Goal: Task Accomplishment & Management: Use online tool/utility

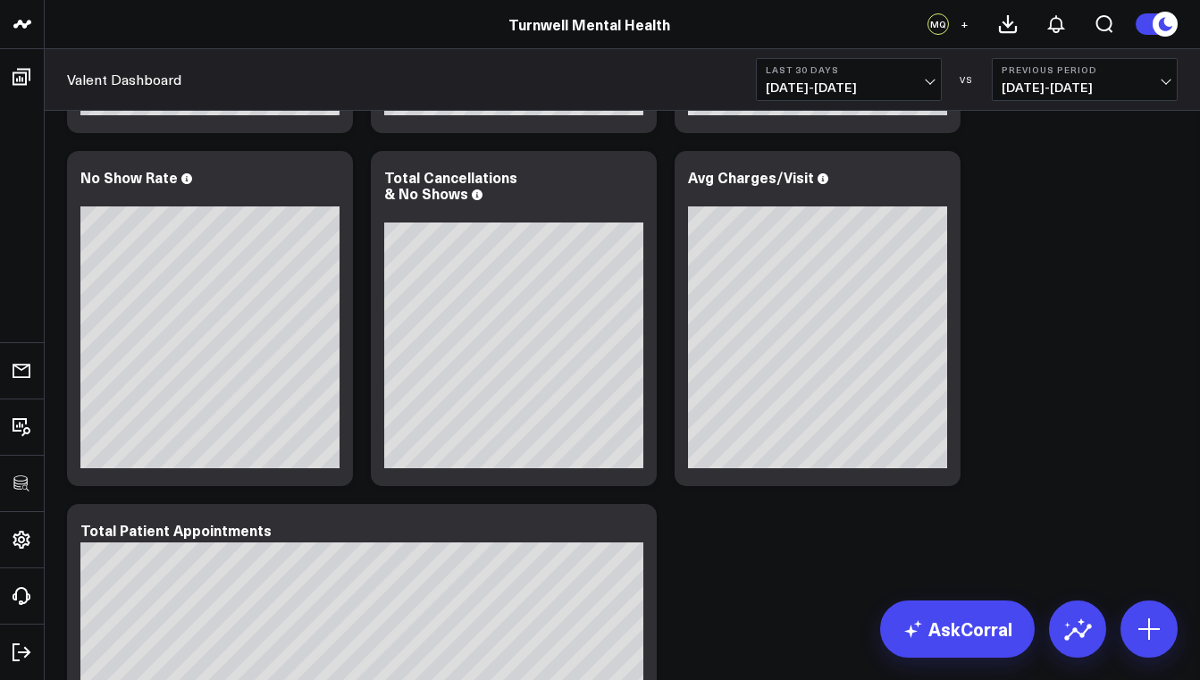
scroll to position [175, 0]
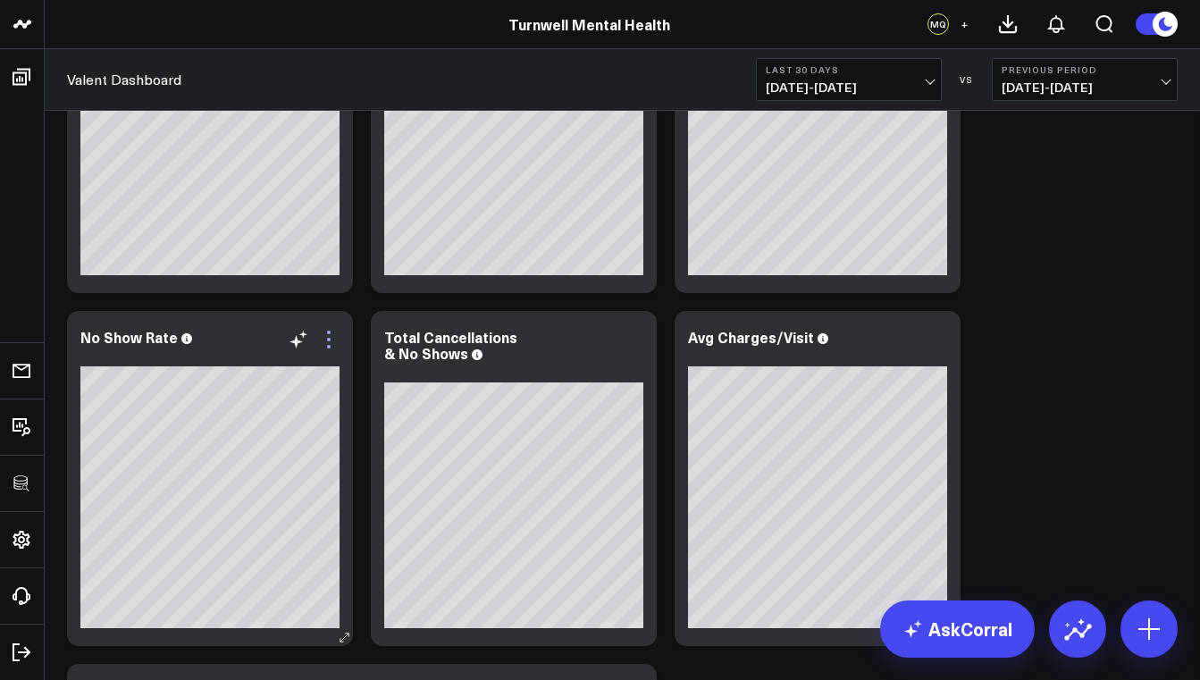
click at [333, 333] on icon at bounding box center [328, 339] width 21 height 21
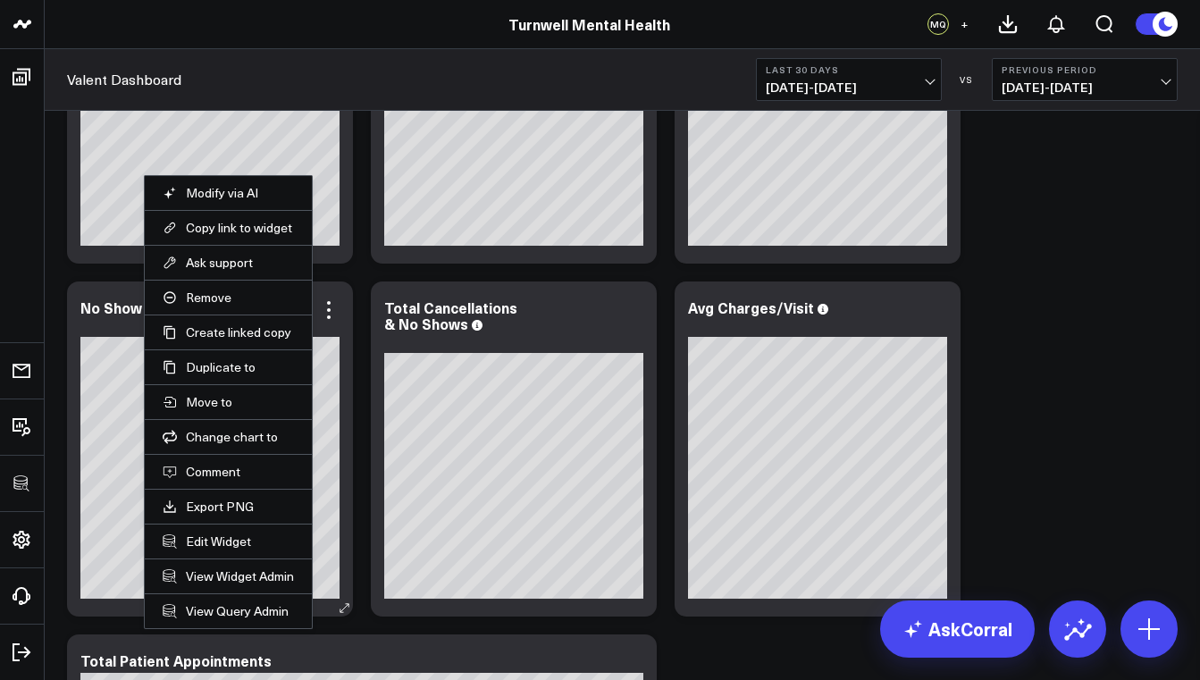
scroll to position [272, 0]
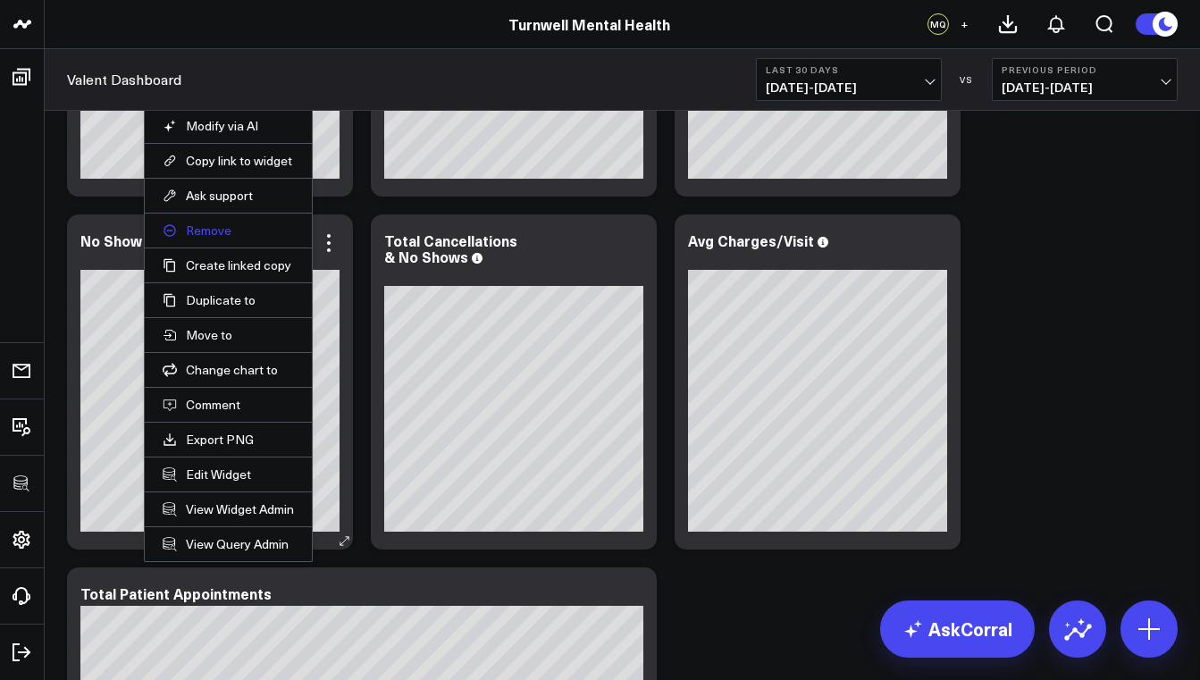
click at [218, 230] on button "Remove" at bounding box center [228, 231] width 131 height 16
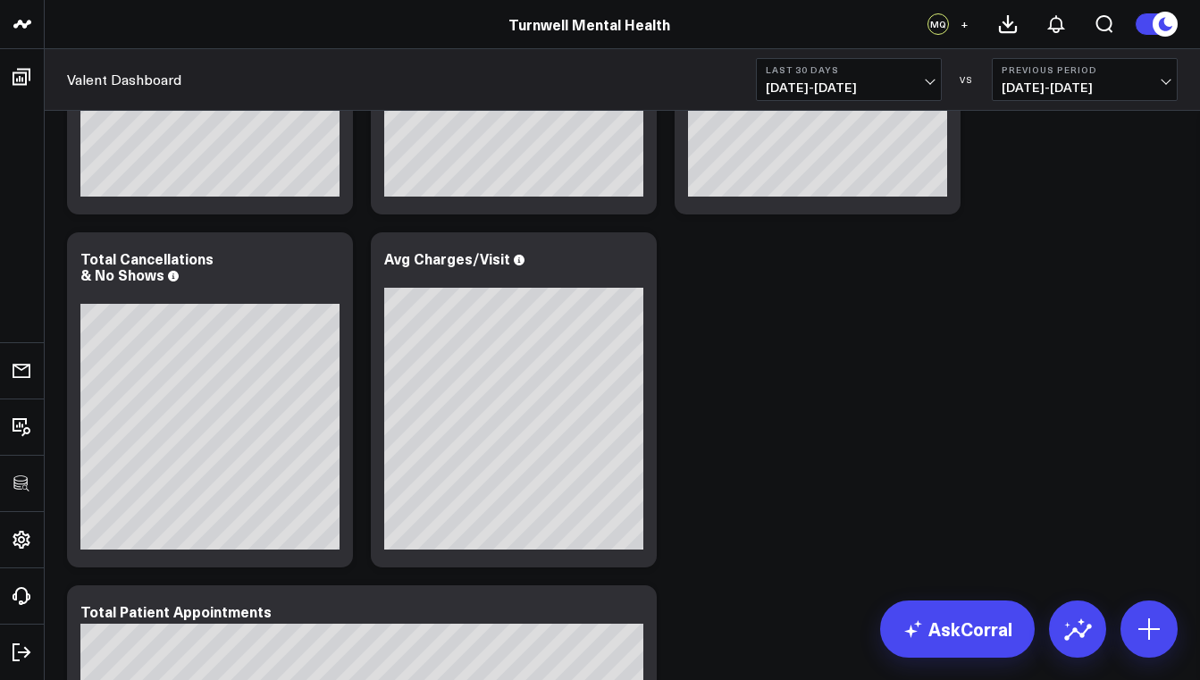
scroll to position [209, 0]
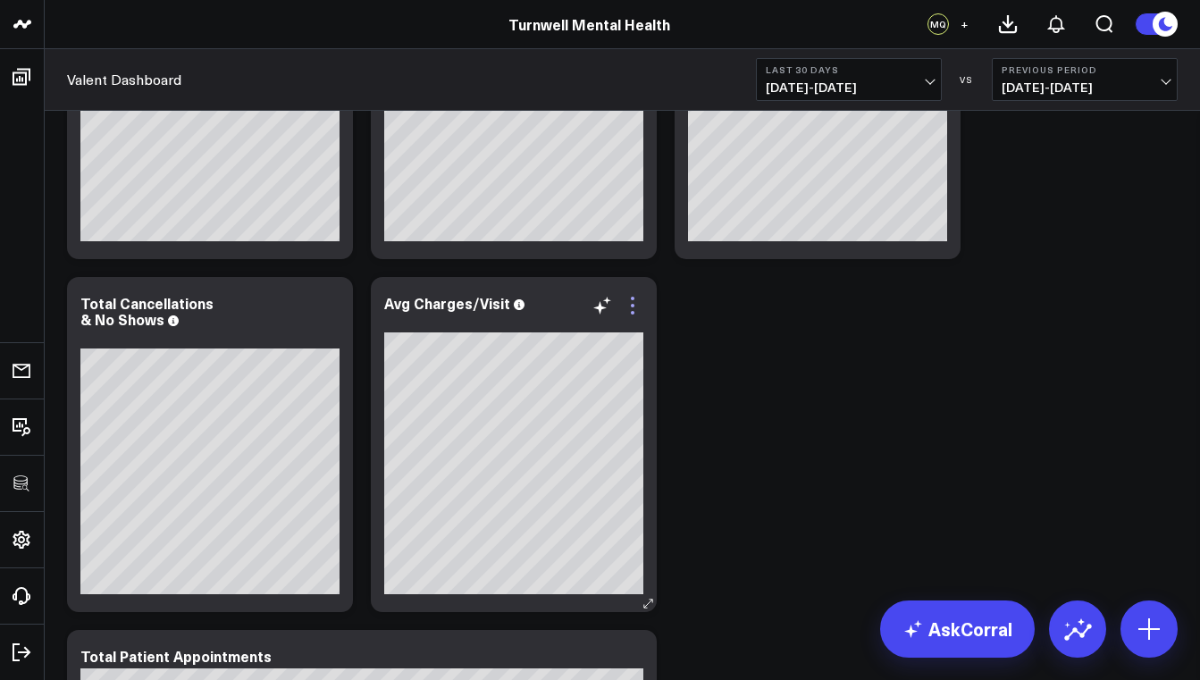
click at [629, 312] on icon at bounding box center [632, 305] width 21 height 21
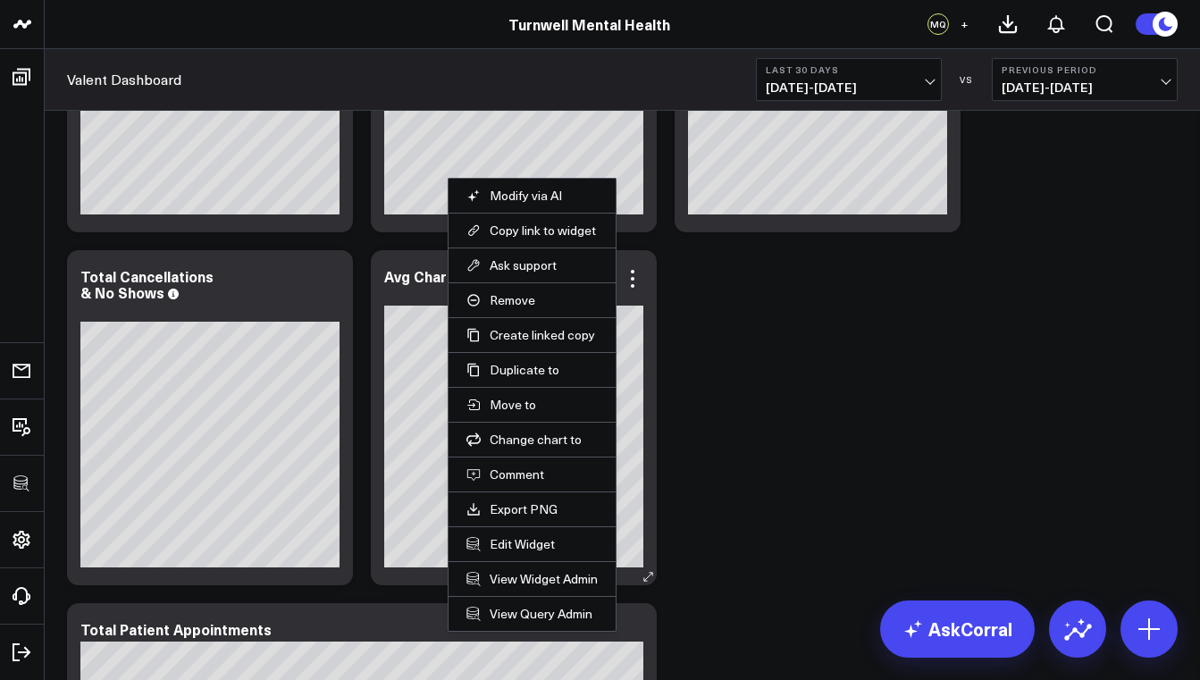
scroll to position [298, 0]
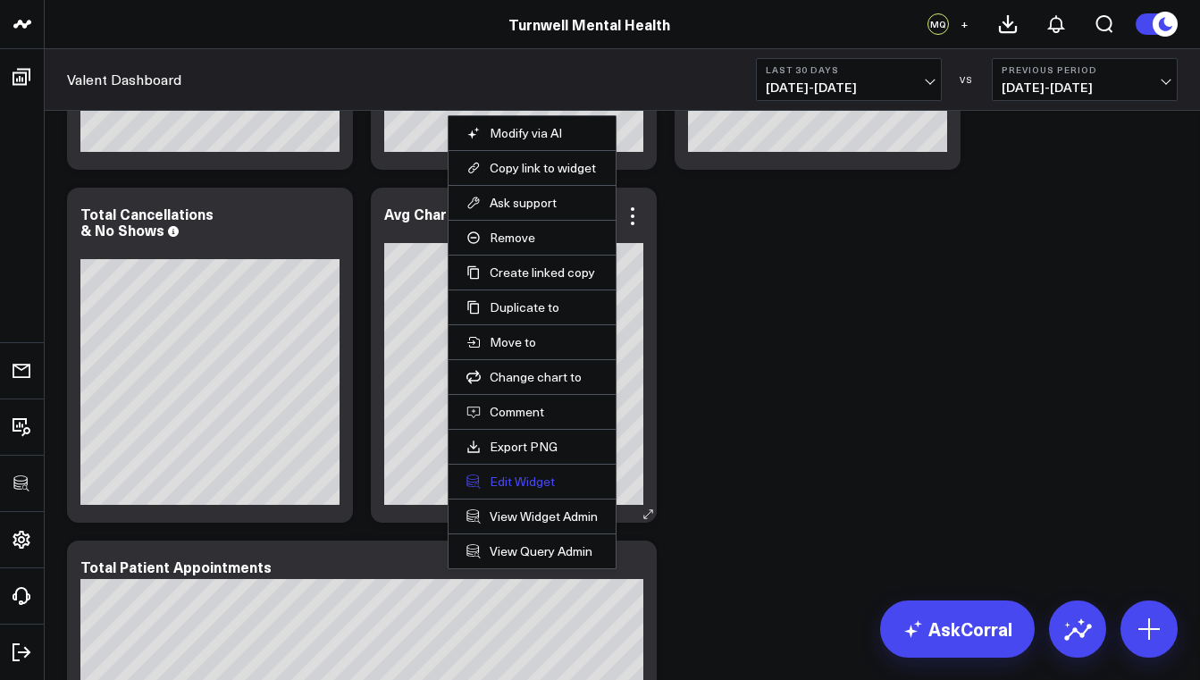
click at [512, 483] on button "Edit Widget" at bounding box center [531, 482] width 131 height 16
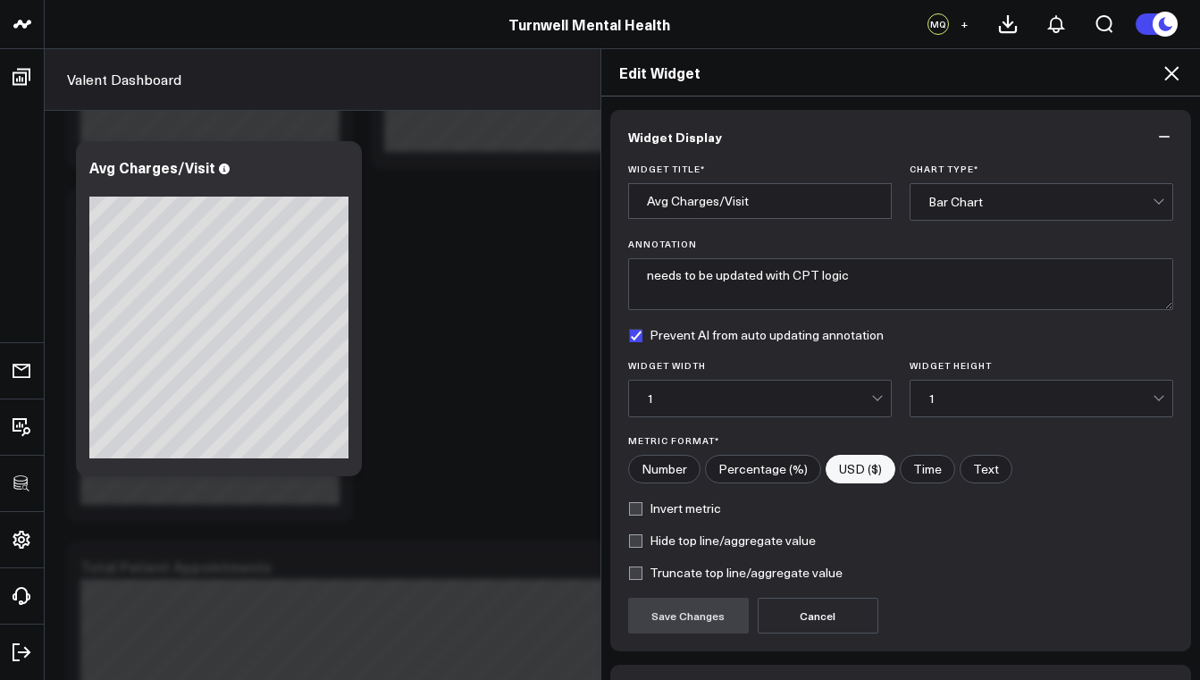
scroll to position [118, 0]
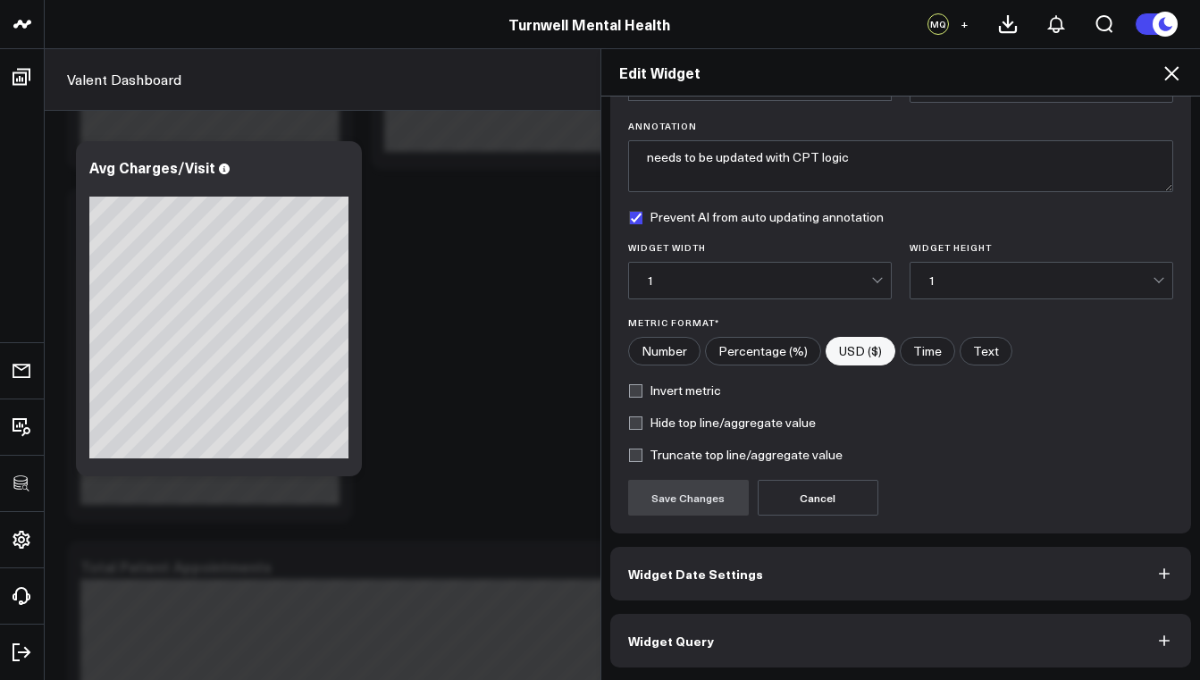
click at [726, 623] on button "Widget Query" at bounding box center [901, 641] width 582 height 54
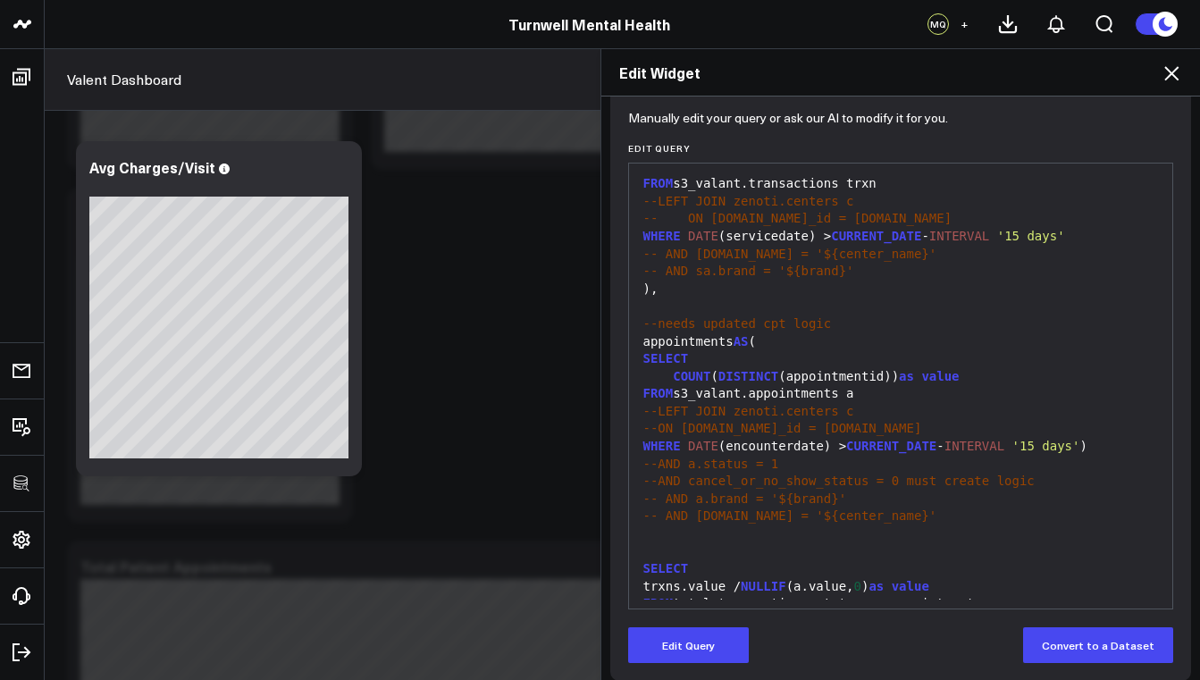
scroll to position [196, 0]
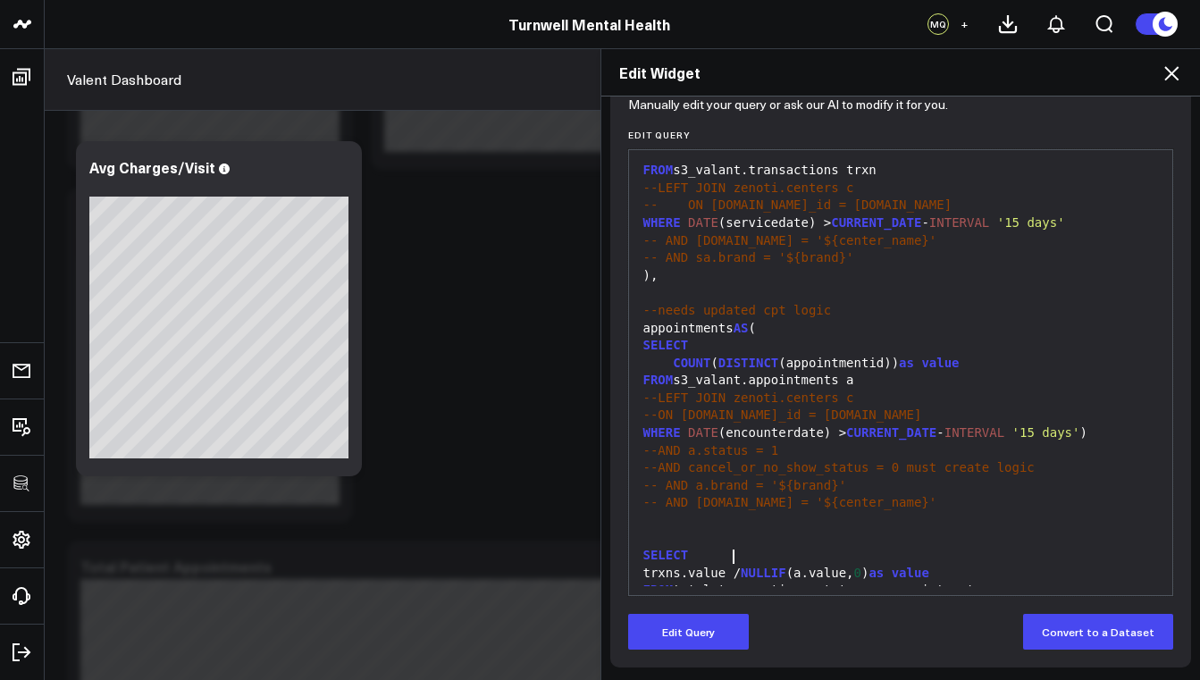
click at [730, 565] on div "trxns.value / NULLIF (a.value, 0 ) as value" at bounding box center [901, 574] width 526 height 18
click at [777, 566] on span "NULLIF" at bounding box center [764, 573] width 46 height 14
click at [844, 565] on div "trxns.value / NULLIF (a.value, 0 ) as value" at bounding box center [901, 574] width 526 height 18
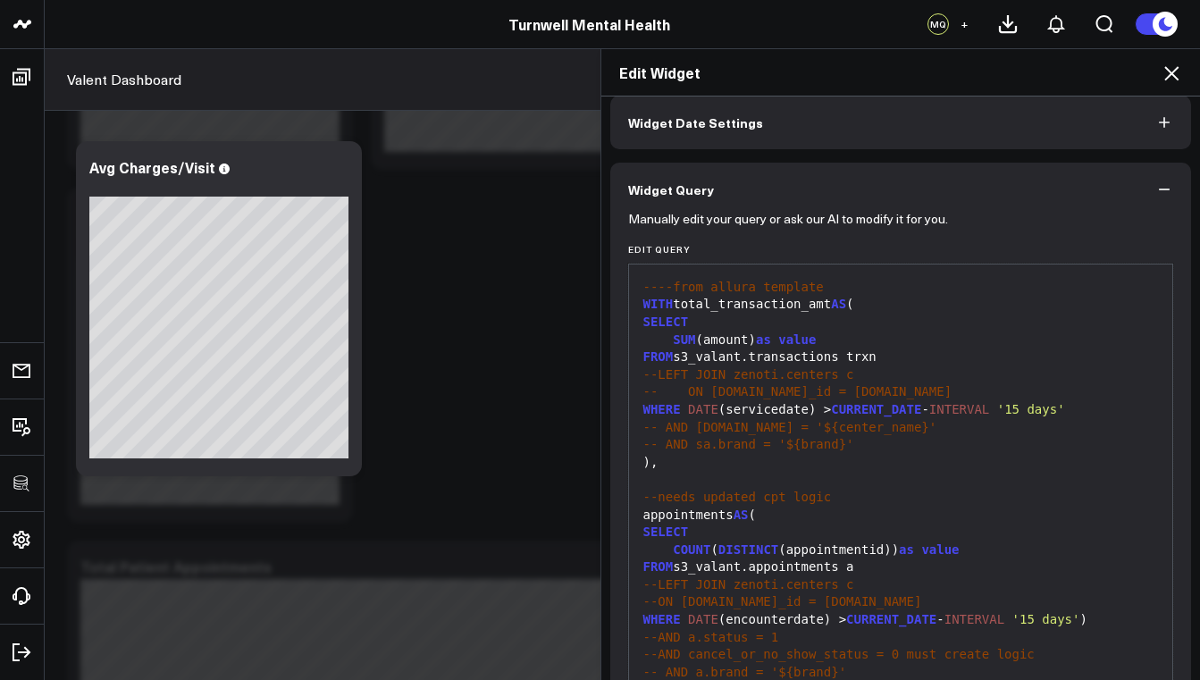
scroll to position [55, 0]
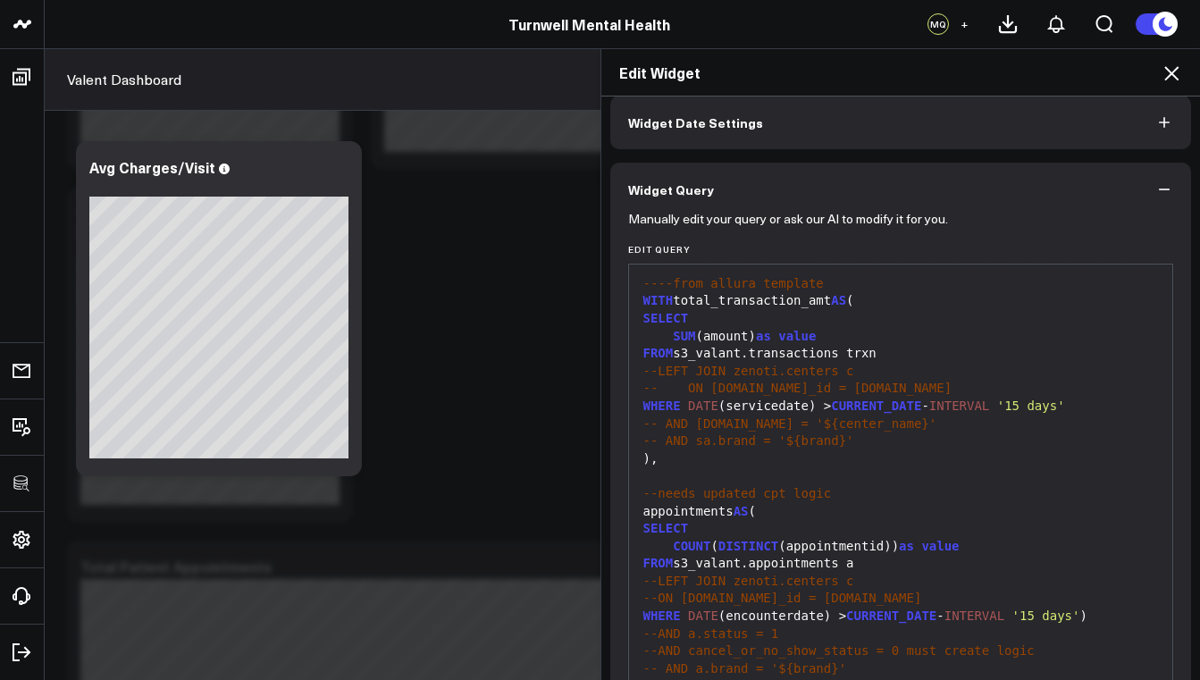
click at [664, 316] on span "SELECT" at bounding box center [666, 318] width 46 height 14
click at [674, 329] on span "SUM" at bounding box center [684, 336] width 22 height 14
click at [695, 329] on div "SUM (amount) as value" at bounding box center [901, 337] width 526 height 18
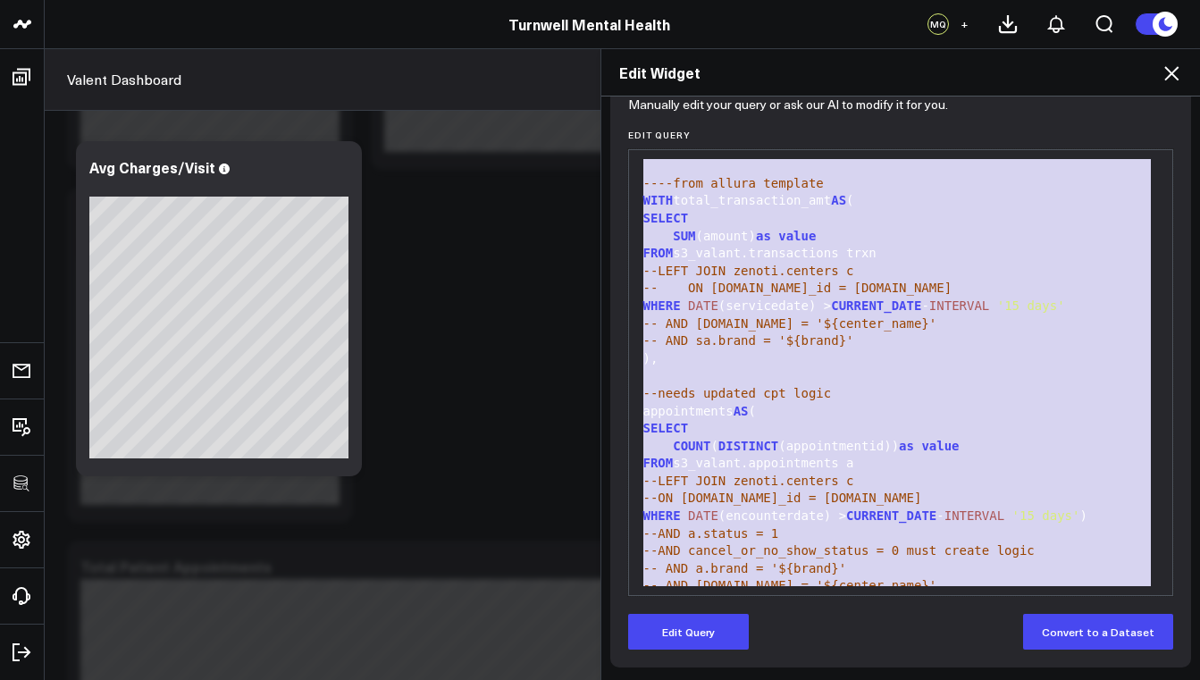
scroll to position [0, 0]
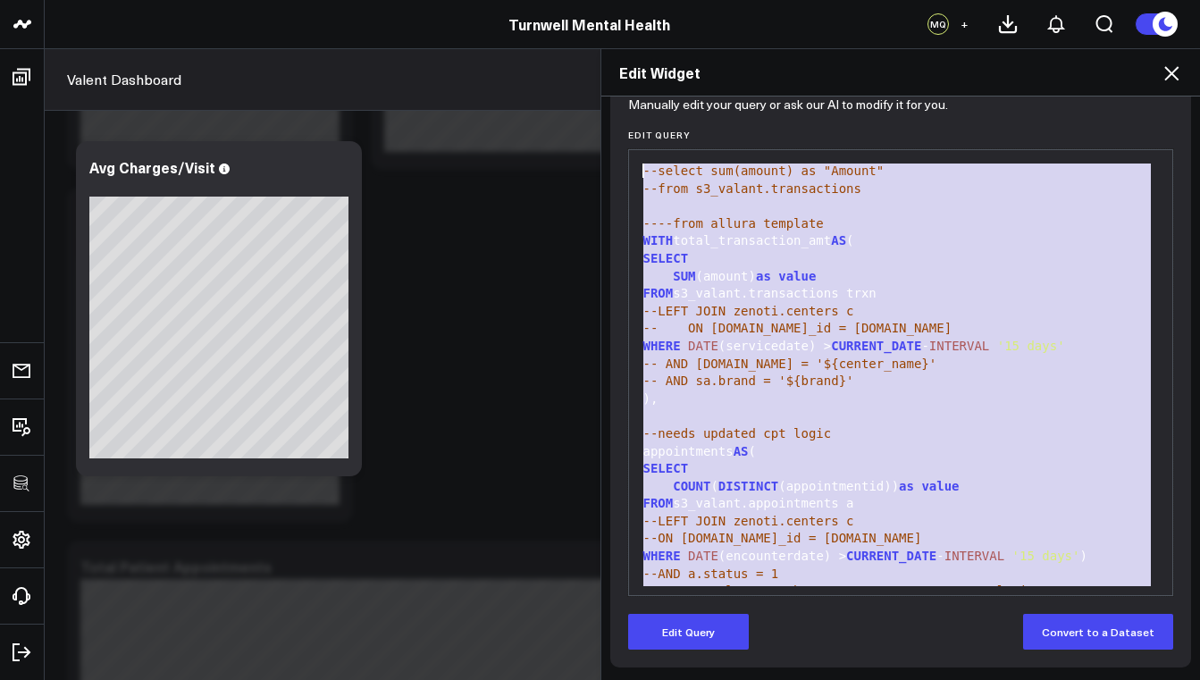
drag, startPoint x: 1011, startPoint y: 577, endPoint x: 619, endPoint y: 167, distance: 566.9
click at [619, 167] on div "Manually edit your query or ask our AI to modify it for you. Edit Query 99 1 2 …" at bounding box center [901, 385] width 582 height 566
copy div "--select sum(amount) as "Amount" --from s3_valant.transactions ----from allura …"
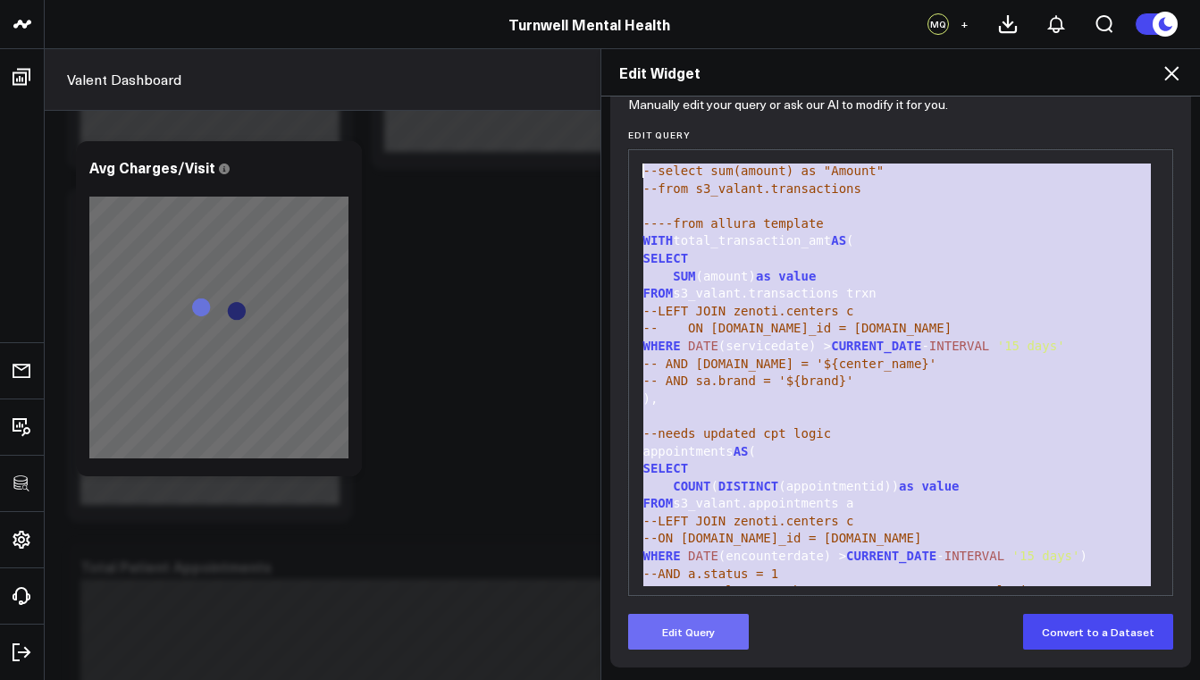
click at [712, 631] on button "Edit Query" at bounding box center [688, 632] width 121 height 36
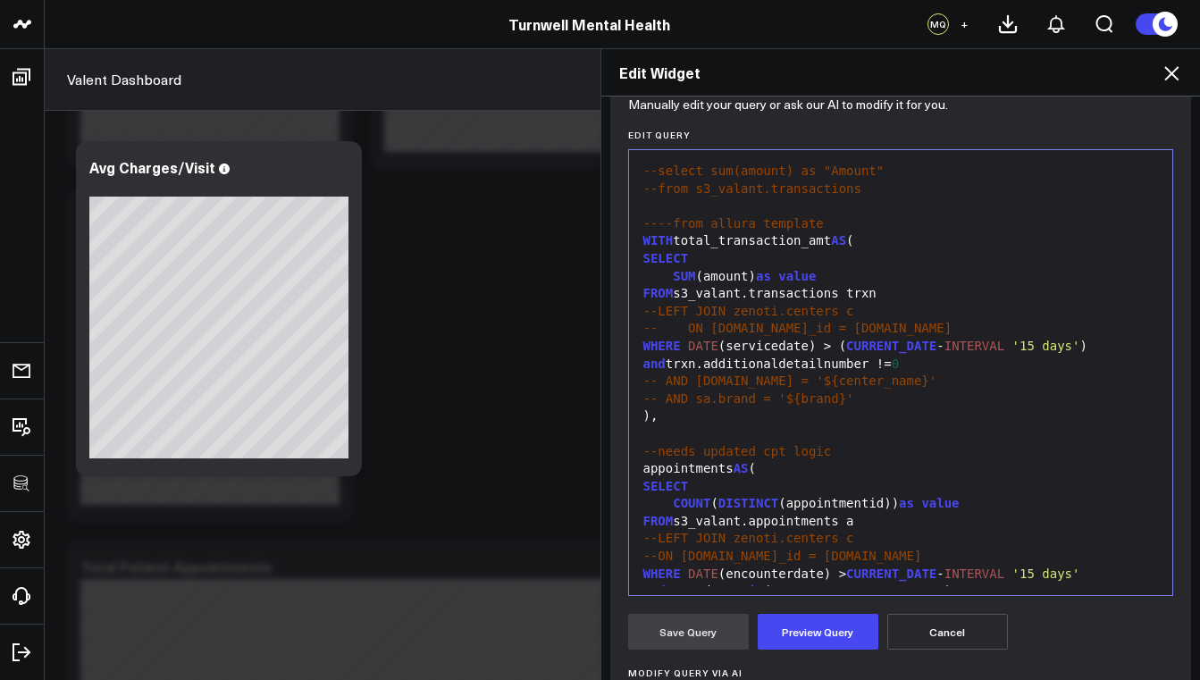
scroll to position [173, 0]
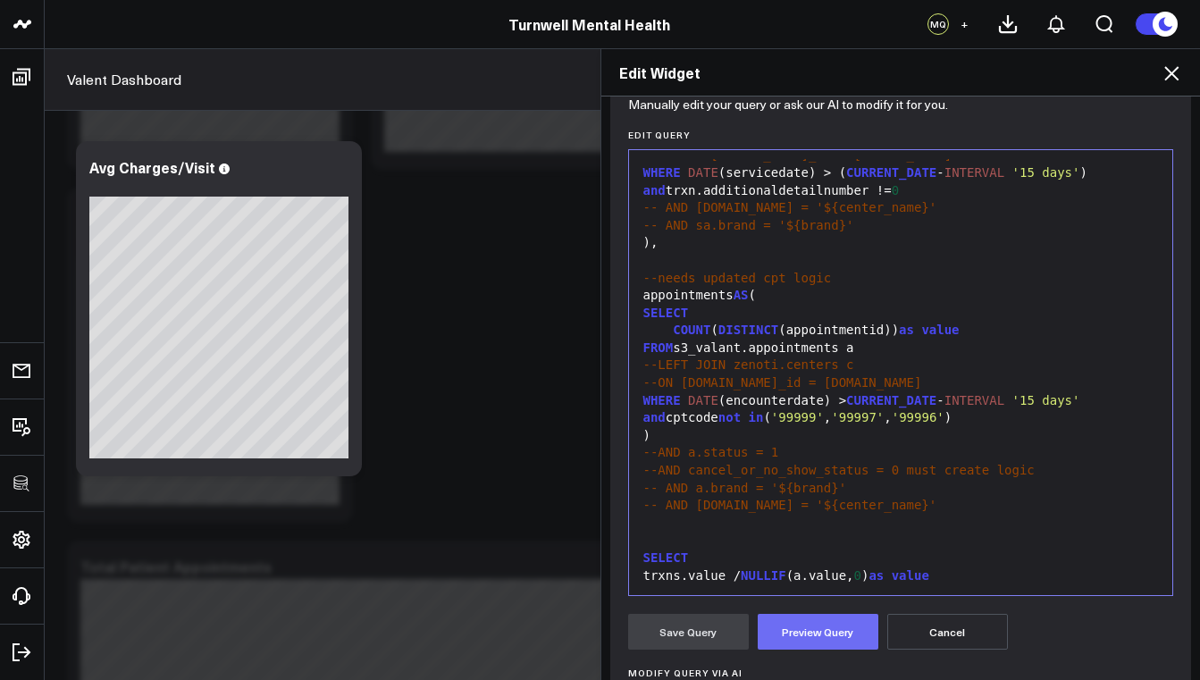
click at [817, 625] on button "Preview Query" at bounding box center [818, 632] width 121 height 36
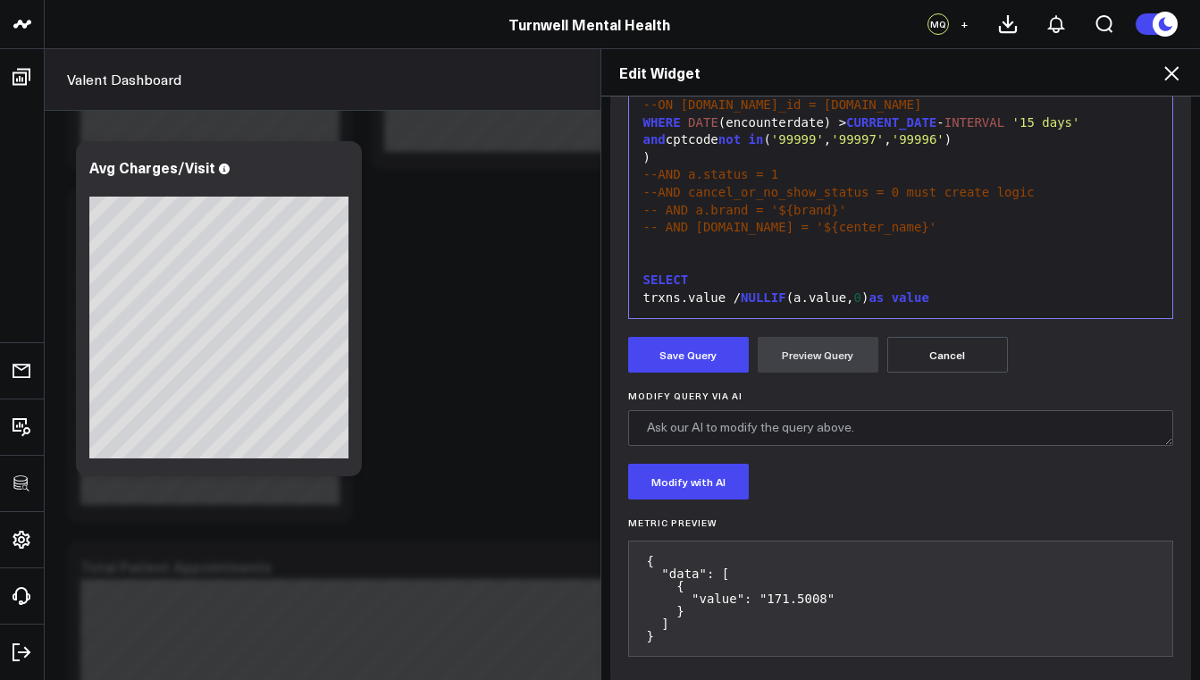
scroll to position [492, 0]
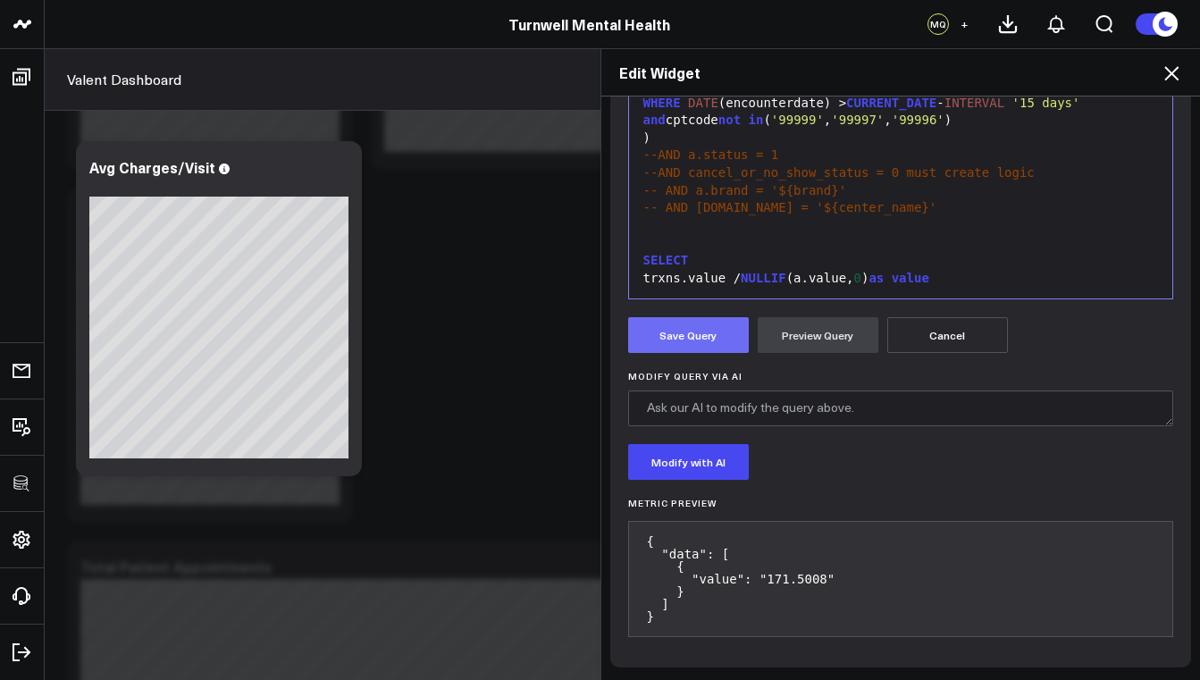
click at [682, 328] on button "Save Query" at bounding box center [688, 335] width 121 height 36
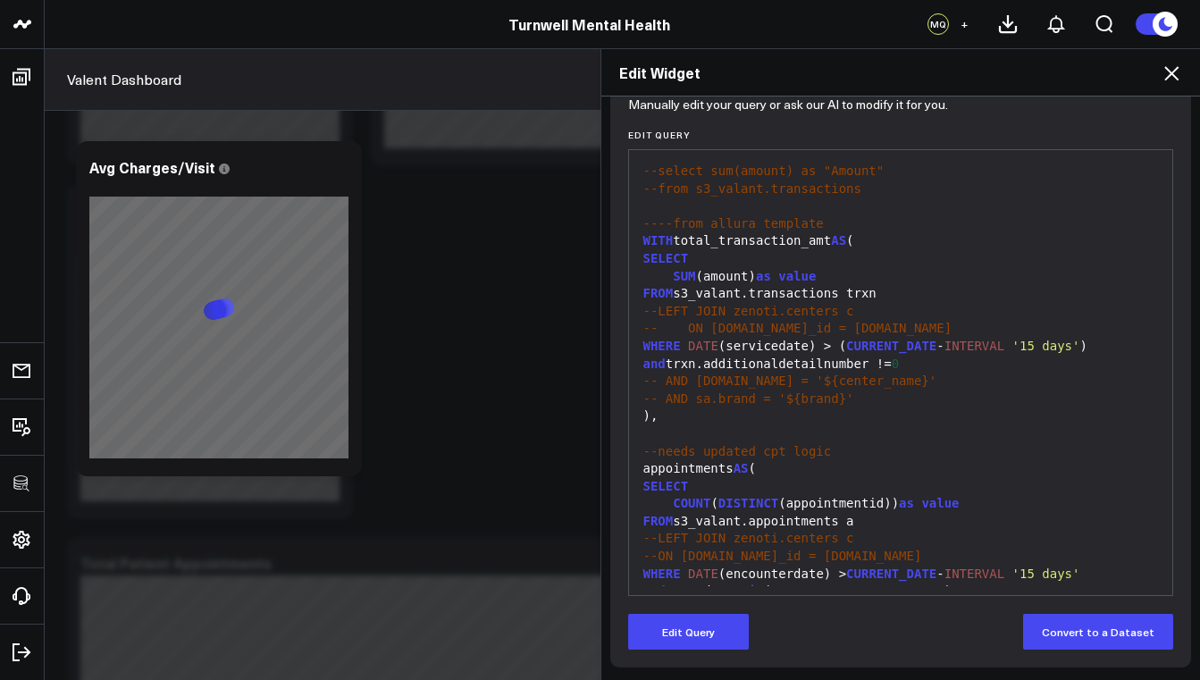
scroll to position [4, 0]
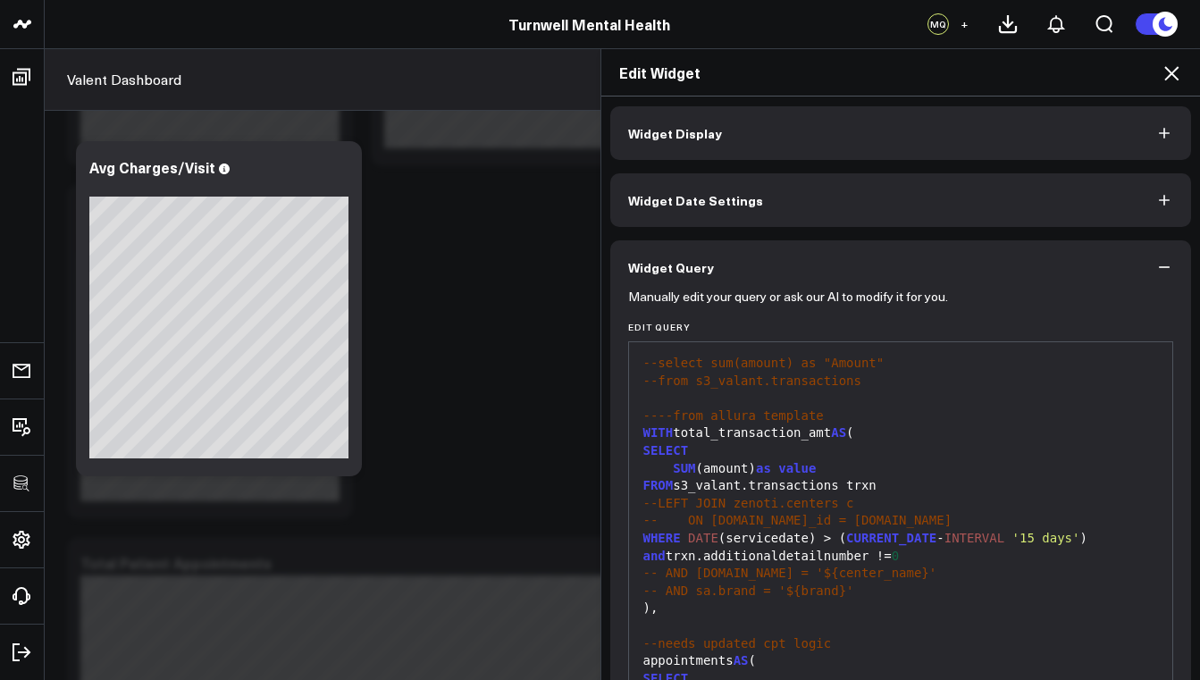
click at [1166, 75] on icon at bounding box center [1171, 73] width 21 height 21
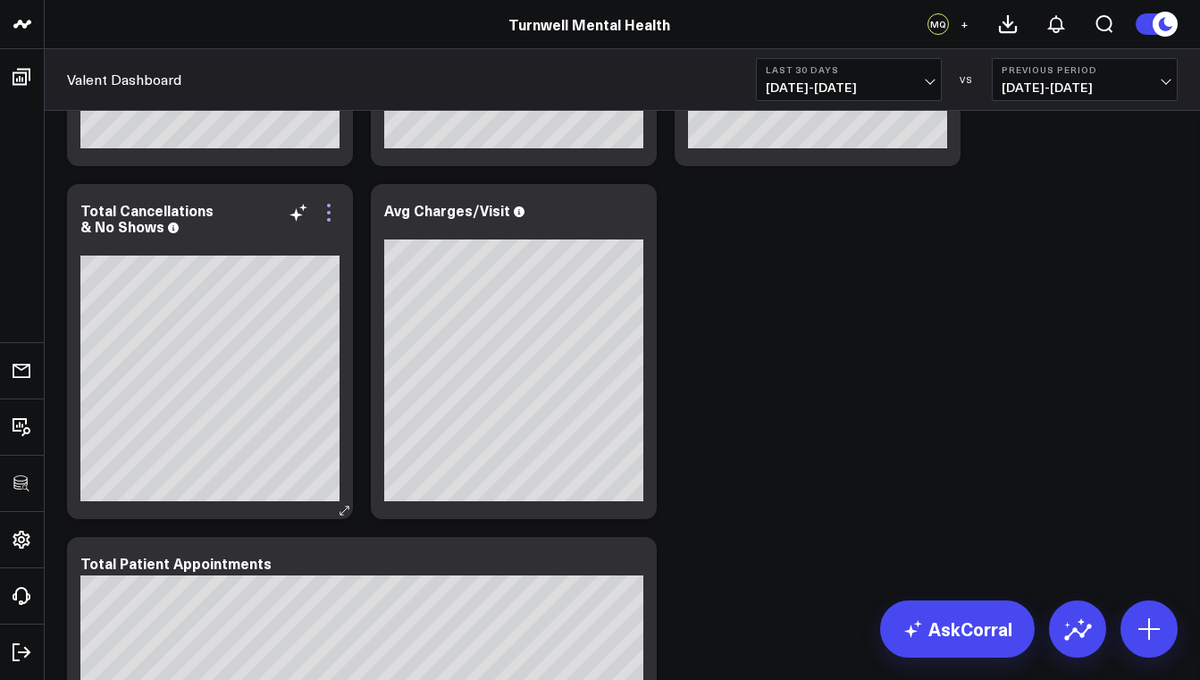
click at [332, 220] on icon at bounding box center [328, 212] width 21 height 21
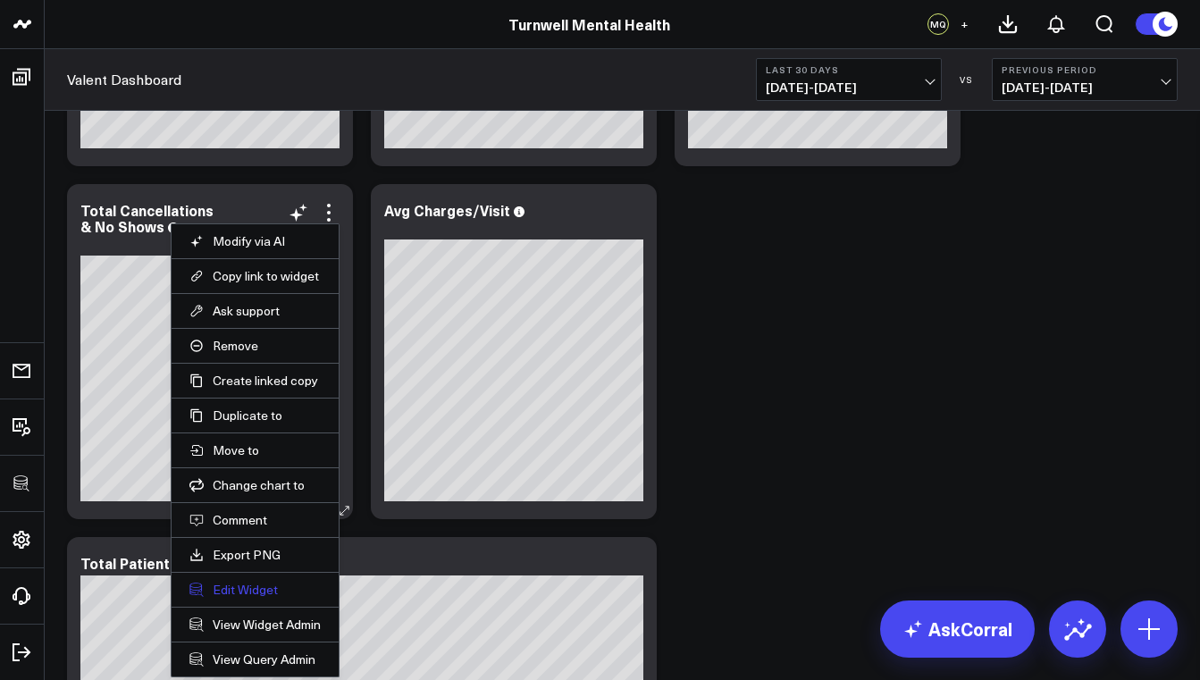
click at [265, 595] on button "Edit Widget" at bounding box center [254, 590] width 131 height 16
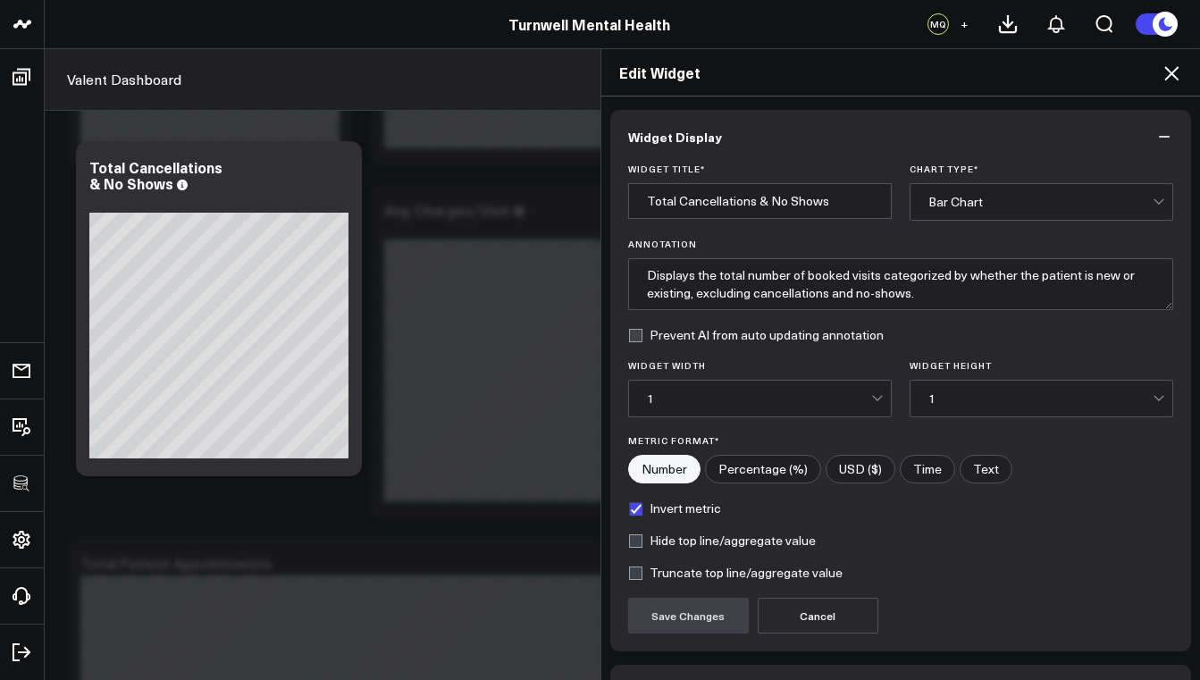
scroll to position [118, 0]
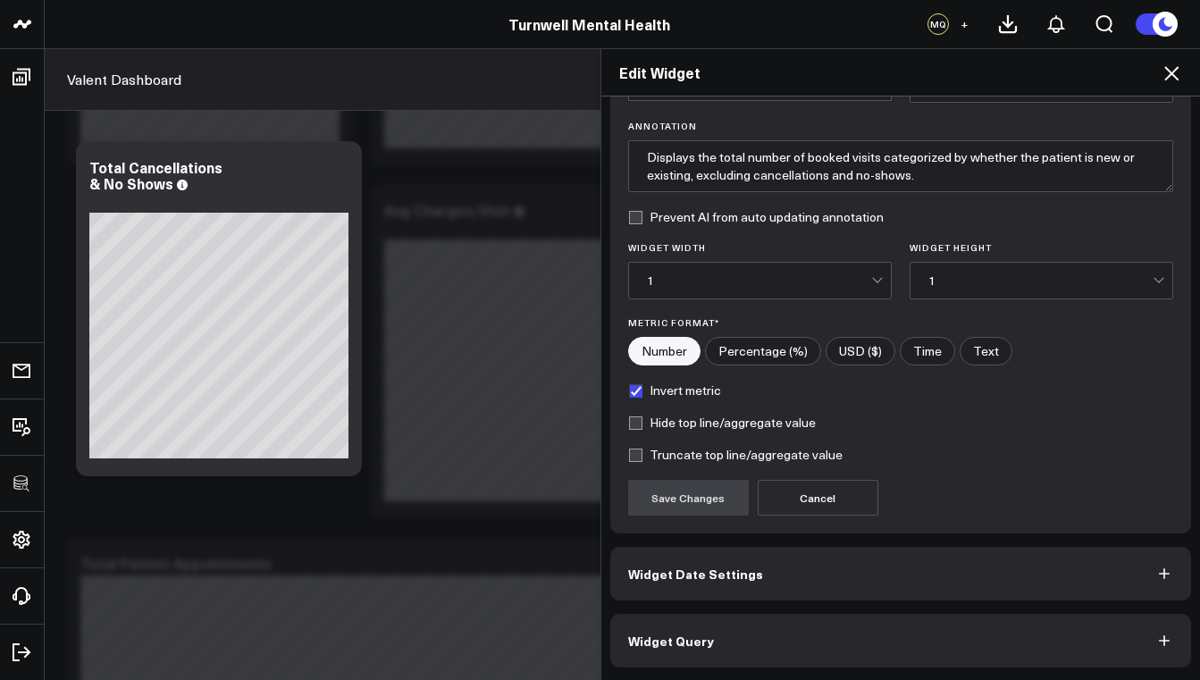
click at [678, 636] on span "Widget Query" at bounding box center [671, 641] width 86 height 14
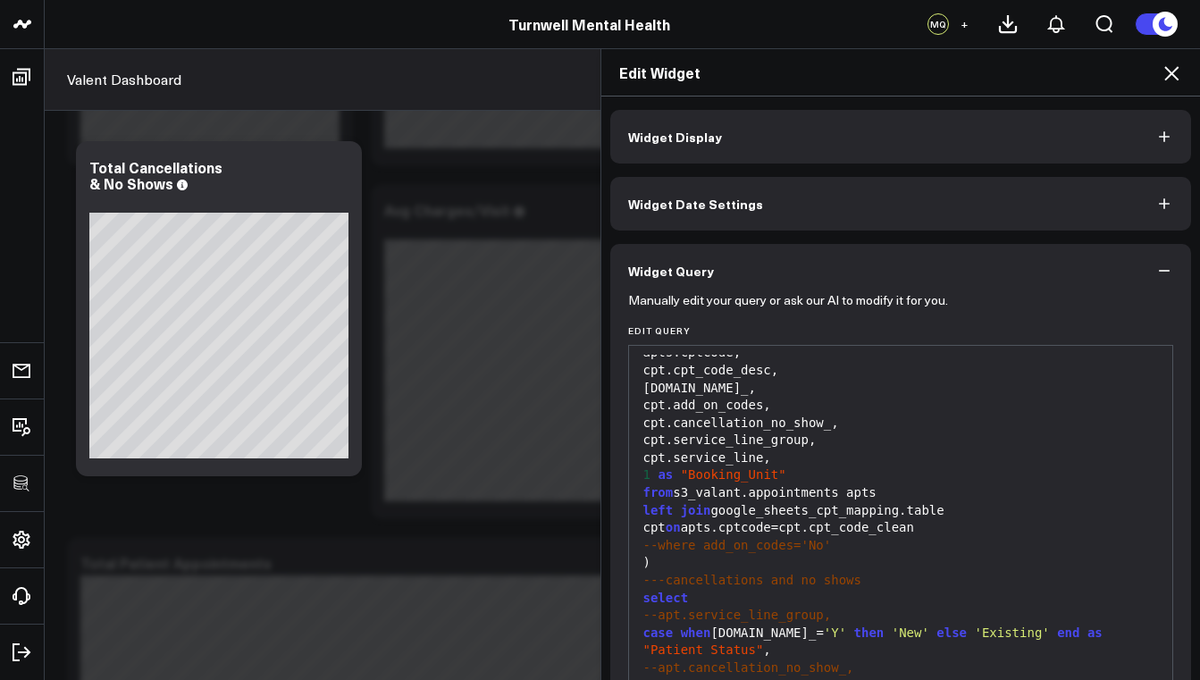
scroll to position [196, 0]
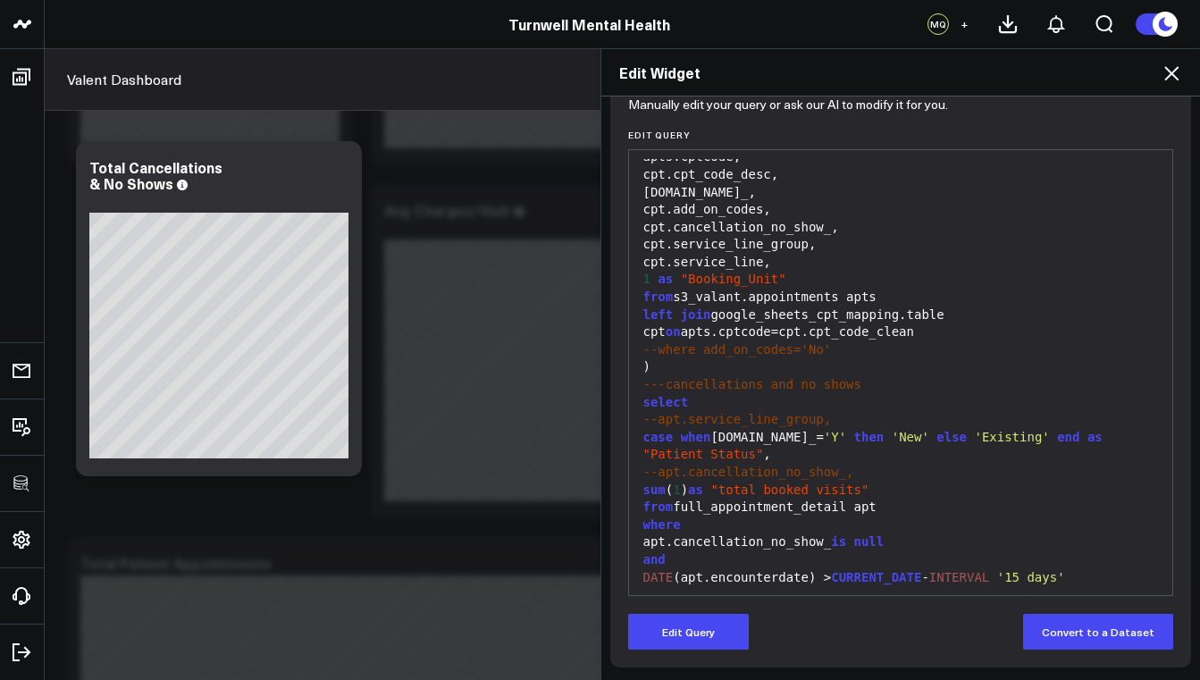
click at [1163, 79] on icon at bounding box center [1171, 73] width 21 height 21
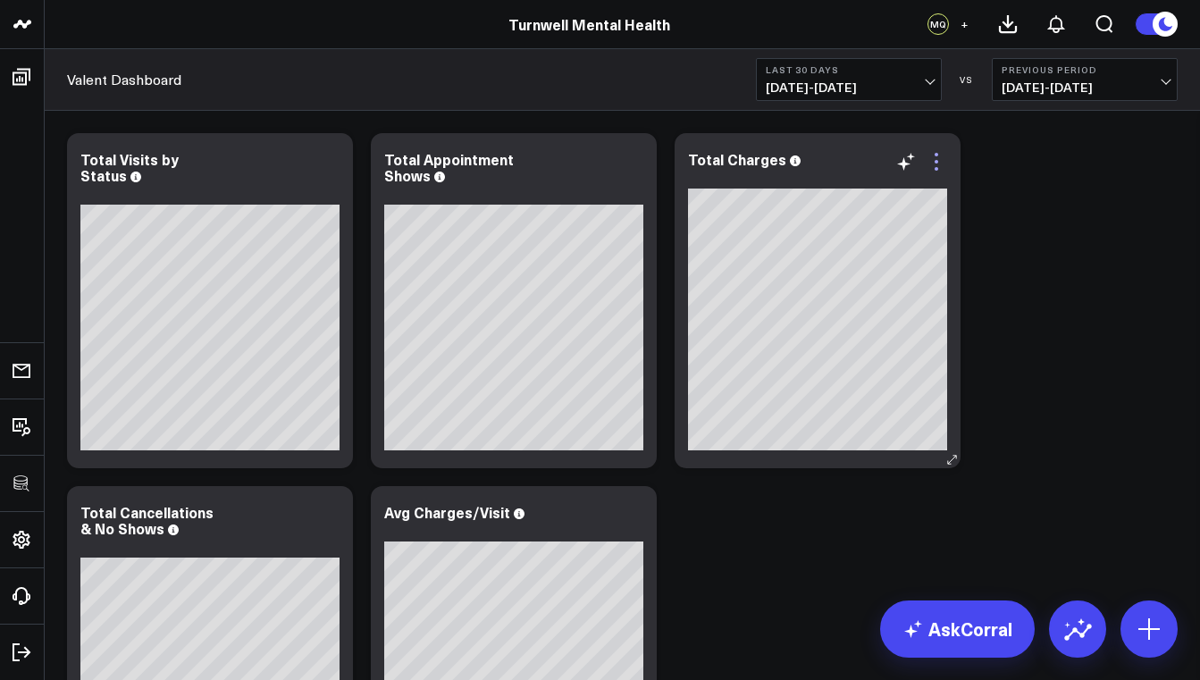
click at [941, 162] on icon at bounding box center [936, 161] width 21 height 21
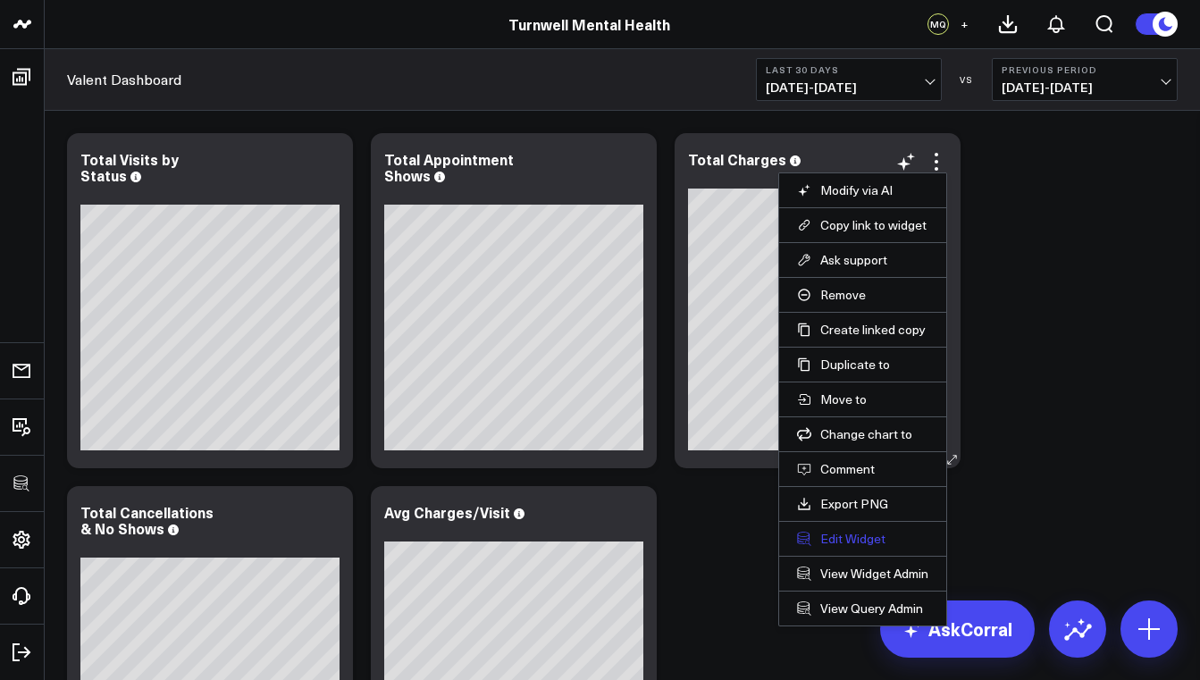
click at [853, 539] on button "Edit Widget" at bounding box center [862, 539] width 131 height 16
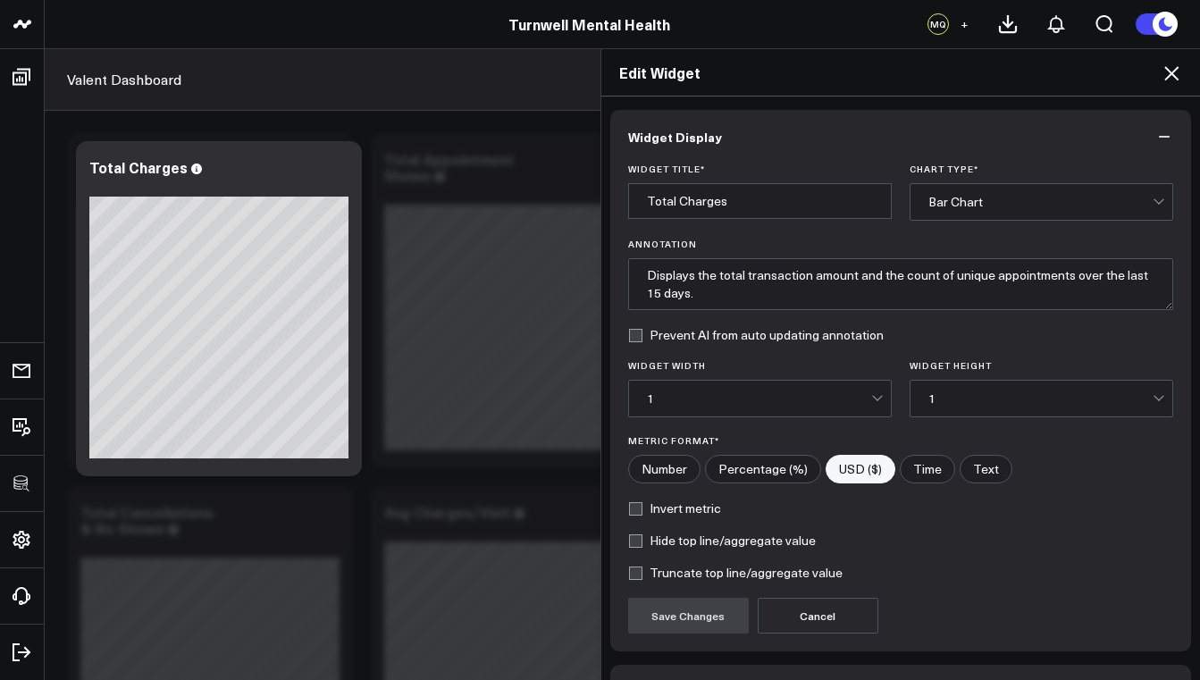
scroll to position [118, 0]
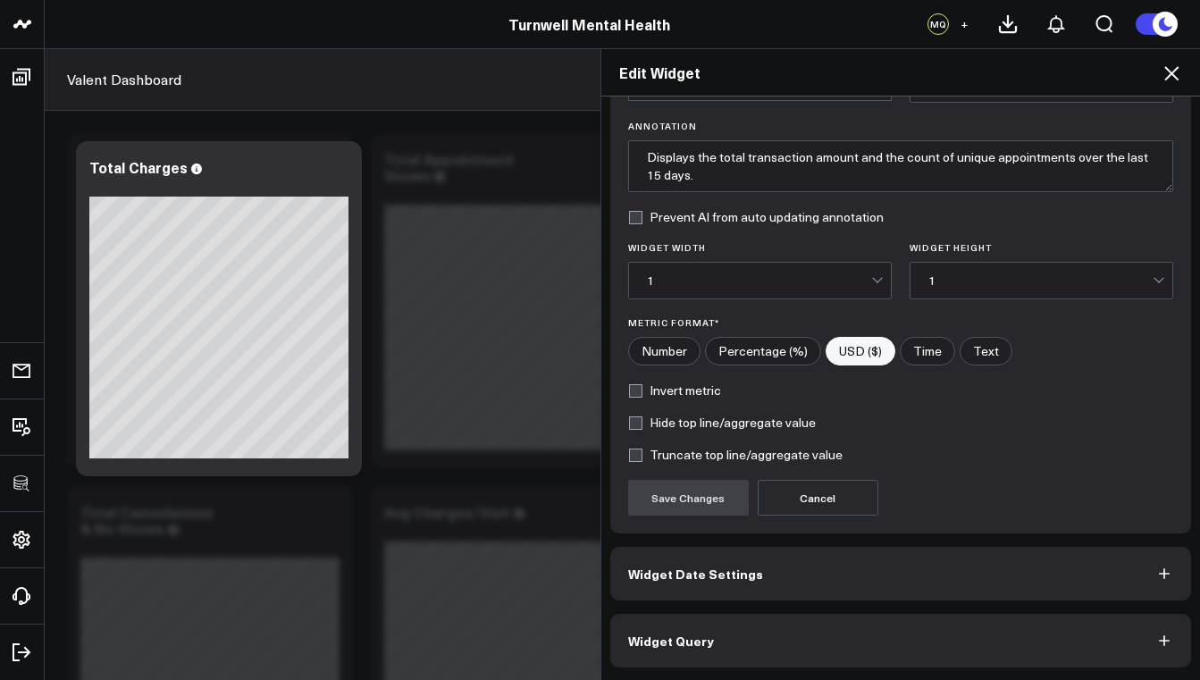
click at [691, 635] on span "Widget Query" at bounding box center [671, 641] width 86 height 14
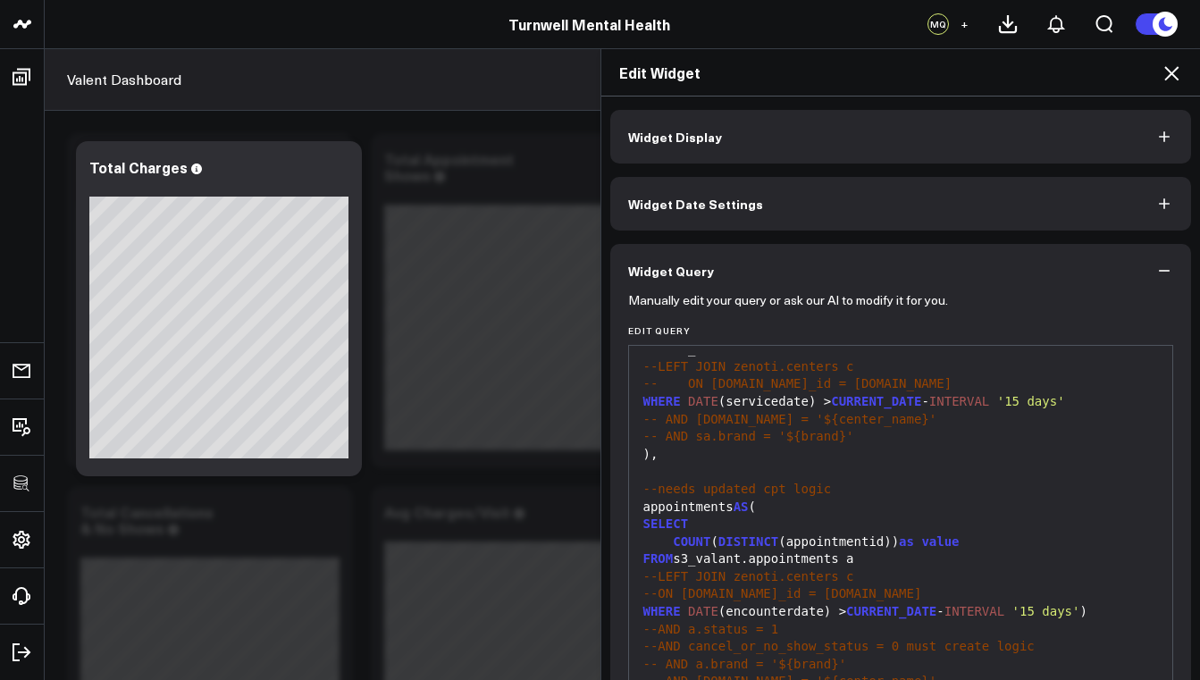
scroll to position [196, 0]
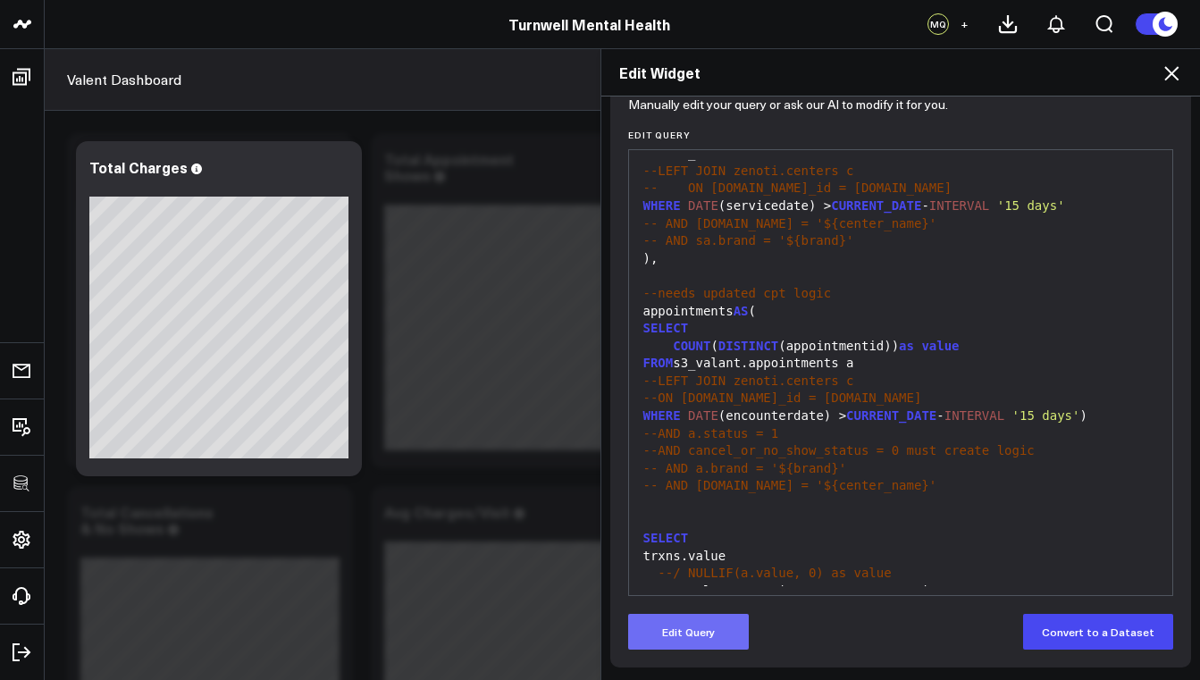
click at [711, 628] on button "Edit Query" at bounding box center [688, 632] width 121 height 36
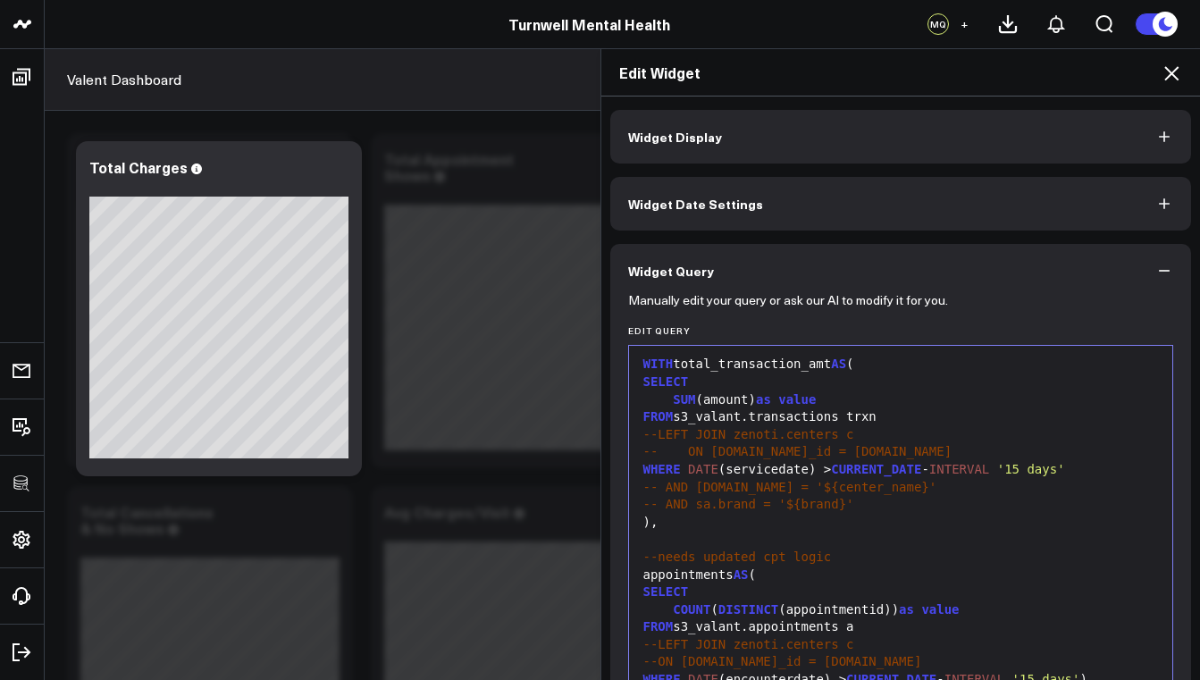
scroll to position [0, 0]
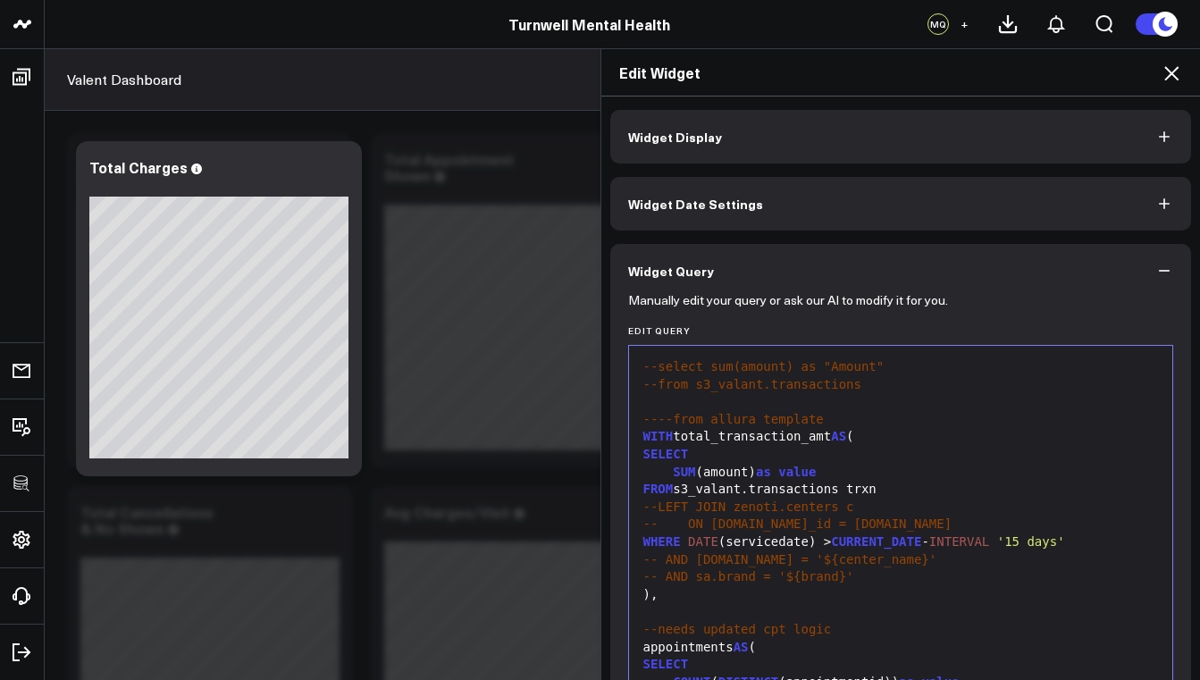
click at [758, 130] on button "Widget Display" at bounding box center [901, 137] width 582 height 54
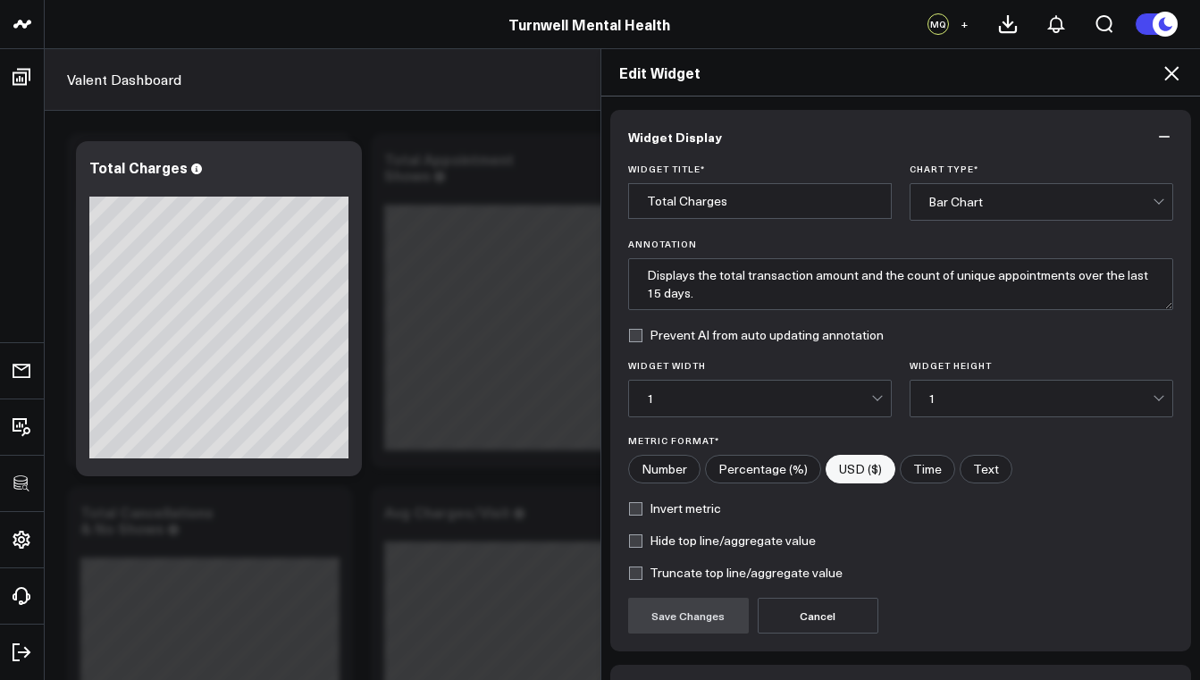
scroll to position [118, 0]
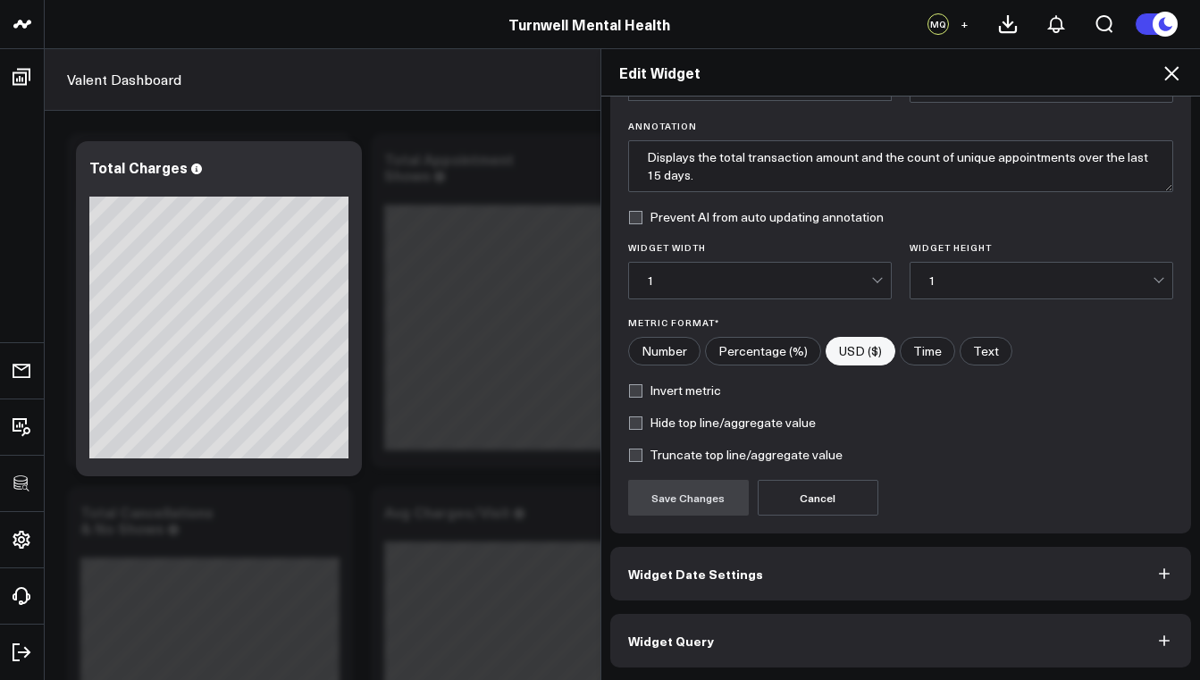
click at [651, 636] on span "Widget Query" at bounding box center [671, 641] width 86 height 14
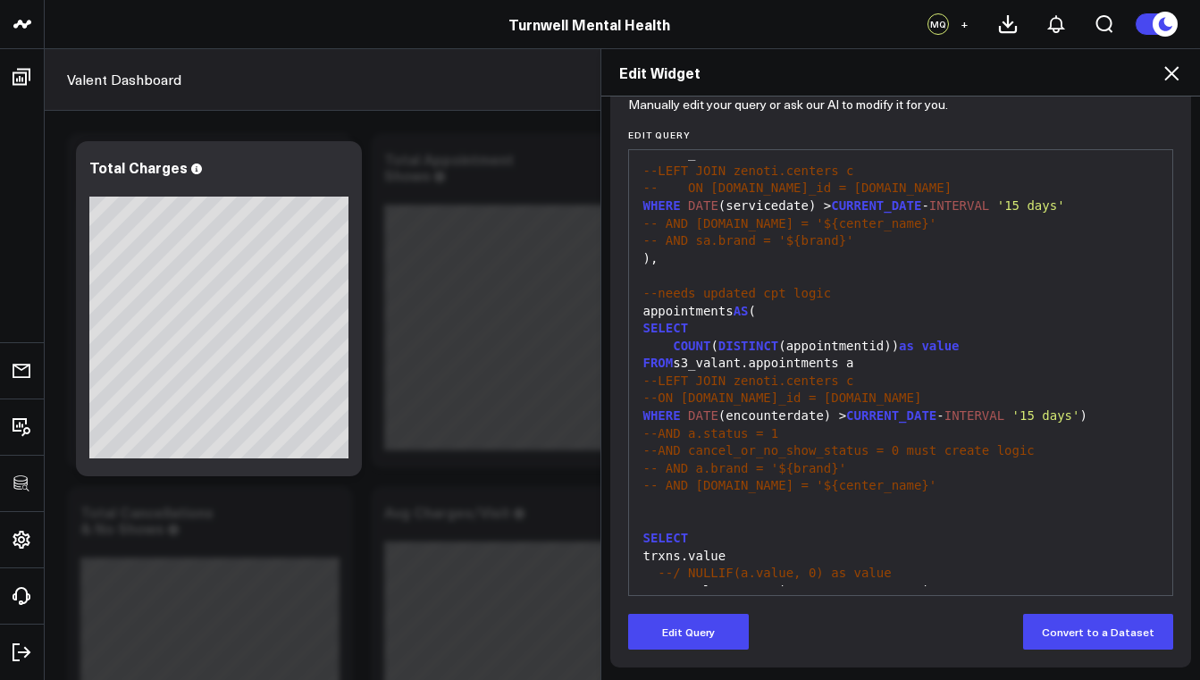
scroll to position [0, 0]
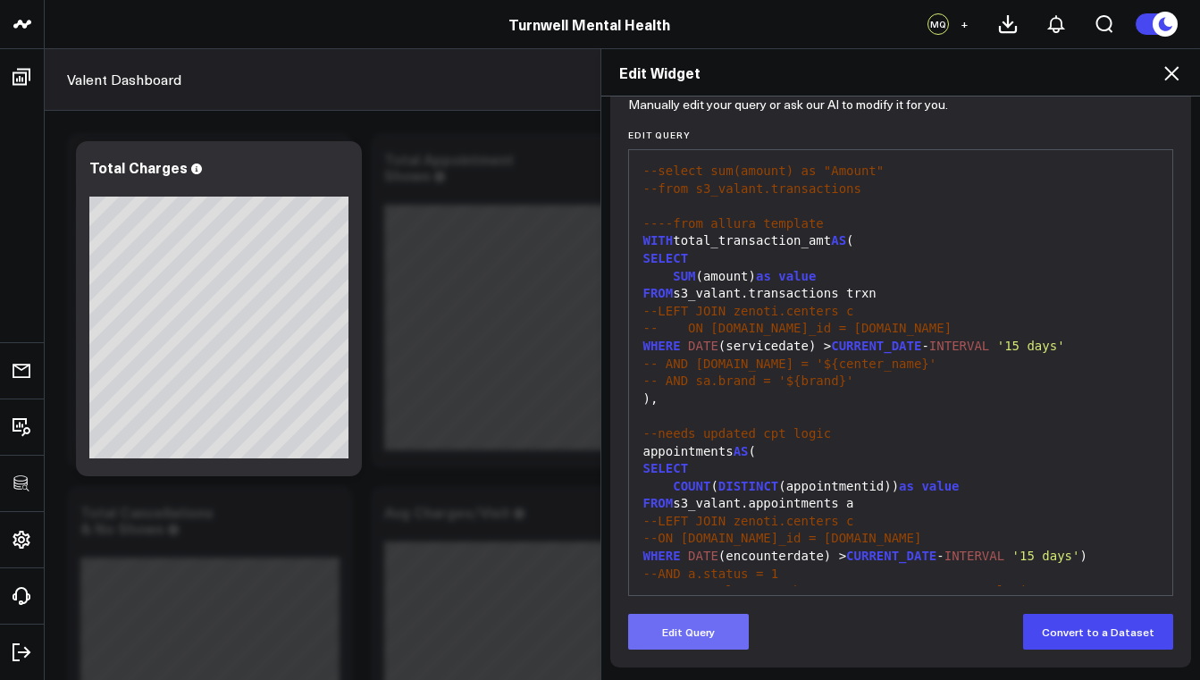
click at [685, 627] on button "Edit Query" at bounding box center [688, 632] width 121 height 36
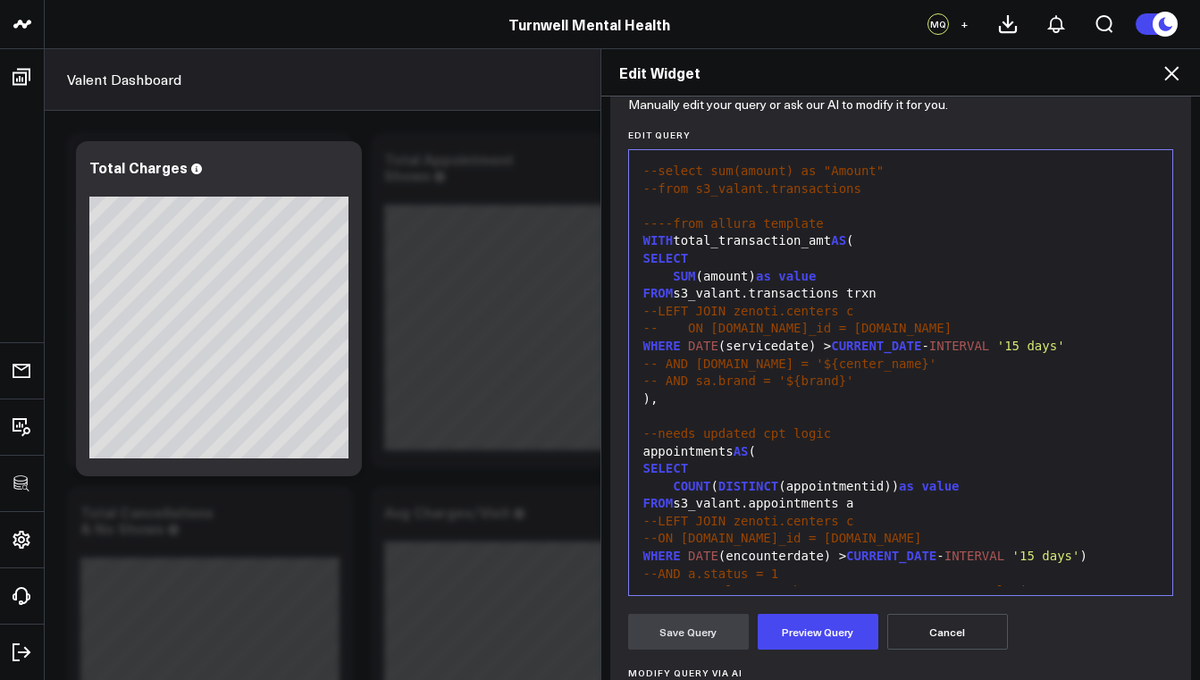
click at [1106, 341] on div "WHERE DATE (servicedate) > CURRENT_DATE - INTERVAL '15 days'" at bounding box center [901, 347] width 526 height 18
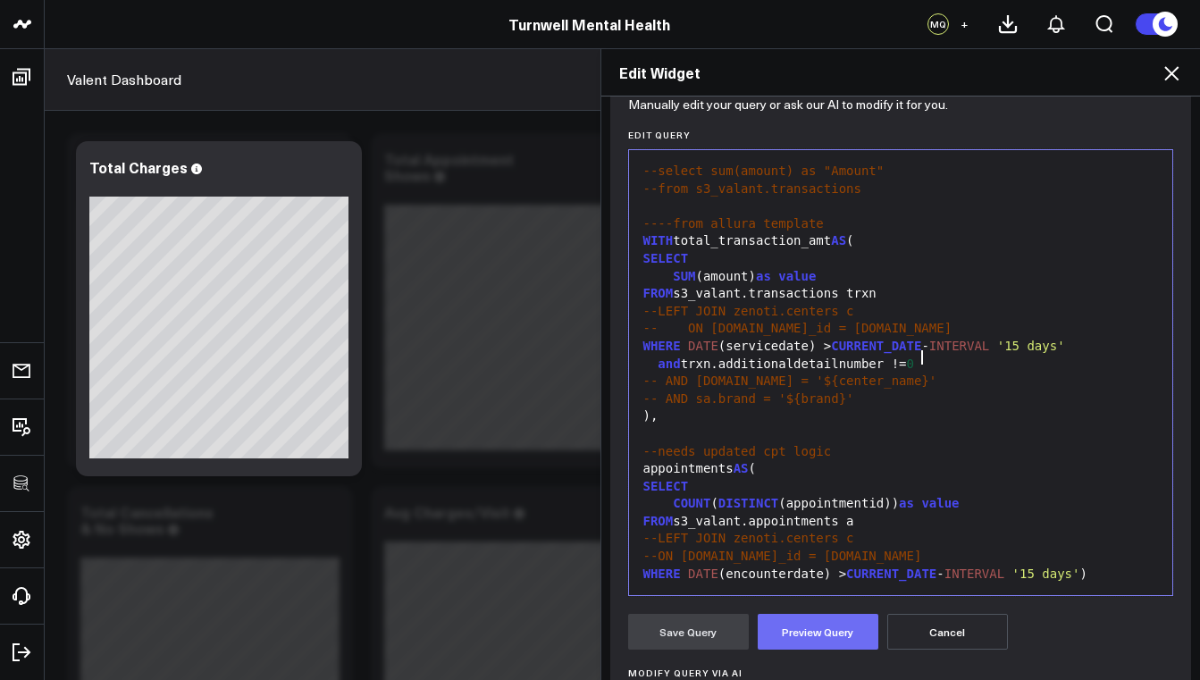
click at [832, 629] on button "Preview Query" at bounding box center [818, 632] width 121 height 36
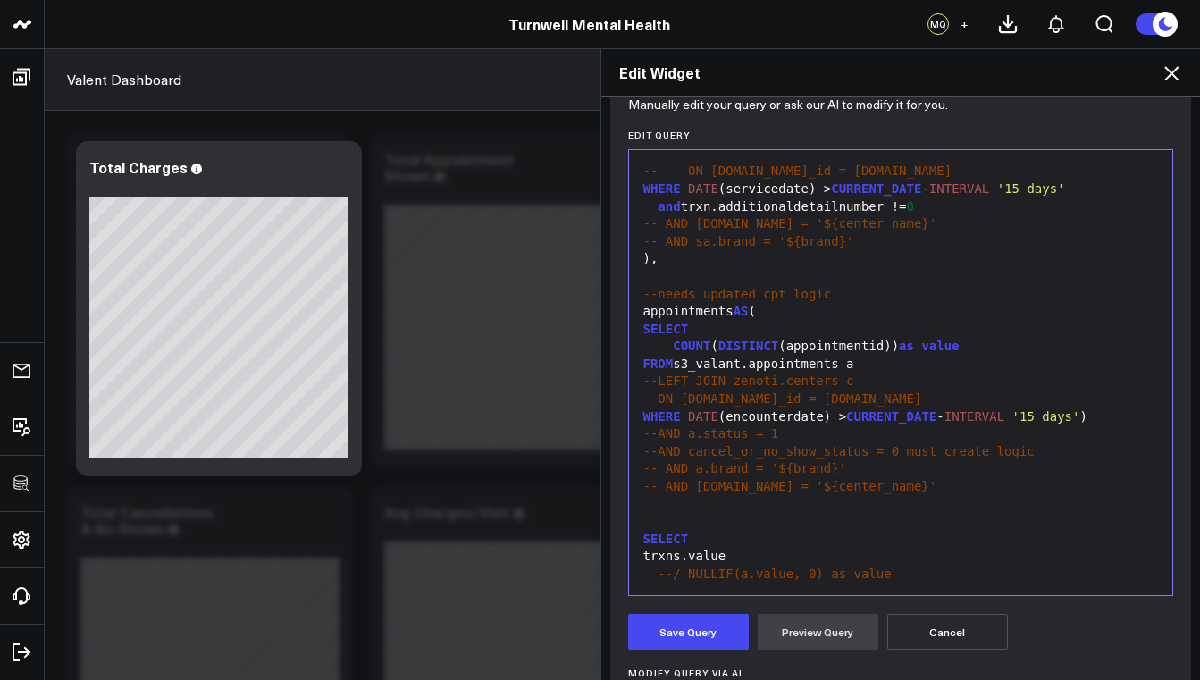
scroll to position [450, 0]
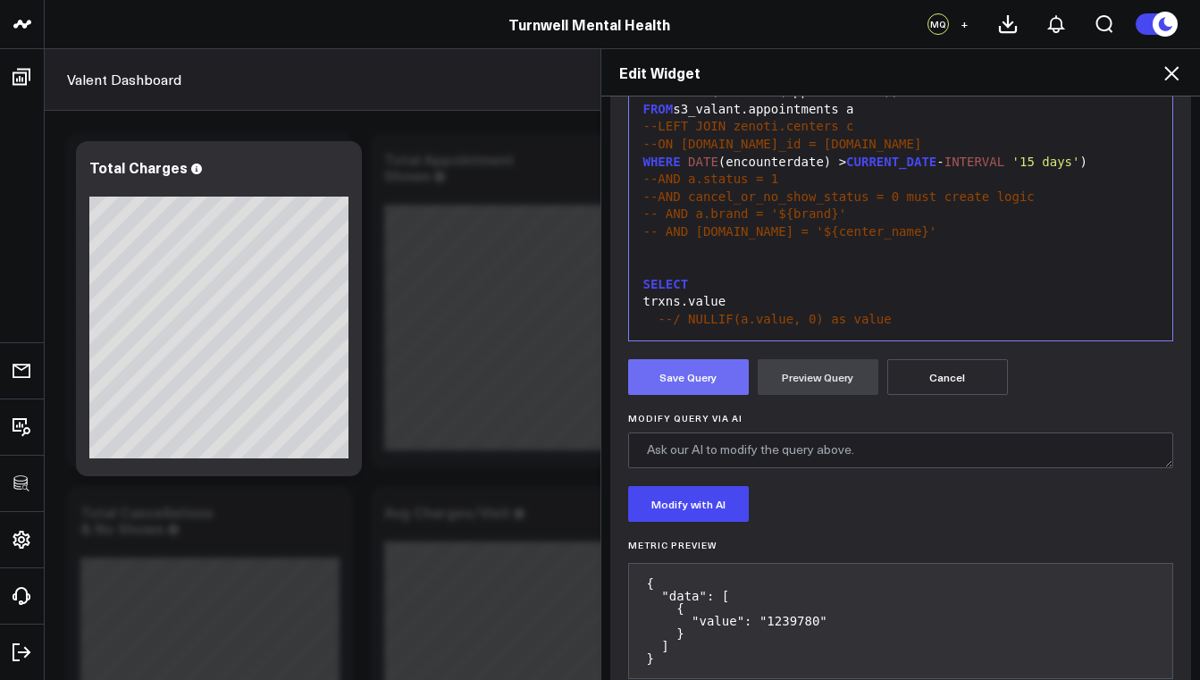
click at [680, 371] on button "Save Query" at bounding box center [688, 377] width 121 height 36
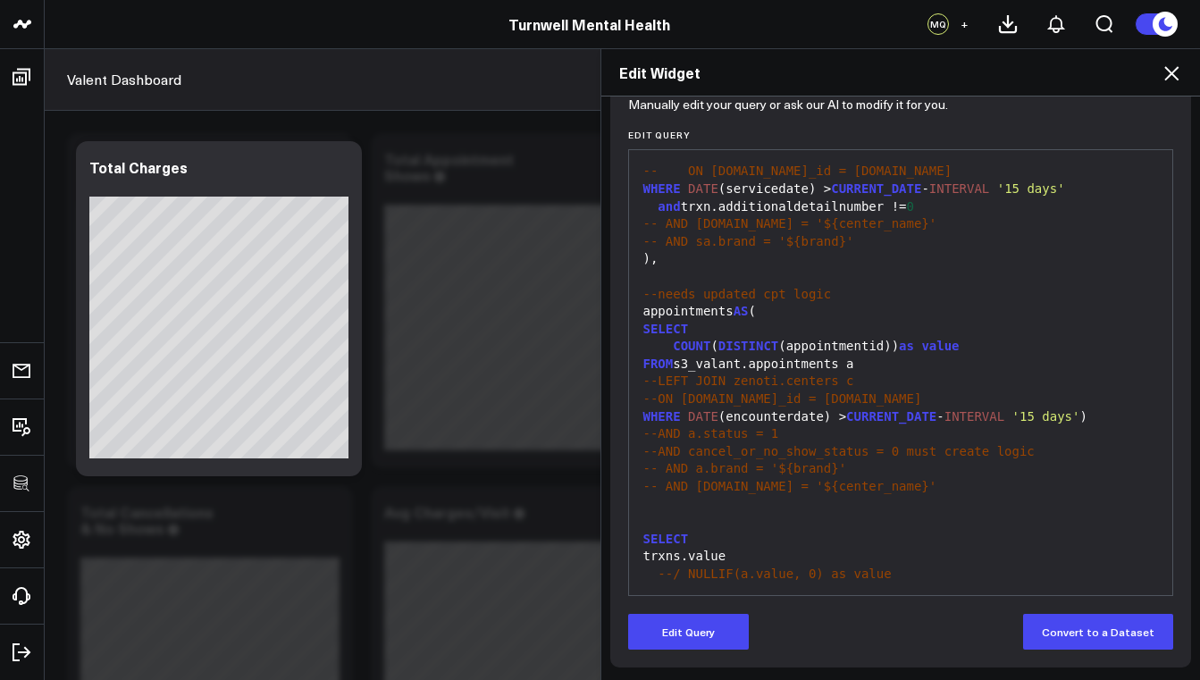
scroll to position [196, 0]
click at [1172, 73] on icon at bounding box center [1171, 73] width 14 height 14
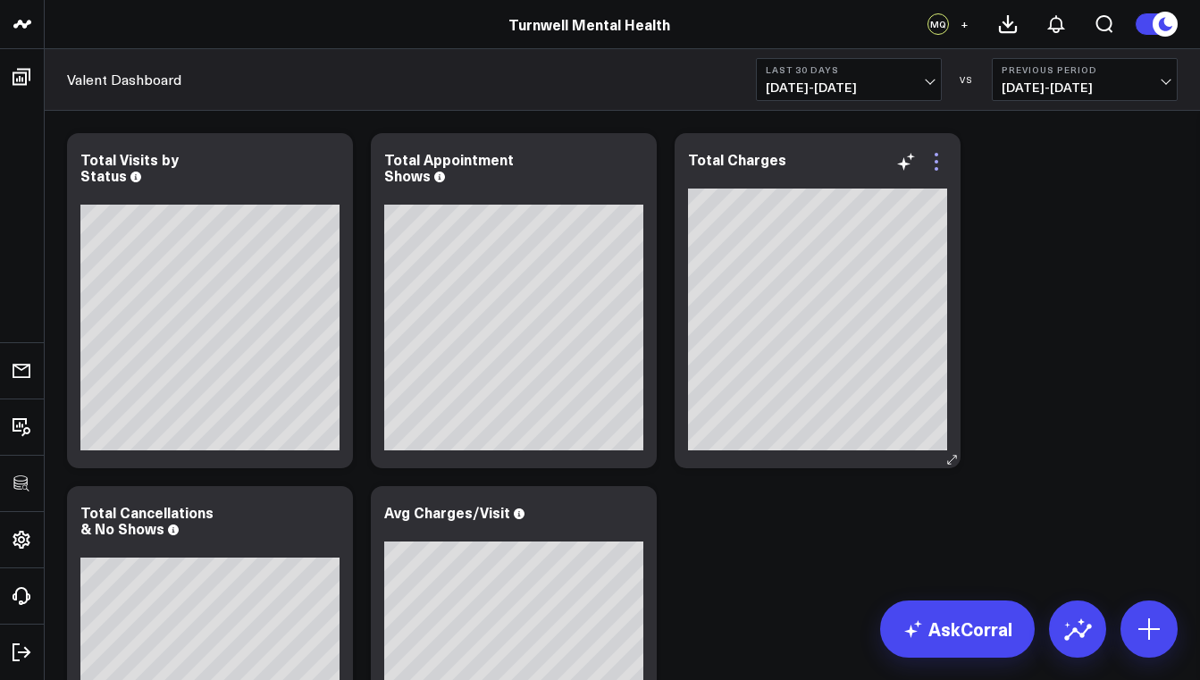
click at [936, 166] on icon at bounding box center [936, 161] width 21 height 21
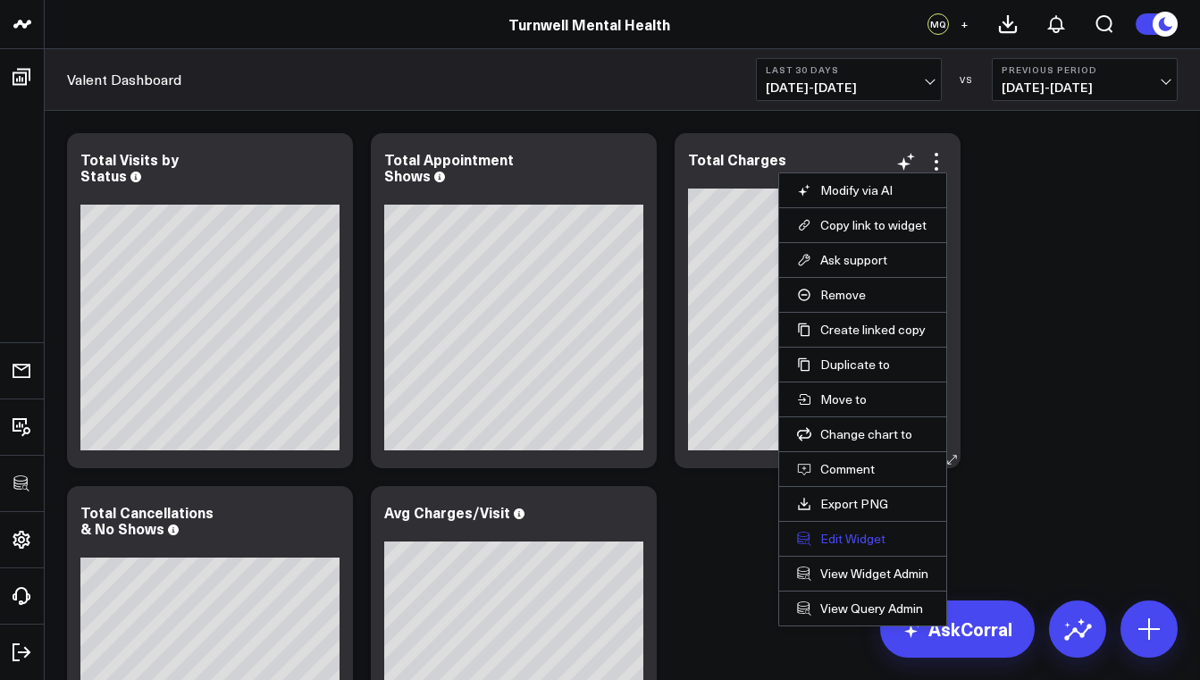
click at [846, 538] on button "Edit Widget" at bounding box center [862, 539] width 131 height 16
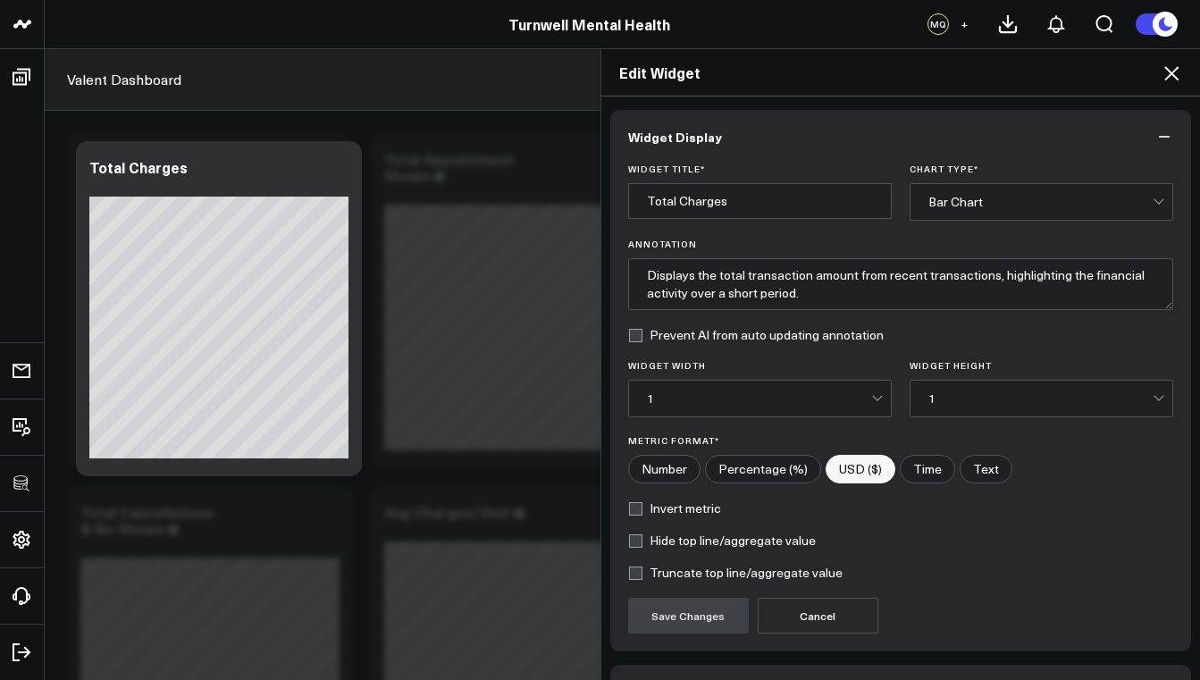
click at [1009, 214] on div "Bar Chart" at bounding box center [1040, 202] width 224 height 36
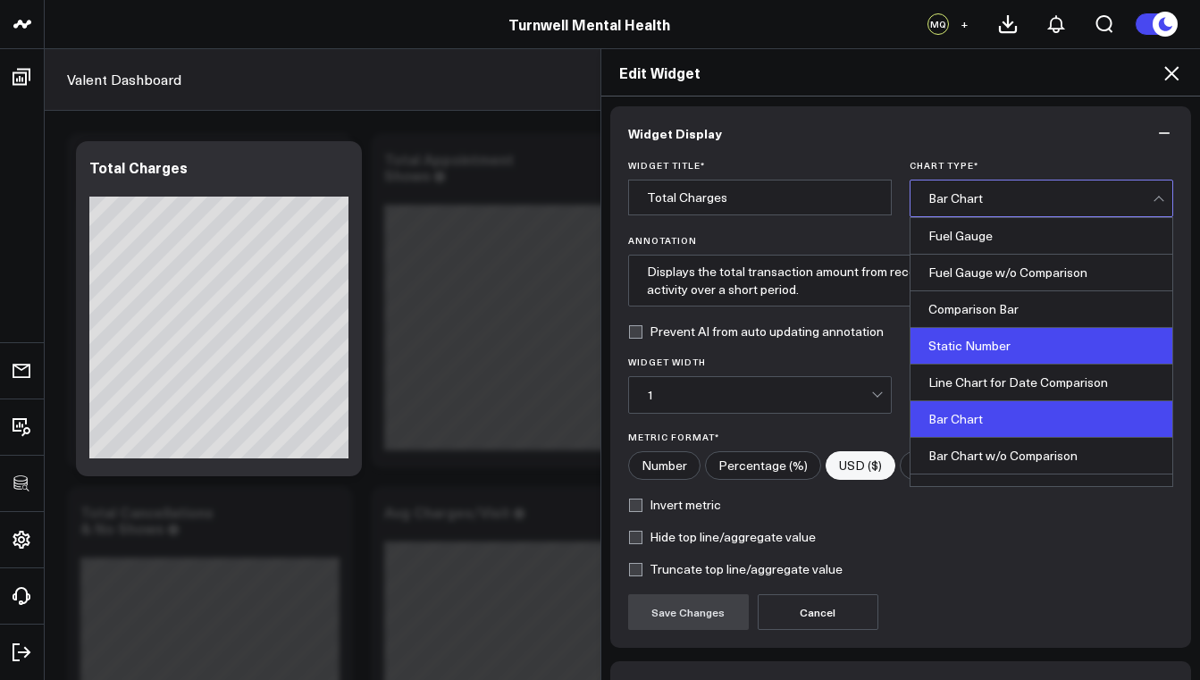
click at [1002, 347] on div "Static Number" at bounding box center [1042, 346] width 262 height 37
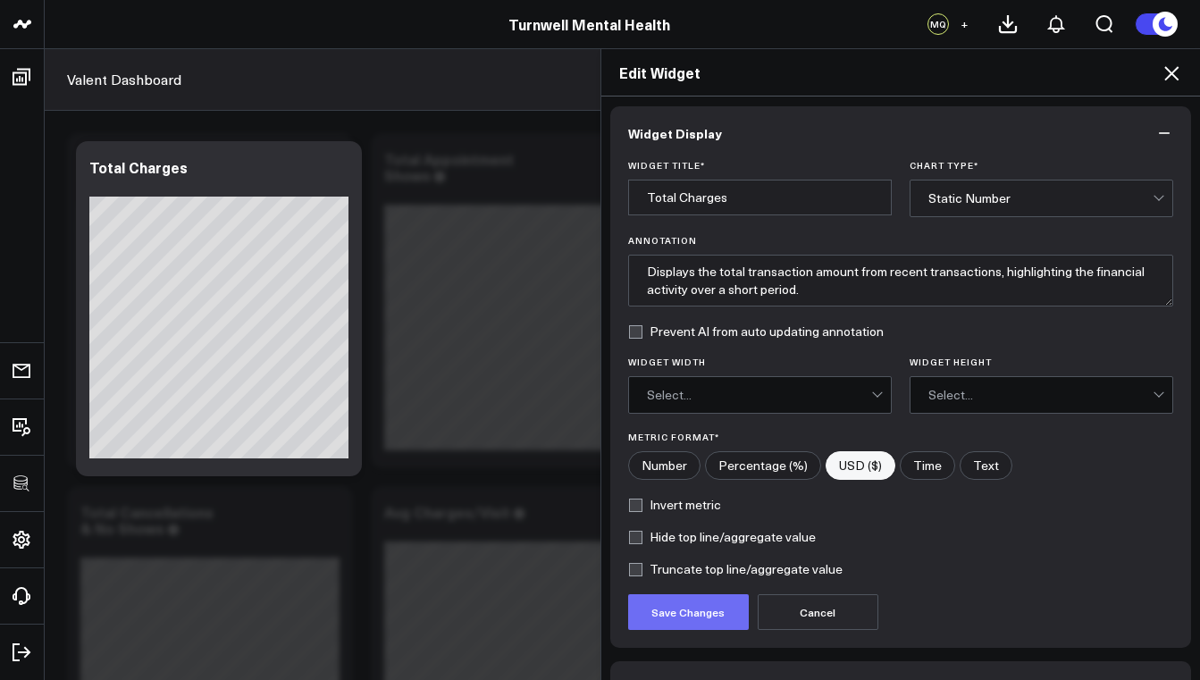
click at [704, 620] on button "Save Changes" at bounding box center [688, 612] width 121 height 36
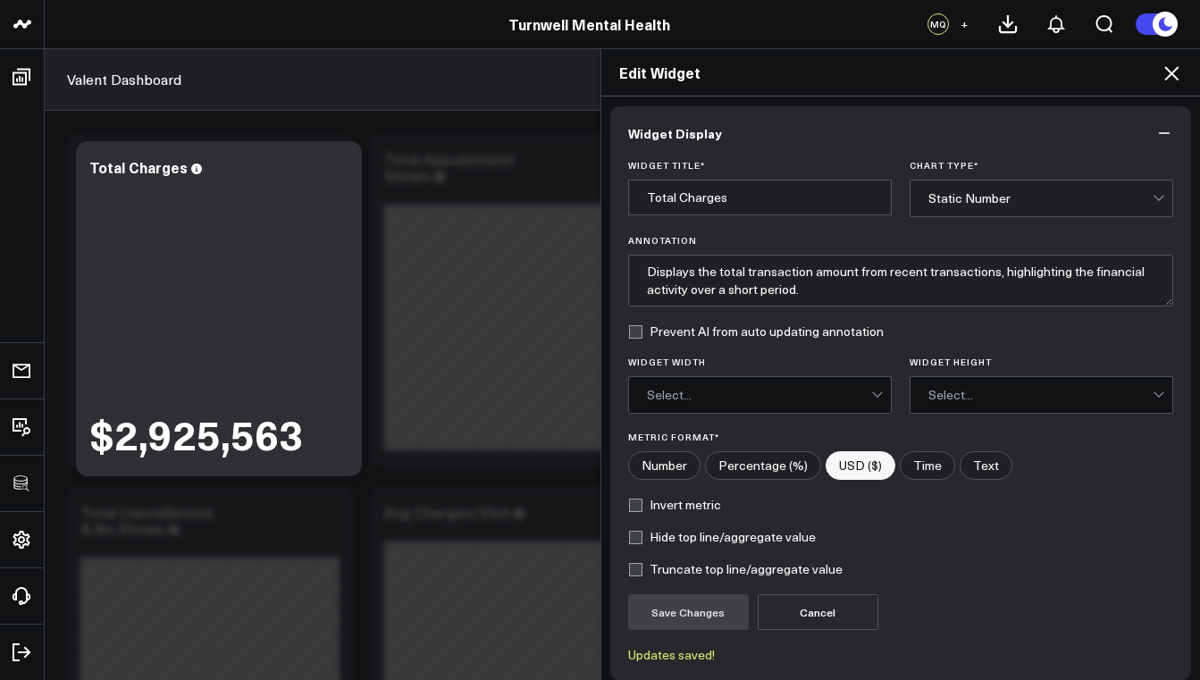
click at [214, 321] on div "Edit Widget Widget Display Widget Title * Total Charges Chart Type * Static Num…" at bounding box center [600, 364] width 1200 height 632
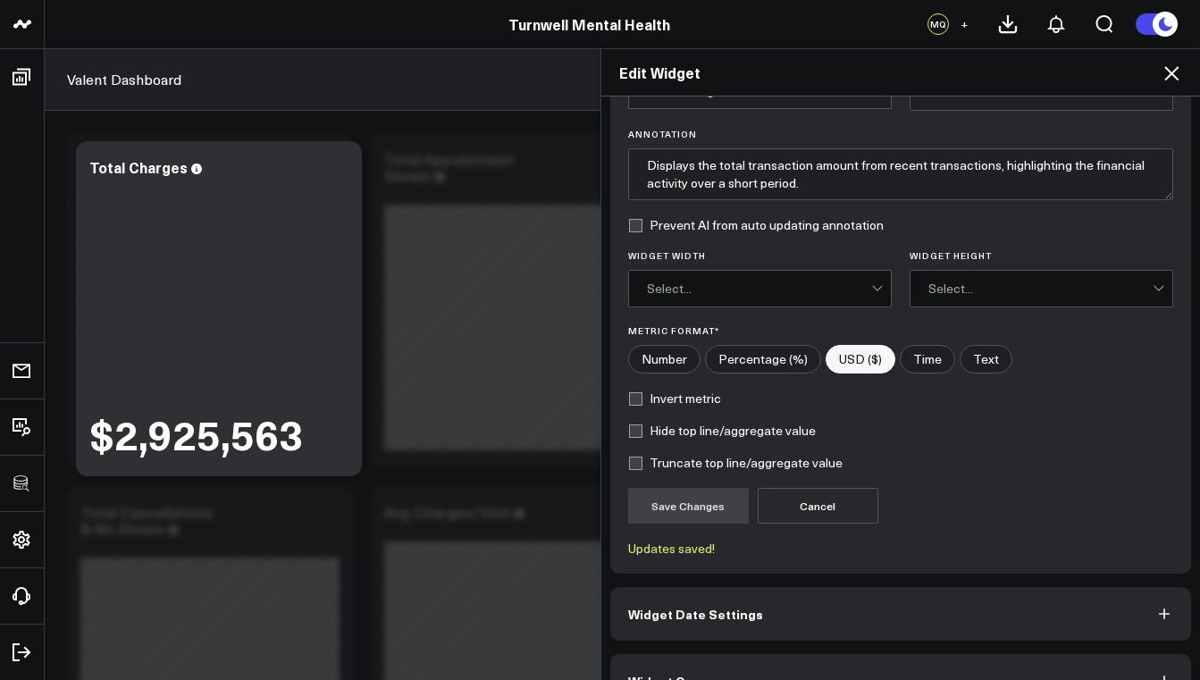
click at [1174, 75] on icon at bounding box center [1171, 73] width 14 height 14
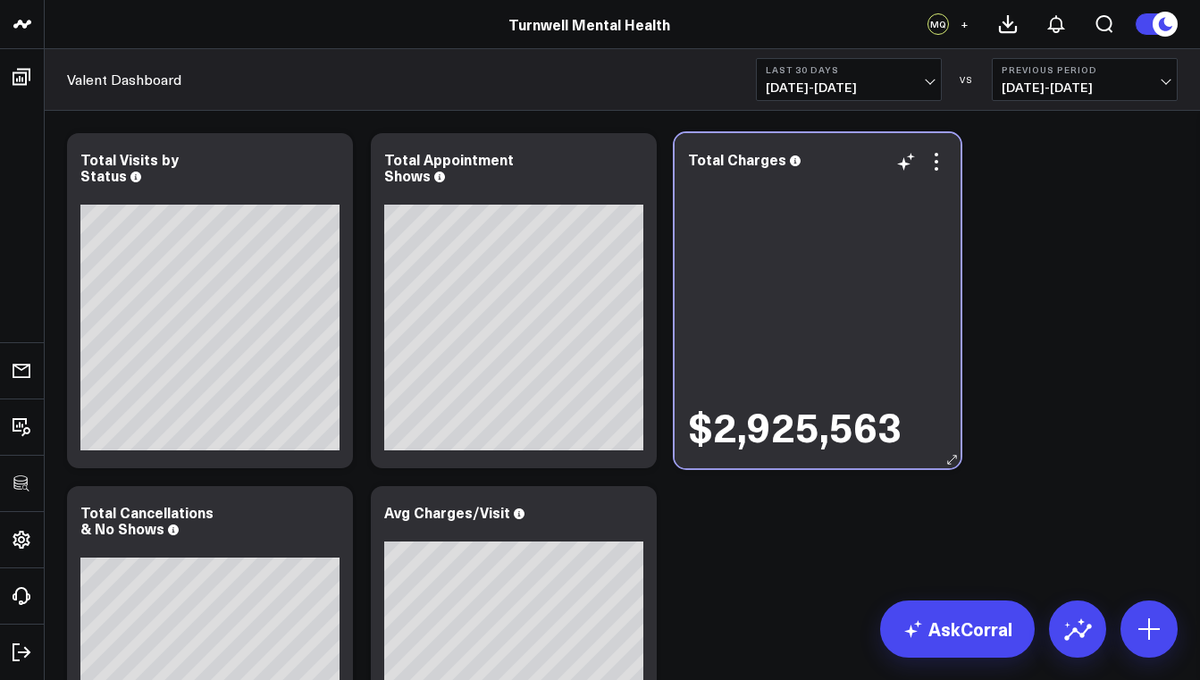
click at [928, 458] on div "Total Charges $2,925,563" at bounding box center [818, 300] width 286 height 335
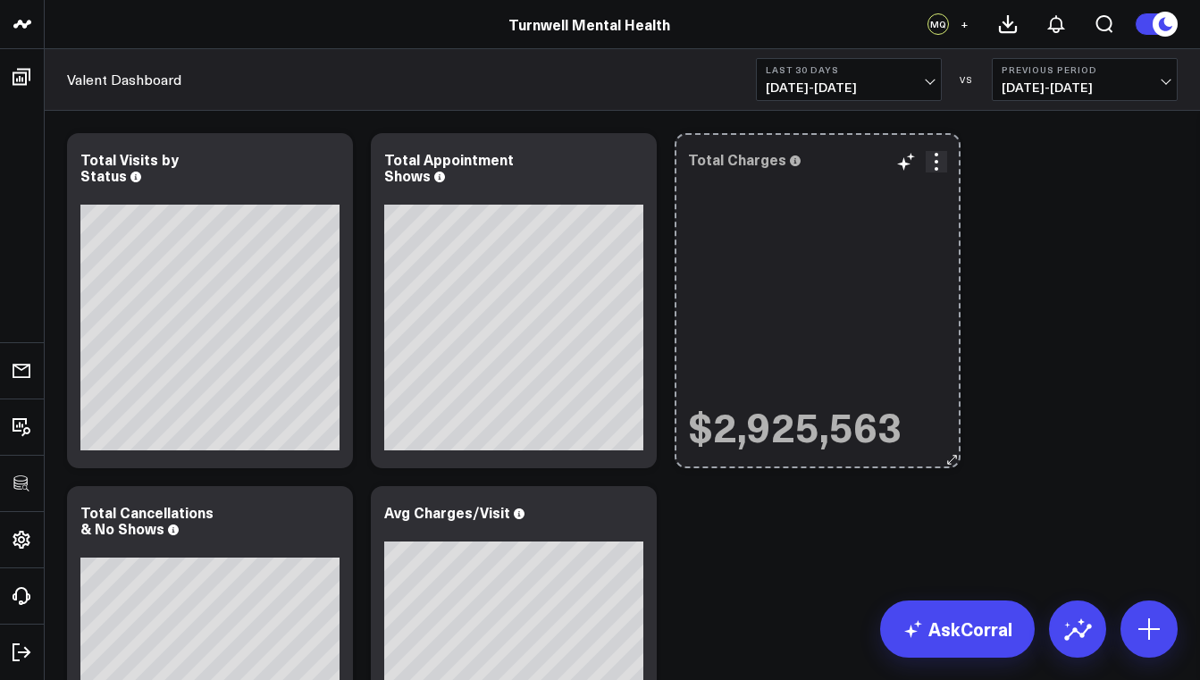
drag, startPoint x: 949, startPoint y: 462, endPoint x: 893, endPoint y: 307, distance: 165.4
click at [893, 307] on div "Total Charges $2,925,563 So sorry. The query returned no results. Ask a Data An…" at bounding box center [818, 300] width 286 height 335
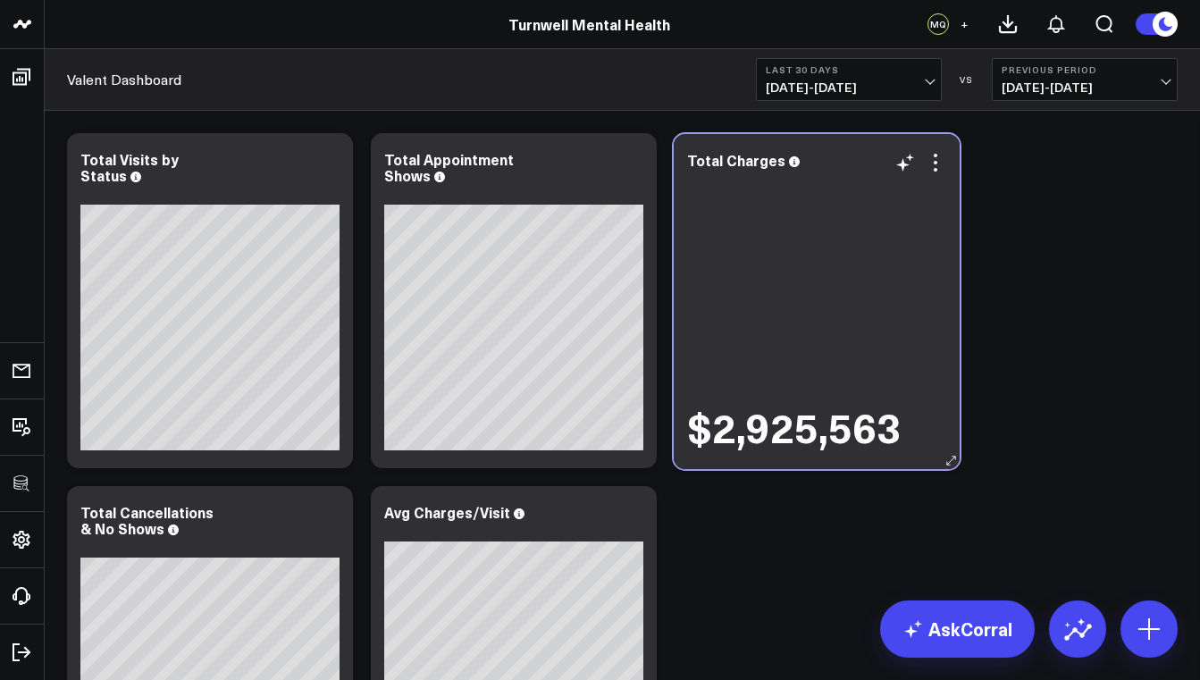
click at [861, 254] on div "$2,925,563" at bounding box center [816, 311] width 259 height 279
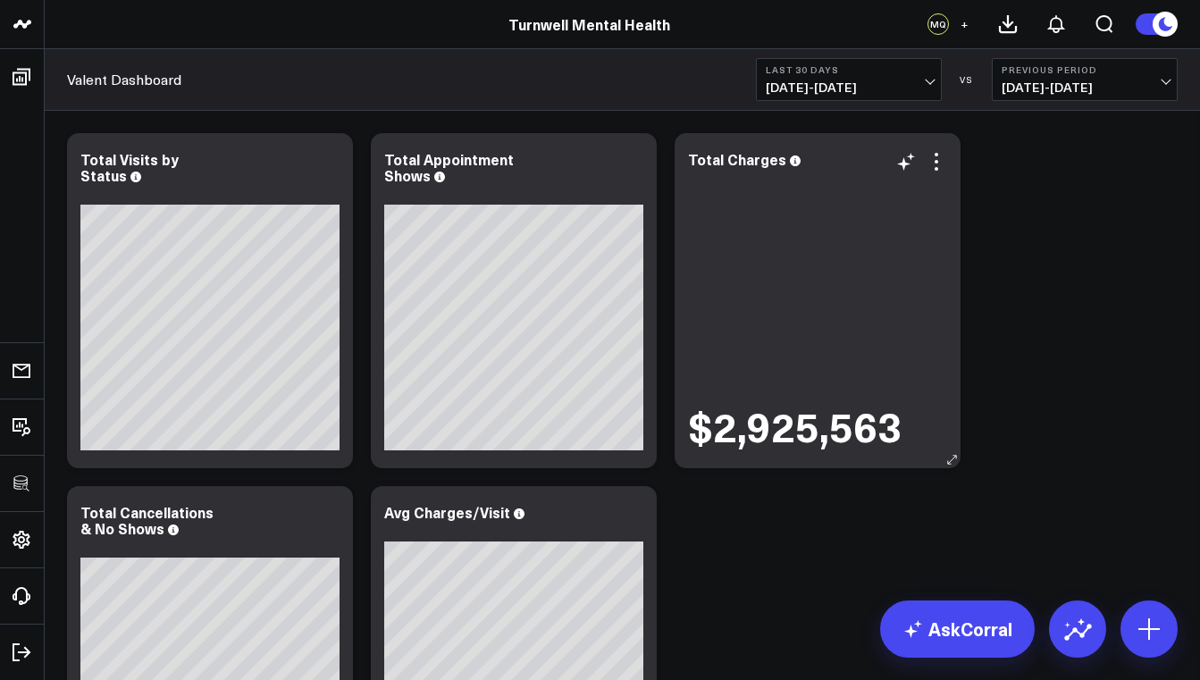
click at [803, 338] on div "$2,925,563" at bounding box center [817, 311] width 259 height 279
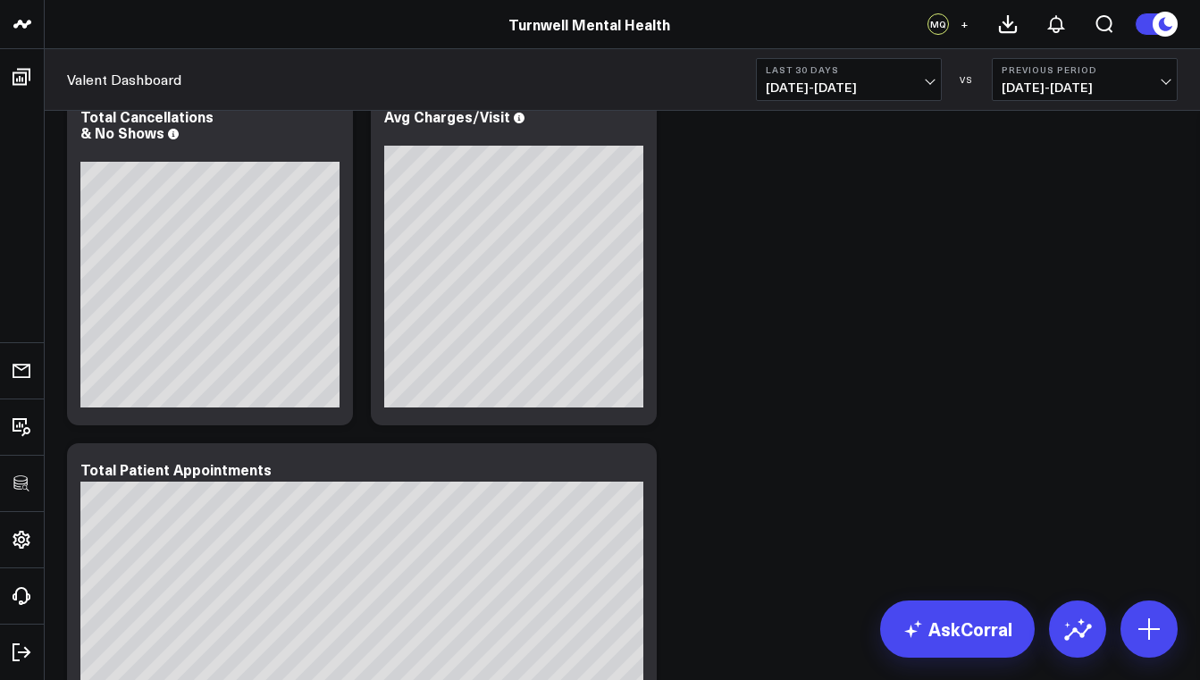
scroll to position [369, 0]
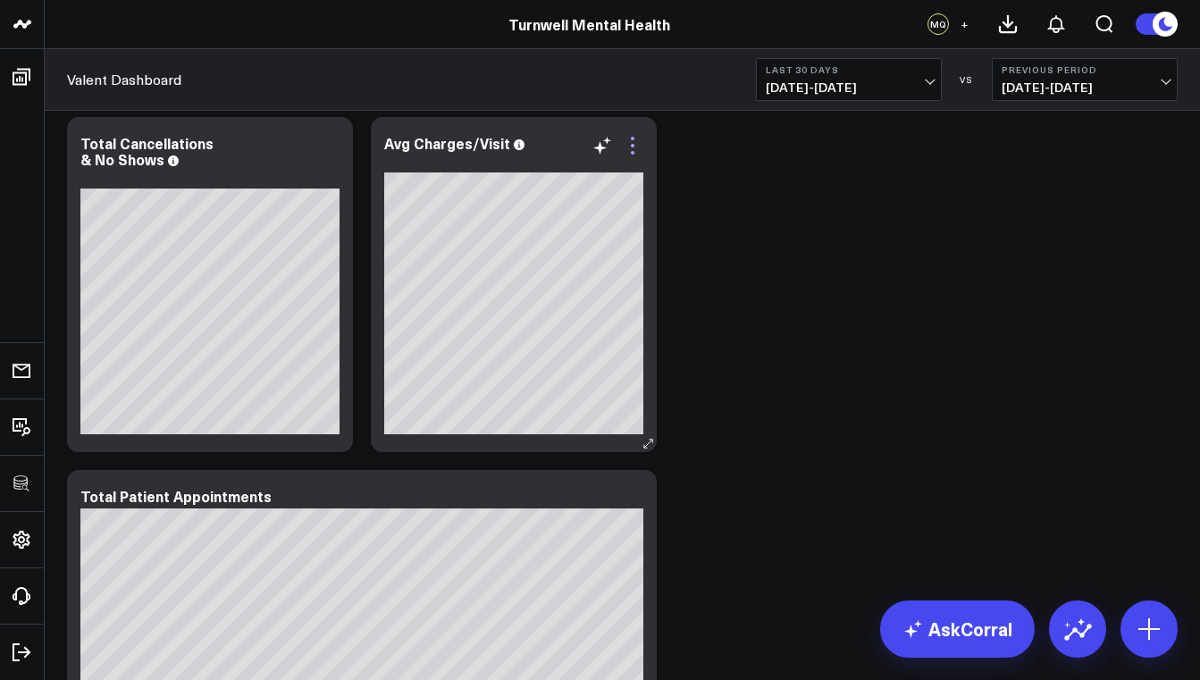
click at [638, 145] on icon at bounding box center [632, 145] width 21 height 21
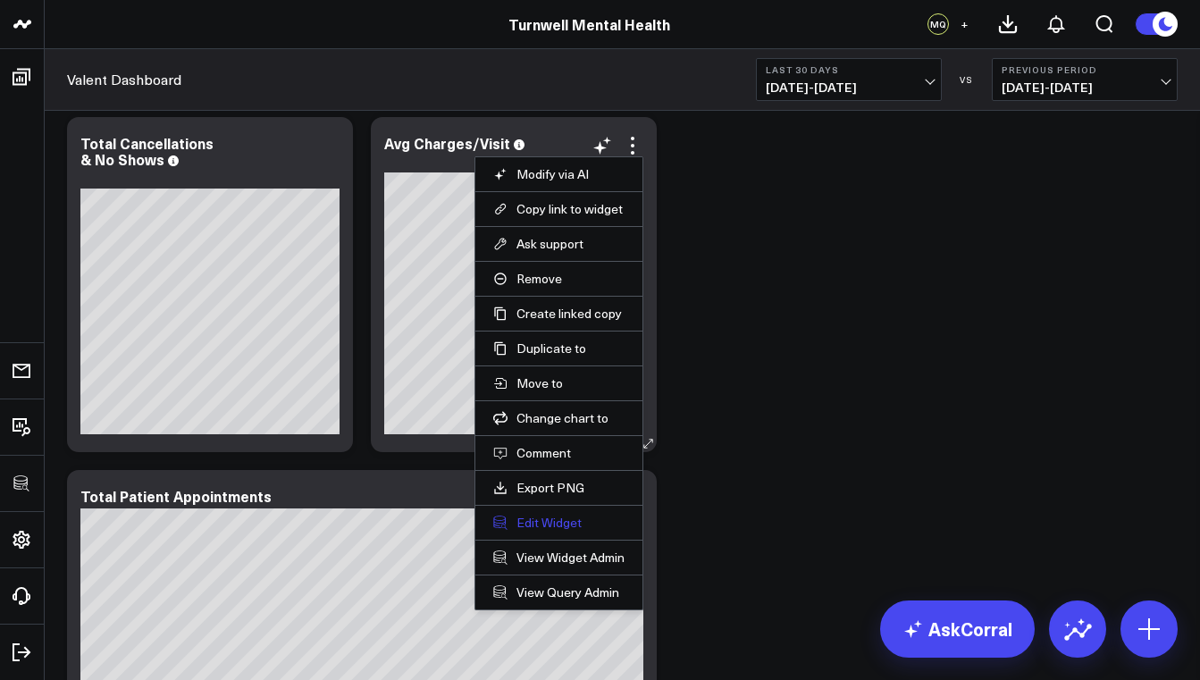
click at [559, 524] on button "Edit Widget" at bounding box center [558, 523] width 131 height 16
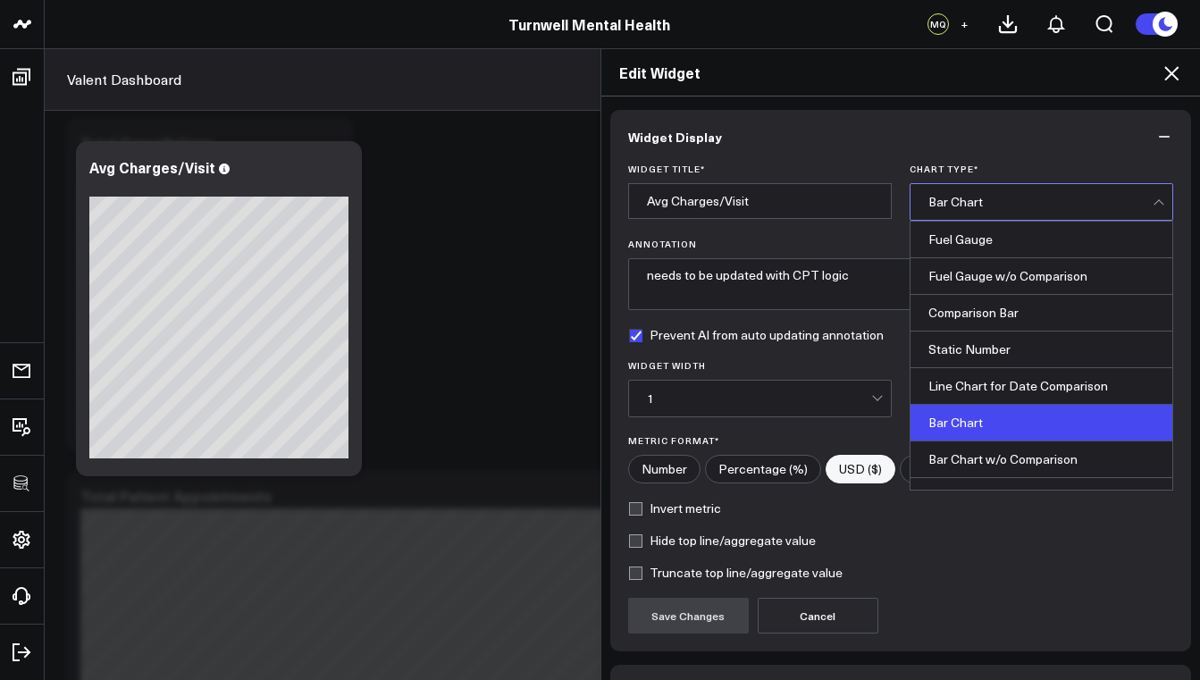
click at [971, 206] on div "Bar Chart" at bounding box center [1040, 202] width 224 height 14
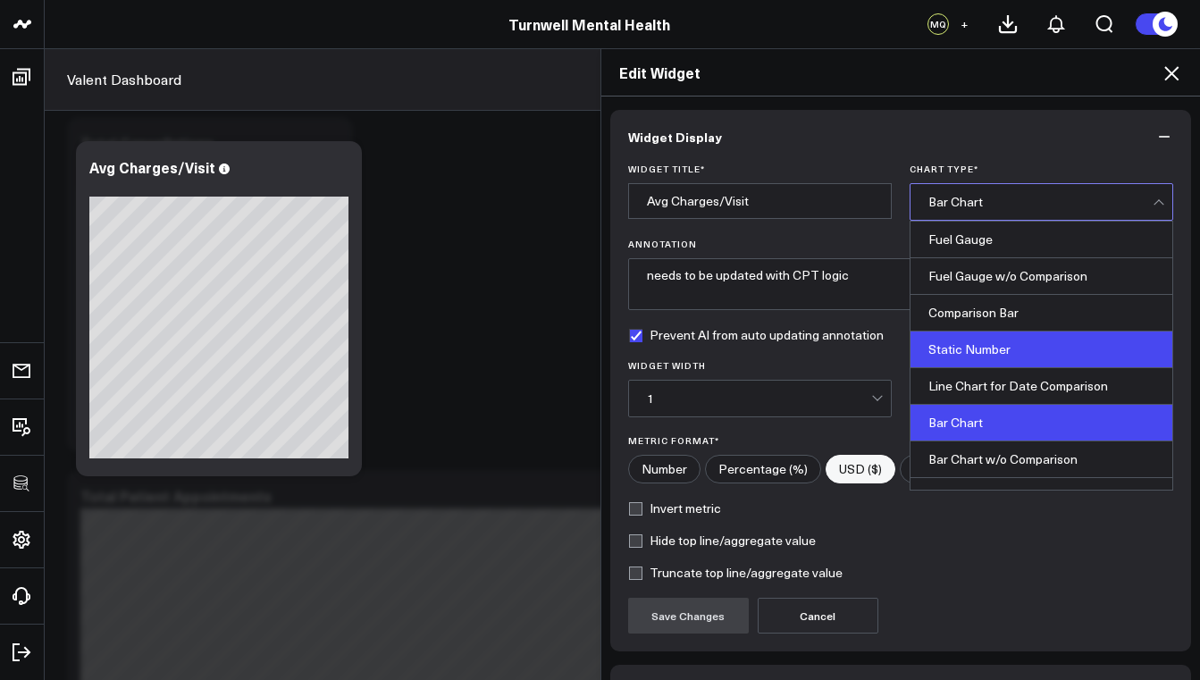
click at [971, 345] on div "Static Number" at bounding box center [1042, 350] width 262 height 37
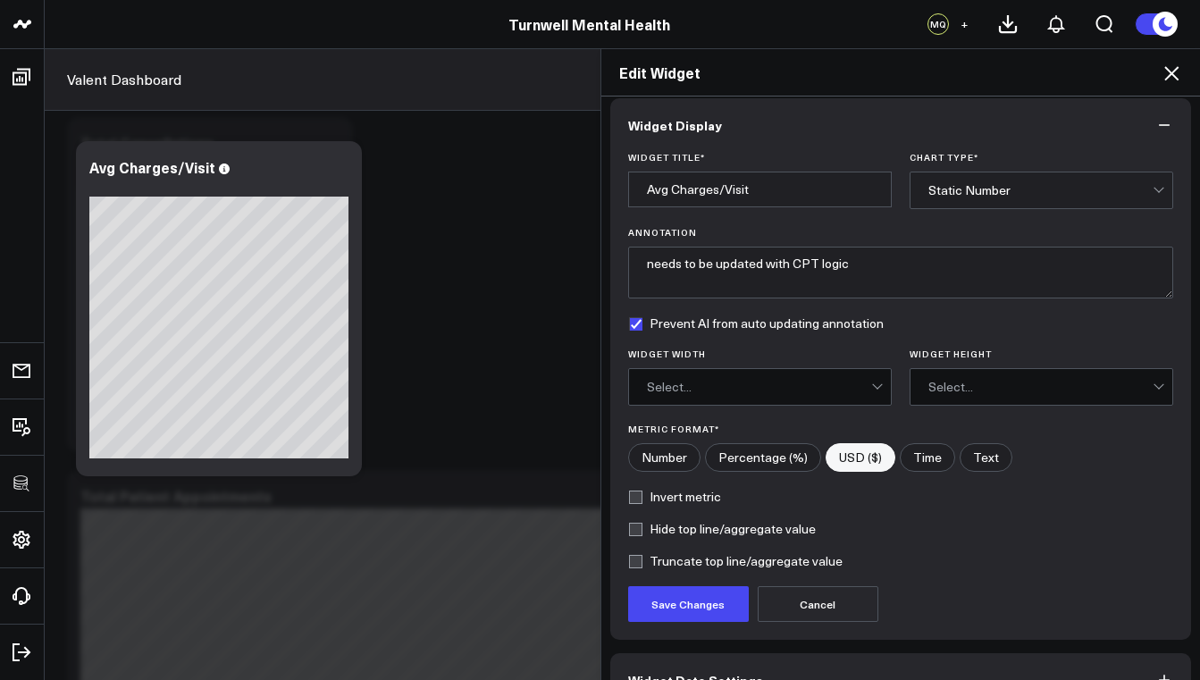
scroll to position [114, 0]
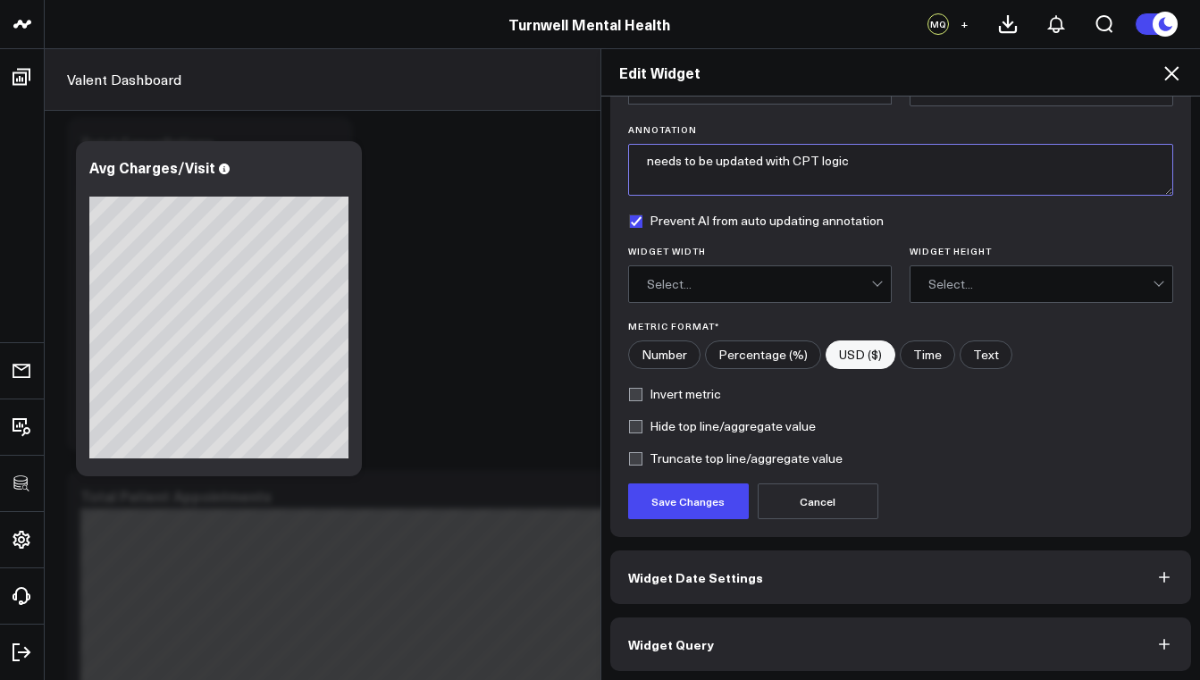
drag, startPoint x: 849, startPoint y: 161, endPoint x: 635, endPoint y: 164, distance: 213.6
click at [635, 164] on textarea "needs to be updated with CPT logic" at bounding box center [901, 170] width 546 height 52
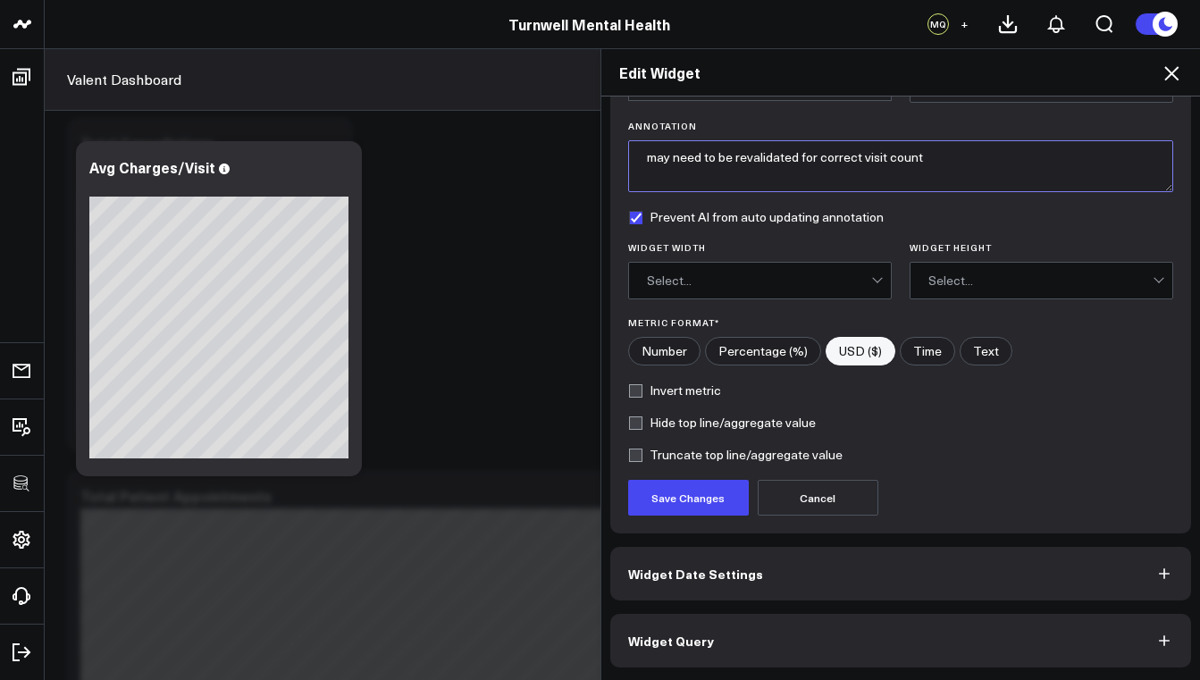
type textarea "may need to be revalidated for correct visit count"
click at [740, 286] on div "Select..." at bounding box center [759, 280] width 224 height 14
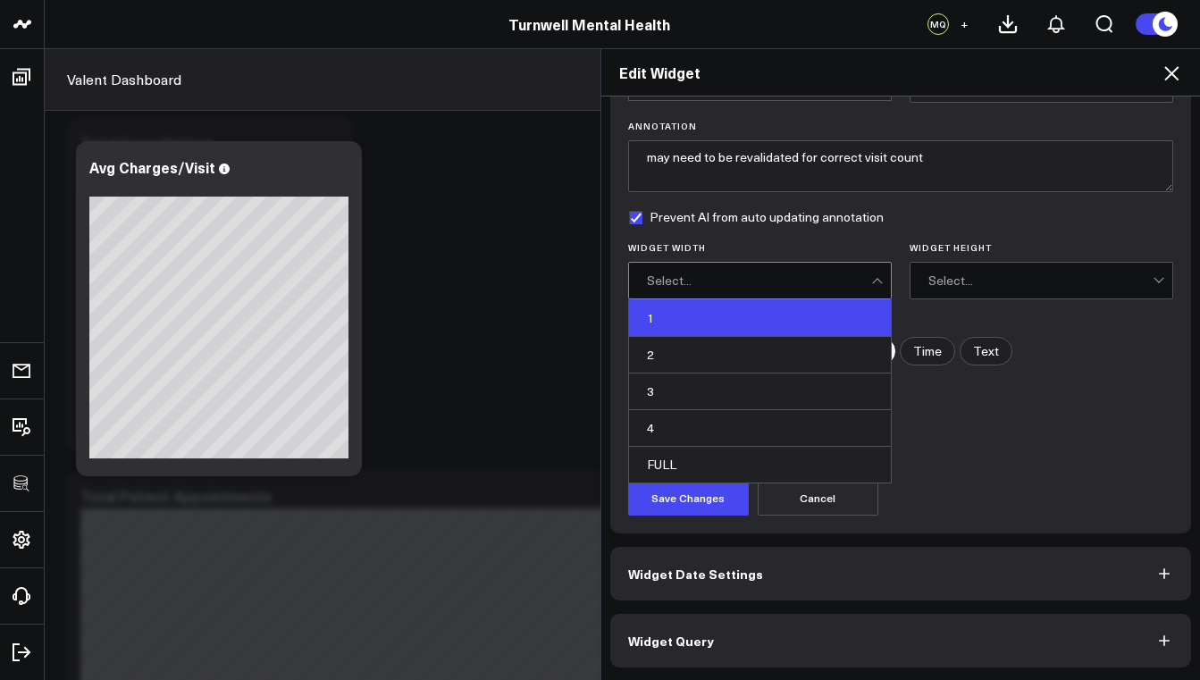
click at [701, 326] on div "1" at bounding box center [760, 318] width 262 height 37
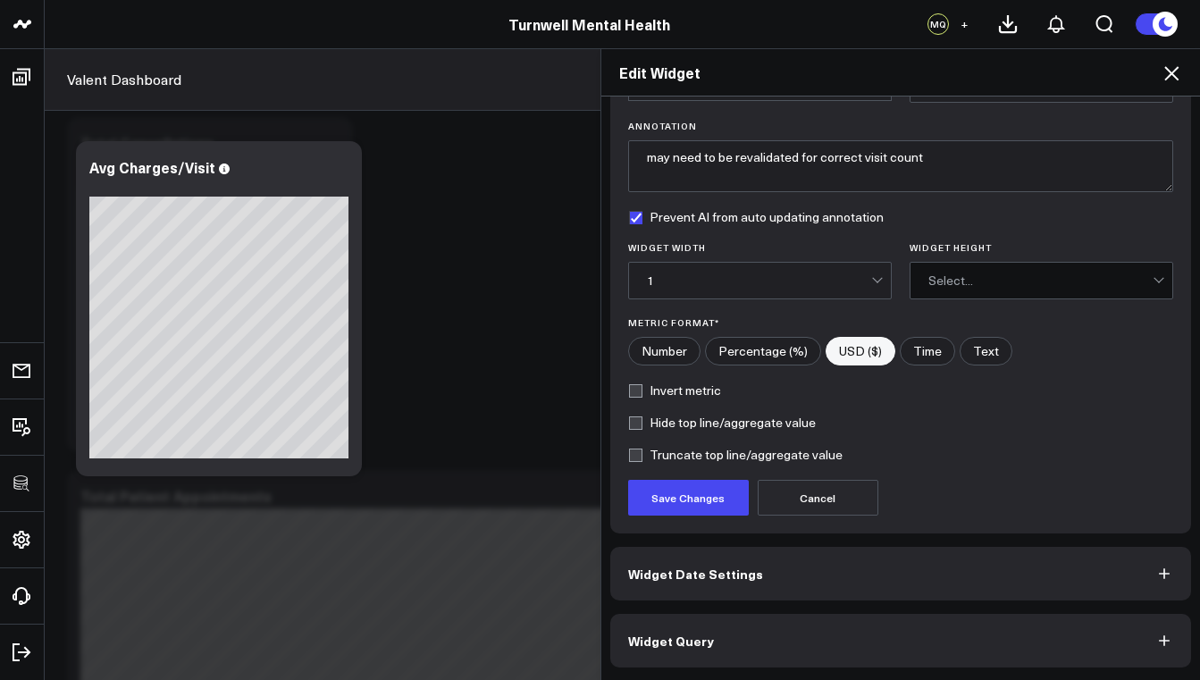
click at [972, 280] on div "Select..." at bounding box center [1040, 280] width 224 height 14
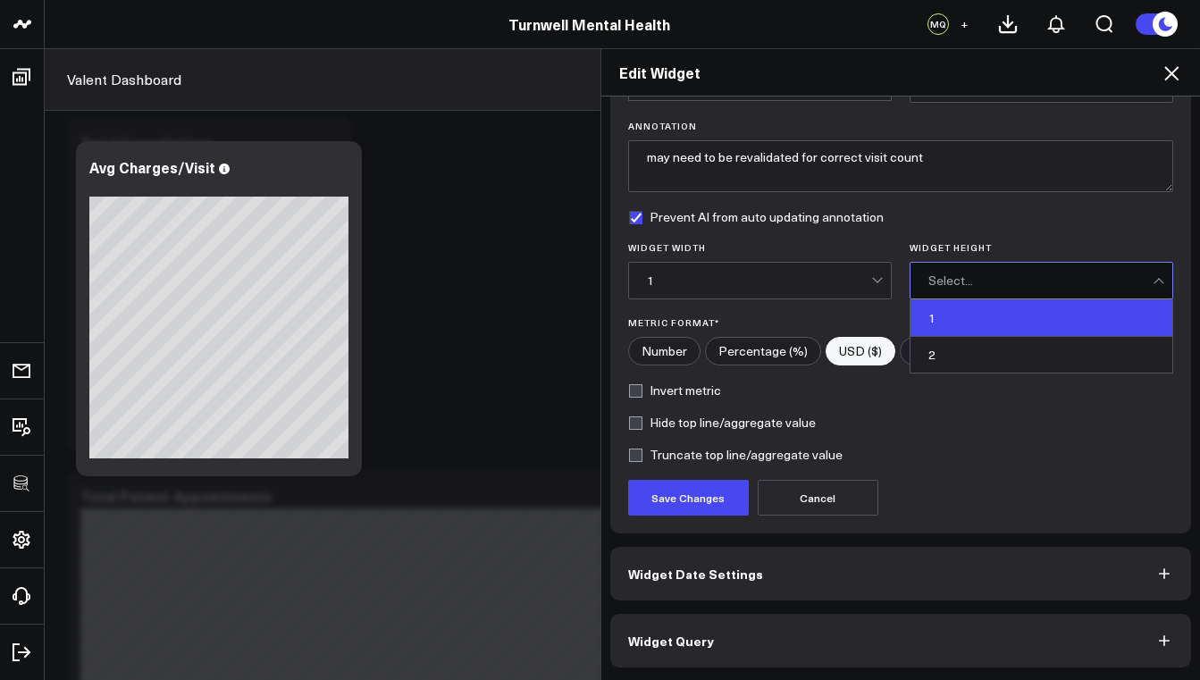
click at [930, 318] on div "1" at bounding box center [1042, 318] width 262 height 37
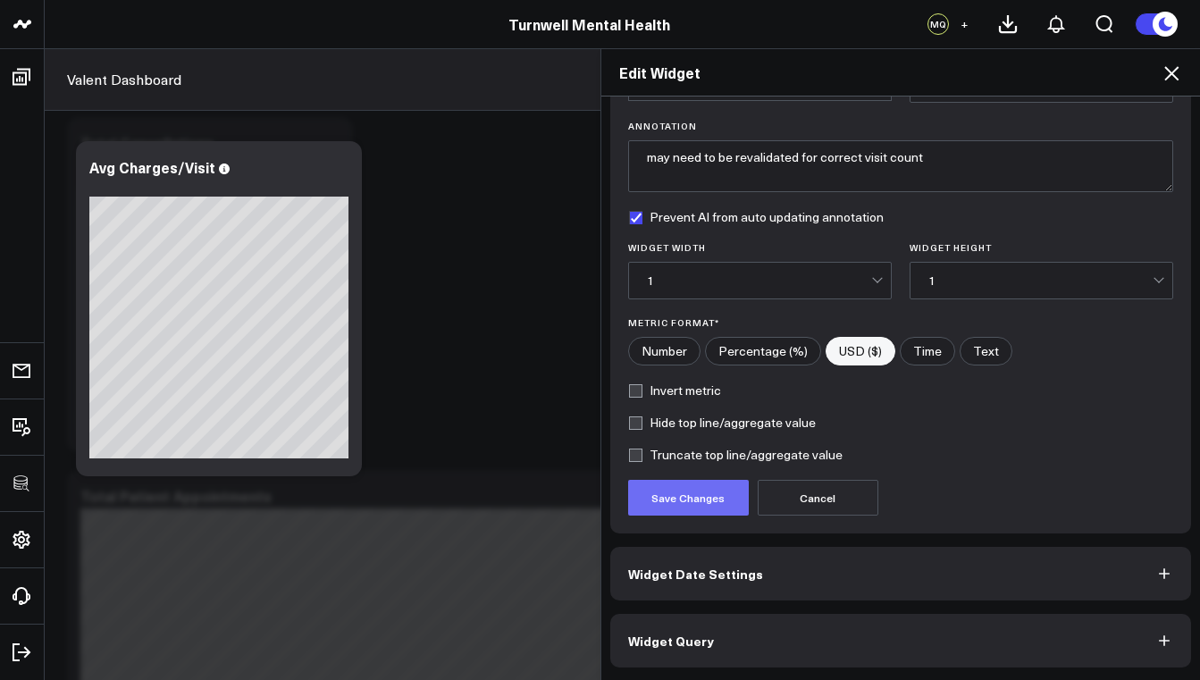
click at [715, 491] on button "Save Changes" at bounding box center [688, 498] width 121 height 36
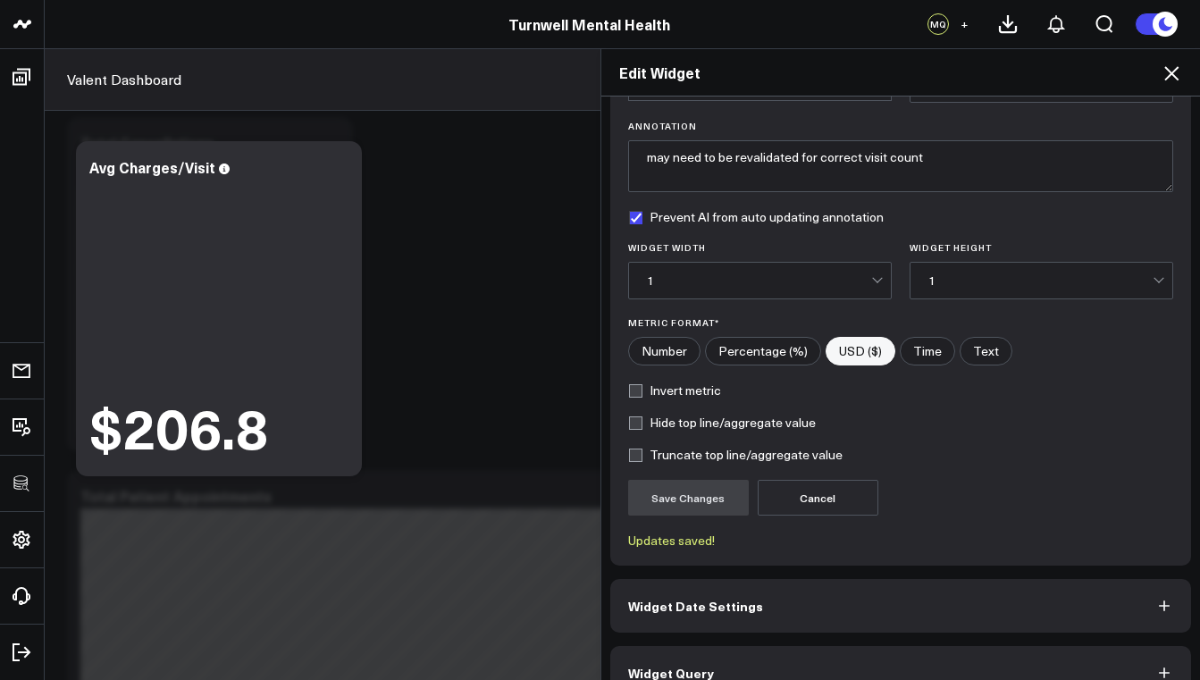
click at [488, 318] on div "Edit Widget Widget Display Widget Title * Avg Charges/Visit Chart Type * Static…" at bounding box center [600, 364] width 1200 height 632
click at [1178, 66] on icon at bounding box center [1171, 73] width 21 height 21
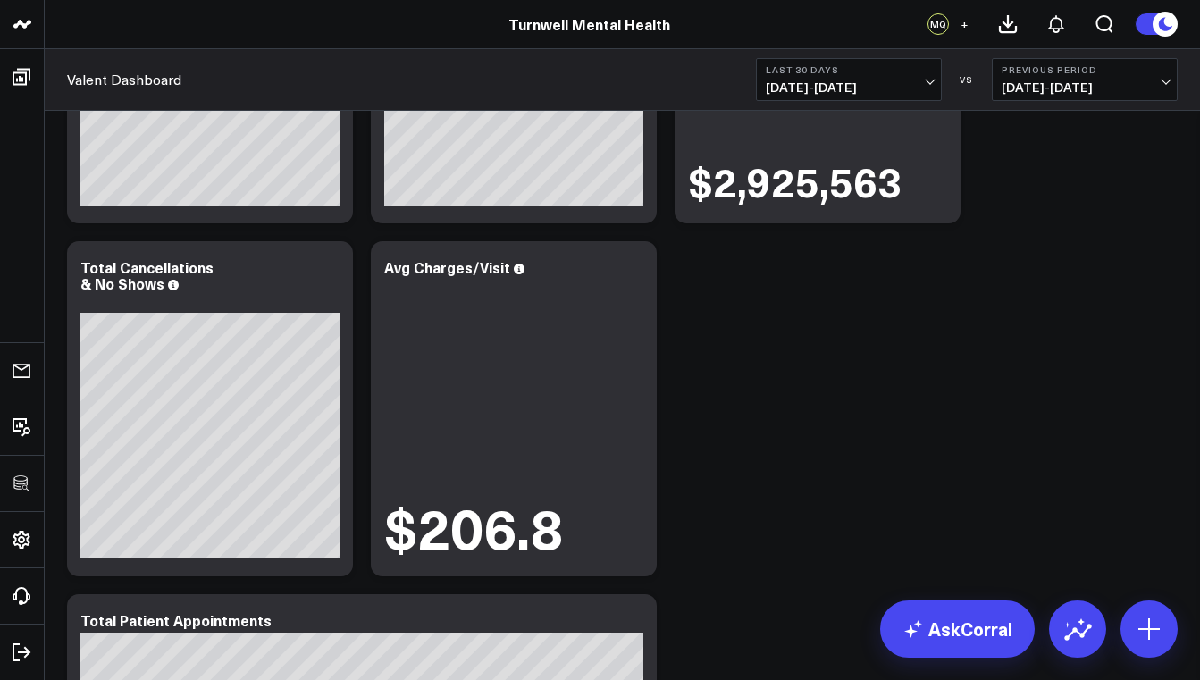
scroll to position [111, 0]
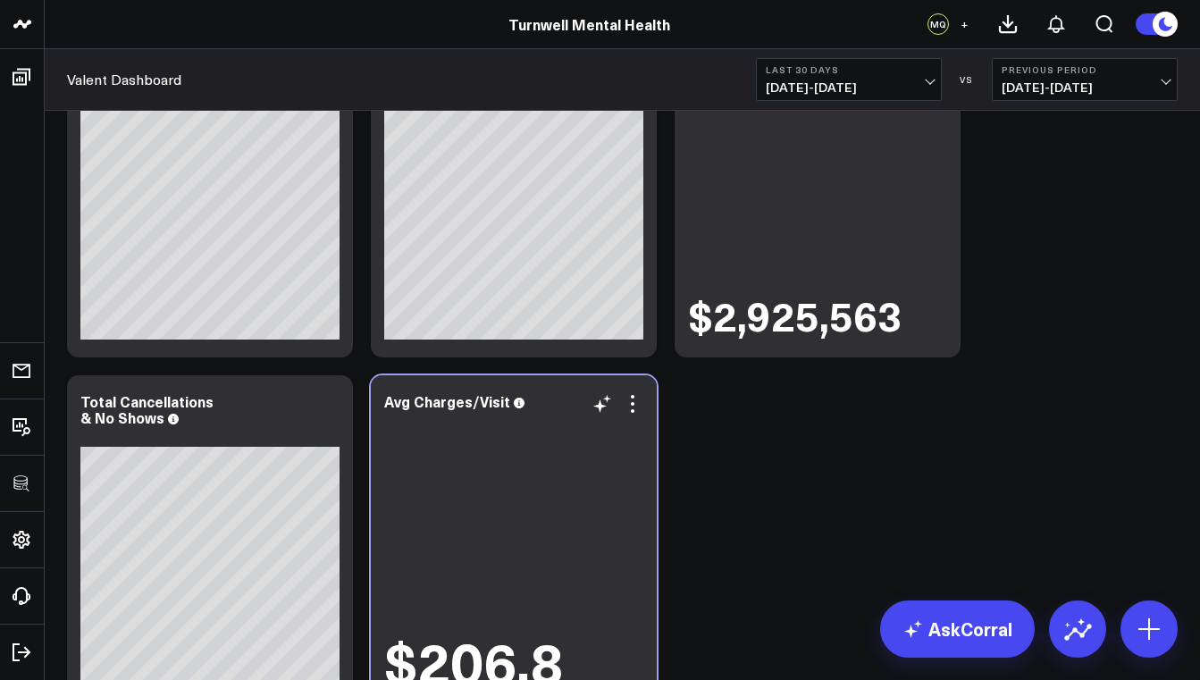
click at [508, 452] on div "$206.8" at bounding box center [513, 553] width 259 height 279
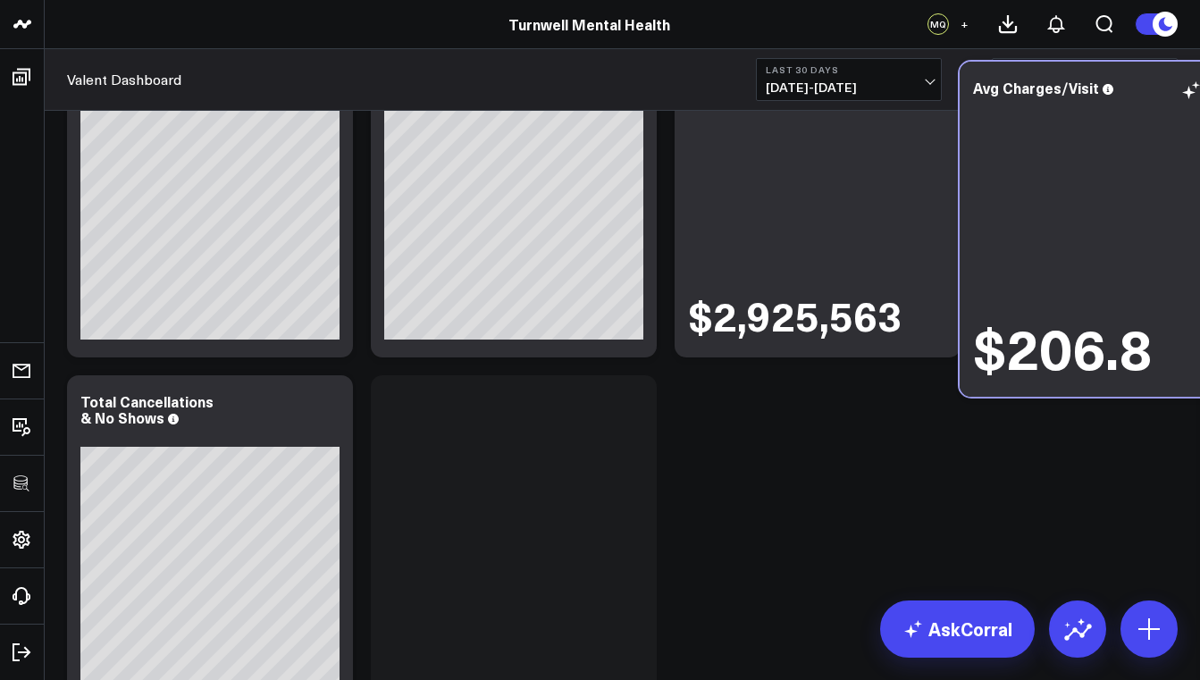
drag, startPoint x: 504, startPoint y: 452, endPoint x: 1093, endPoint y: 138, distance: 667.6
click at [1093, 138] on div "$206.8" at bounding box center [1102, 239] width 259 height 279
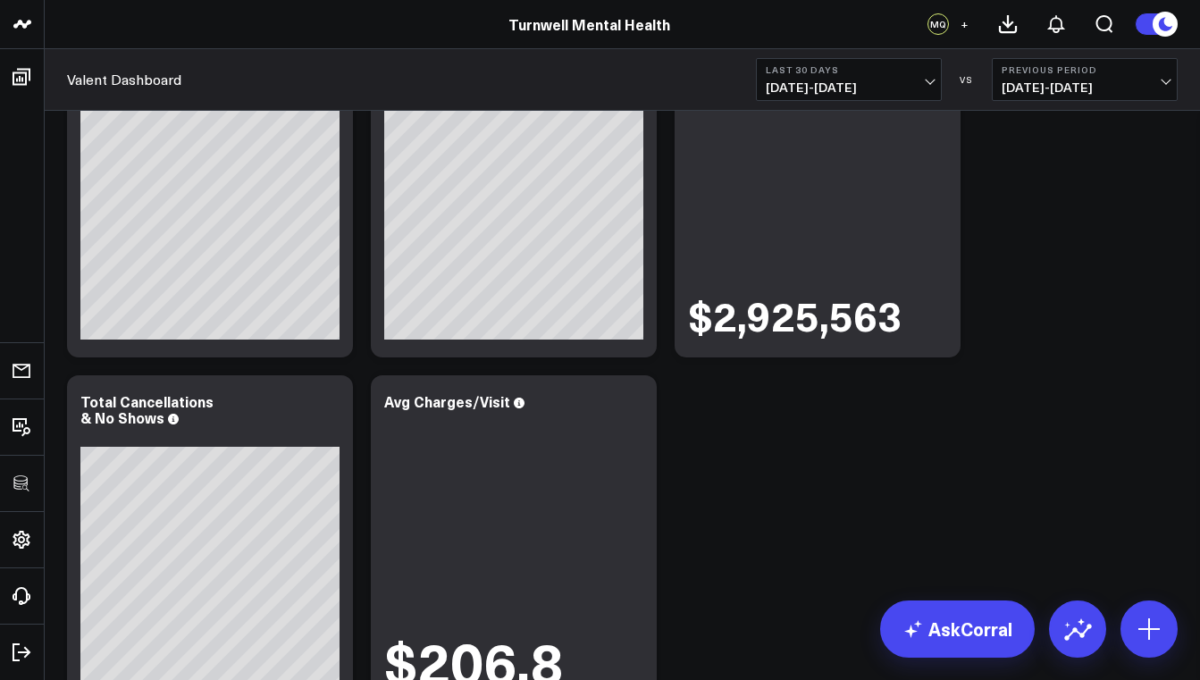
scroll to position [0, 0]
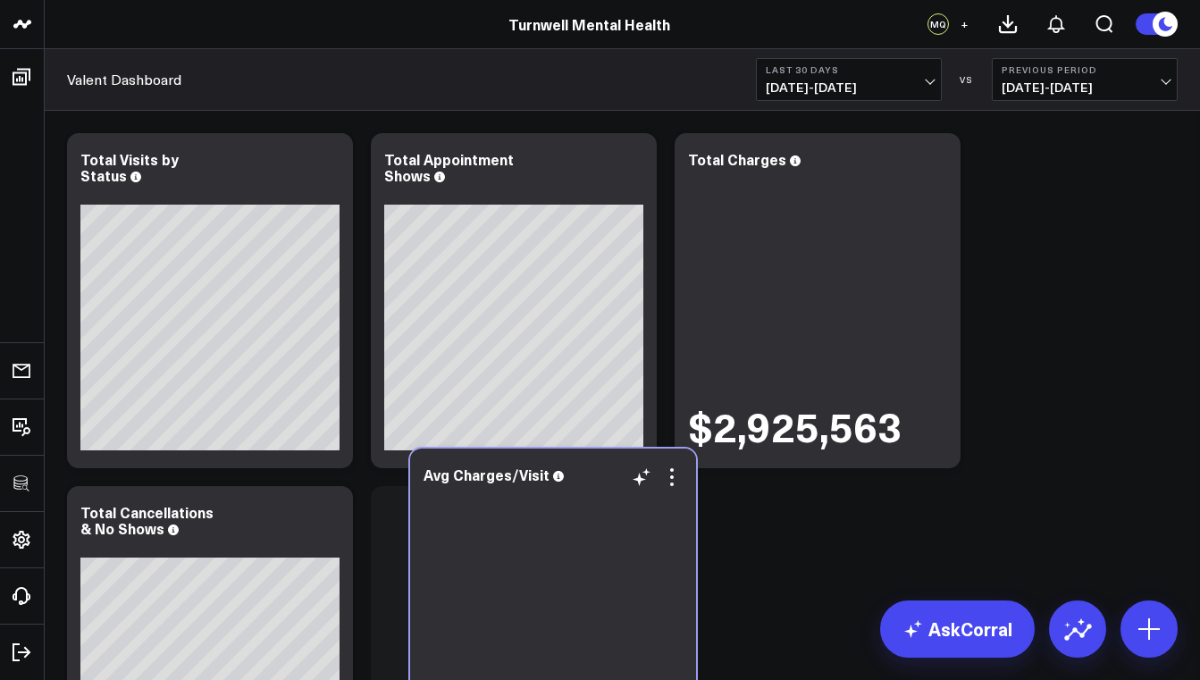
drag, startPoint x: 535, startPoint y: 573, endPoint x: 557, endPoint y: 555, distance: 27.9
click at [557, 555] on div "$206.8" at bounding box center [553, 626] width 259 height 279
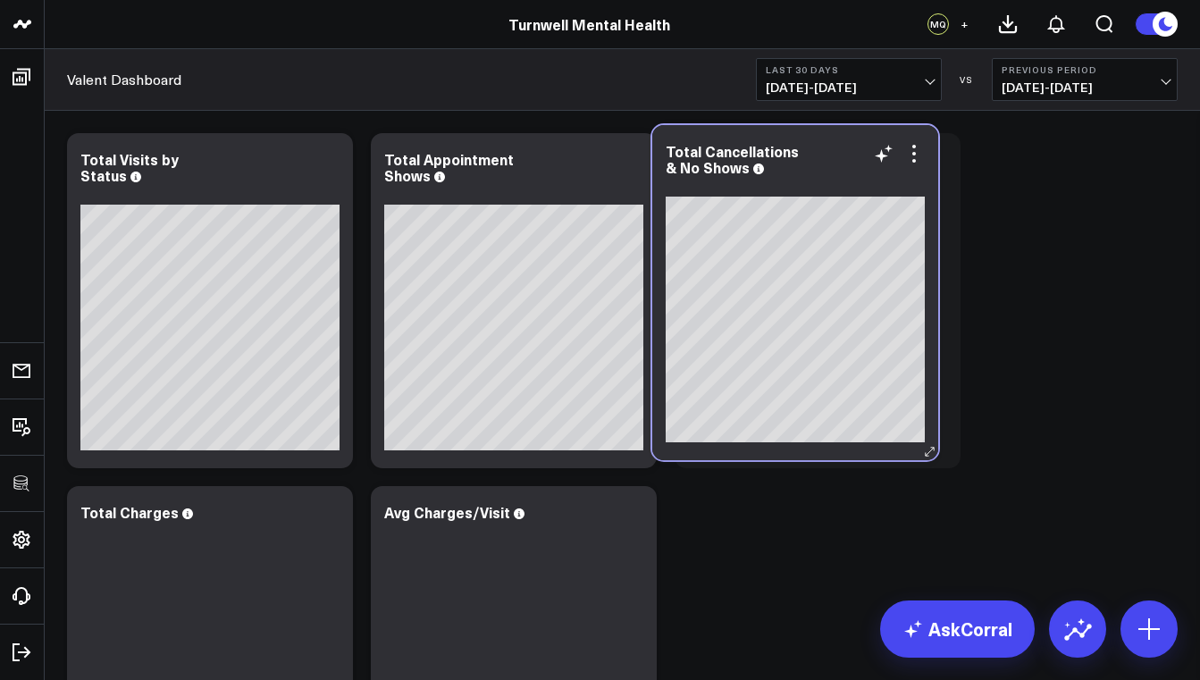
drag, startPoint x: 247, startPoint y: 504, endPoint x: 832, endPoint y: 143, distance: 687.7
click at [832, 143] on div "Total Cancellations & No Shows" at bounding box center [795, 159] width 259 height 32
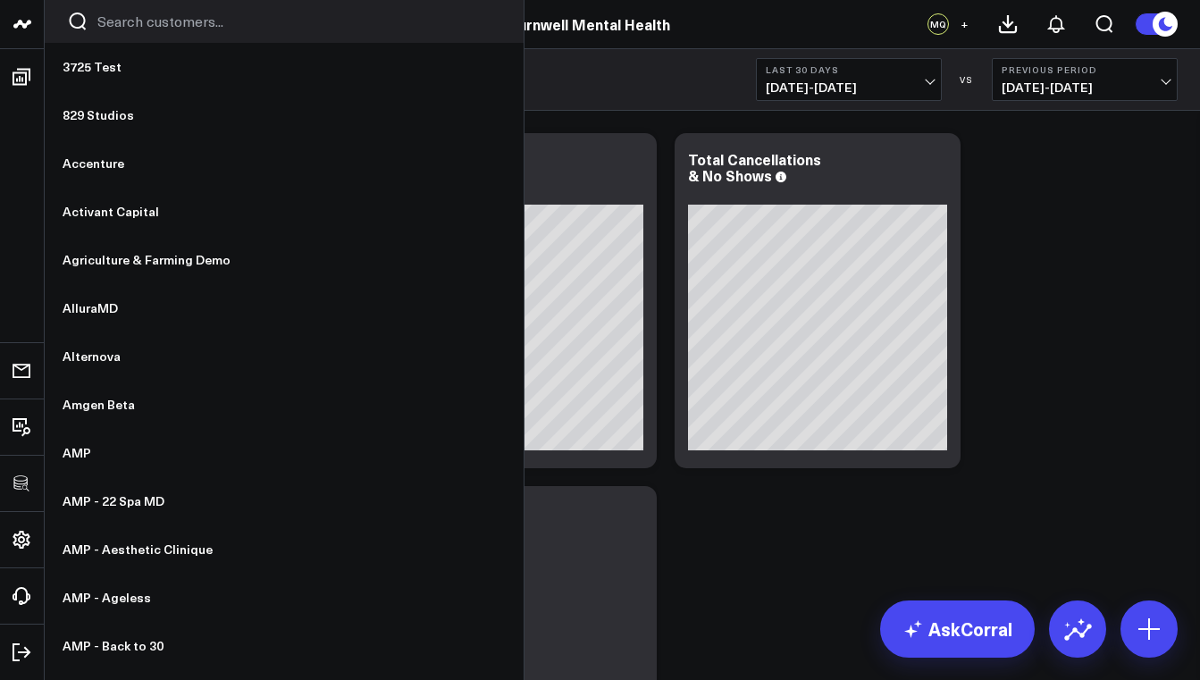
click at [9, 21] on link at bounding box center [22, 24] width 45 height 49
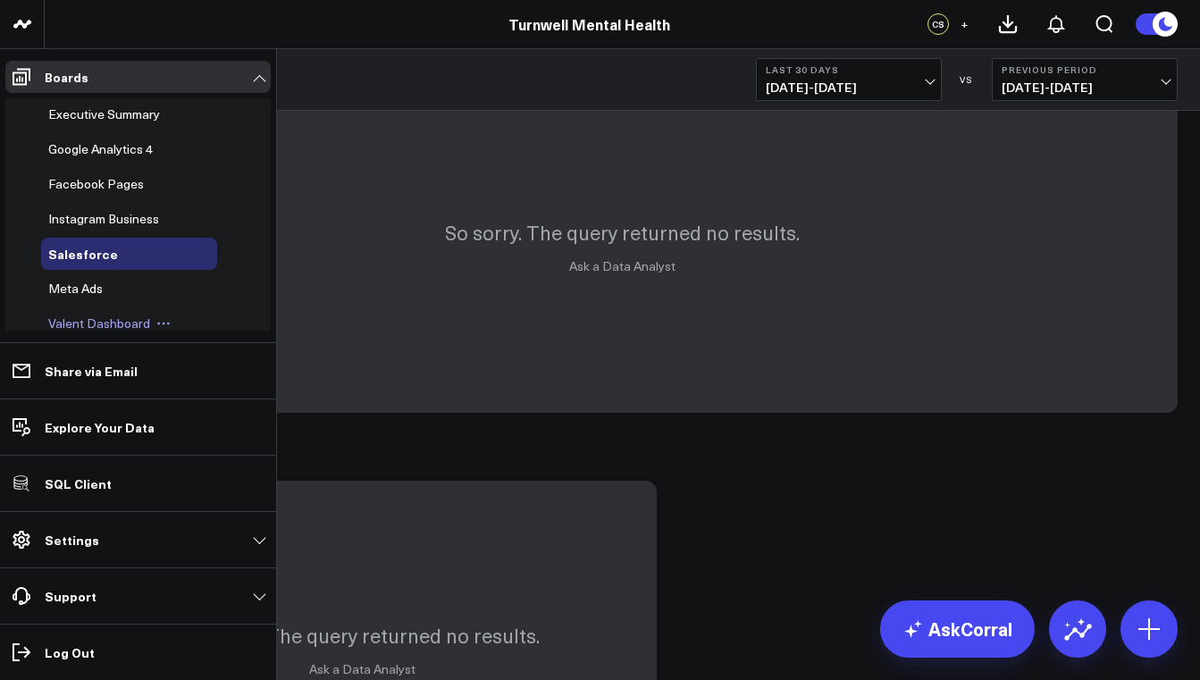
click at [109, 322] on span "Valent Dashboard" at bounding box center [99, 323] width 102 height 17
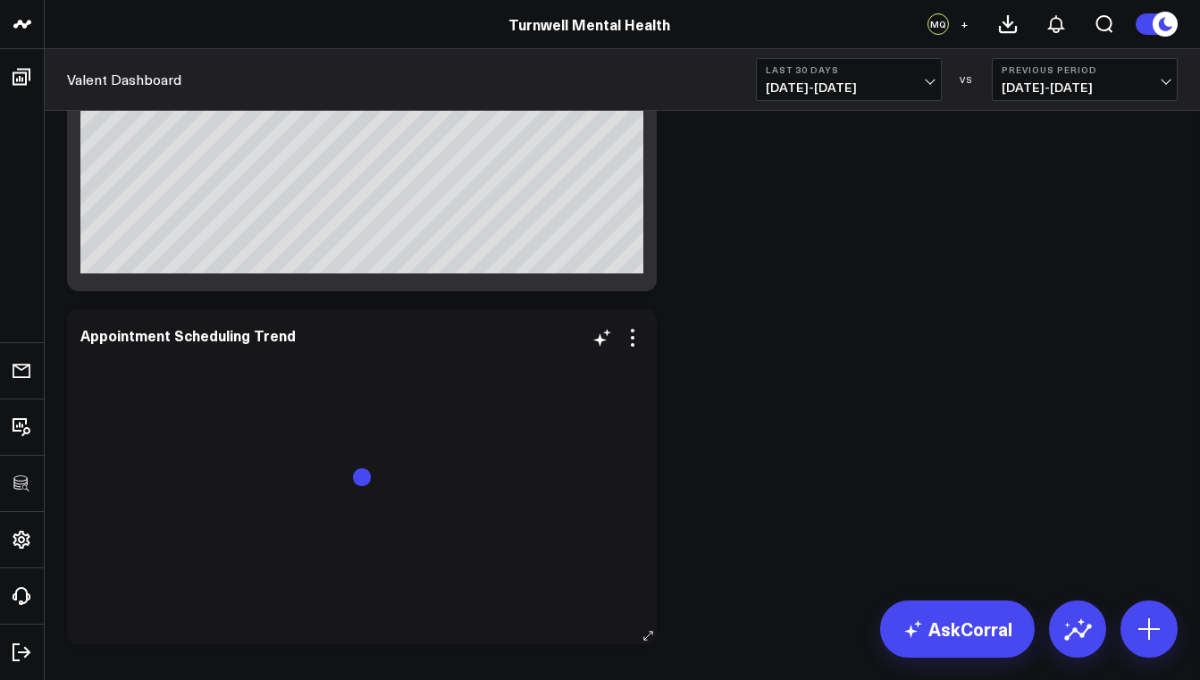
scroll to position [2728, 0]
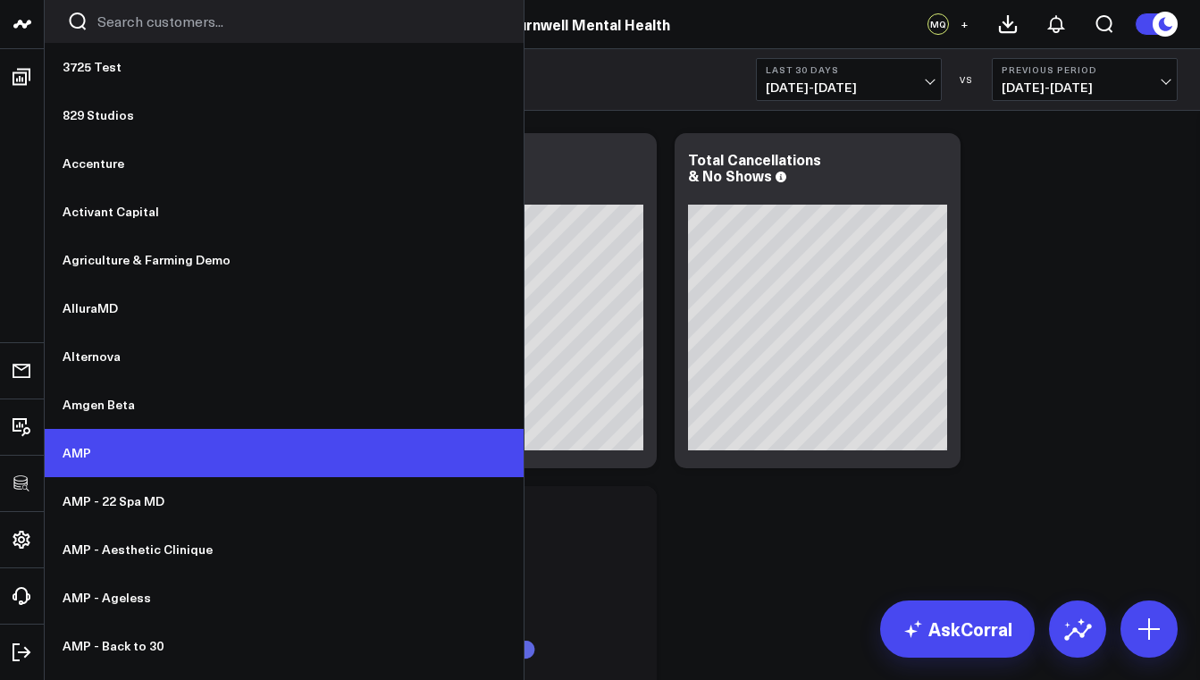
click at [84, 450] on link "AMP" at bounding box center [284, 453] width 479 height 48
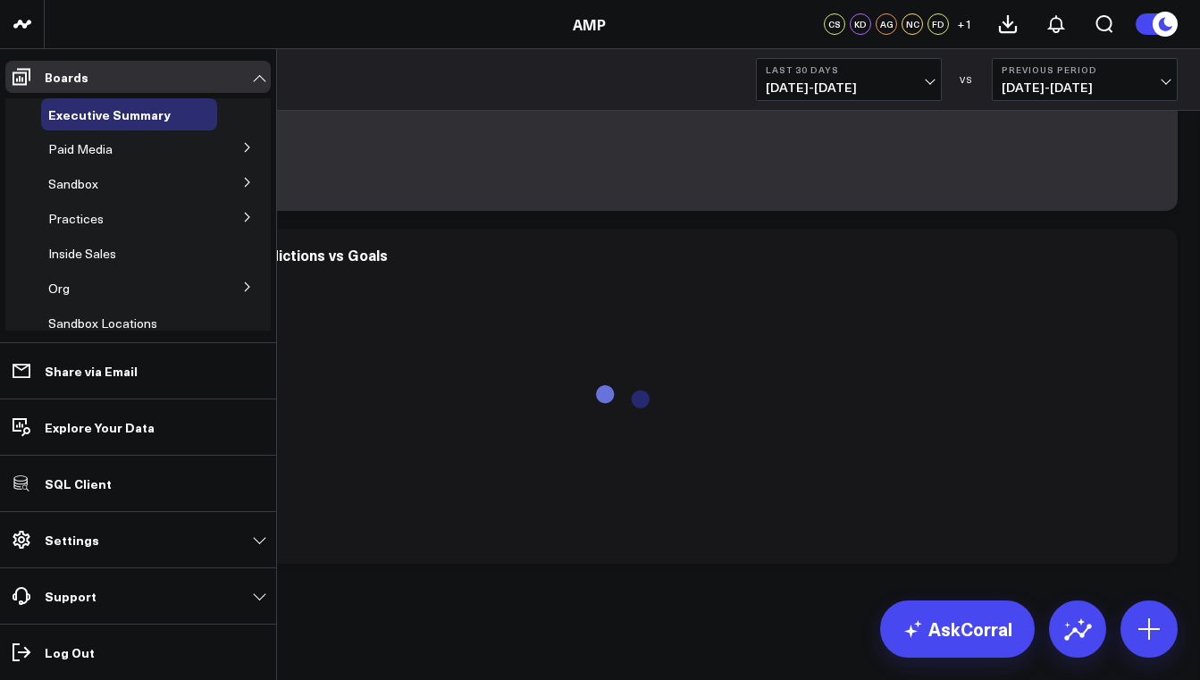
scroll to position [21, 0]
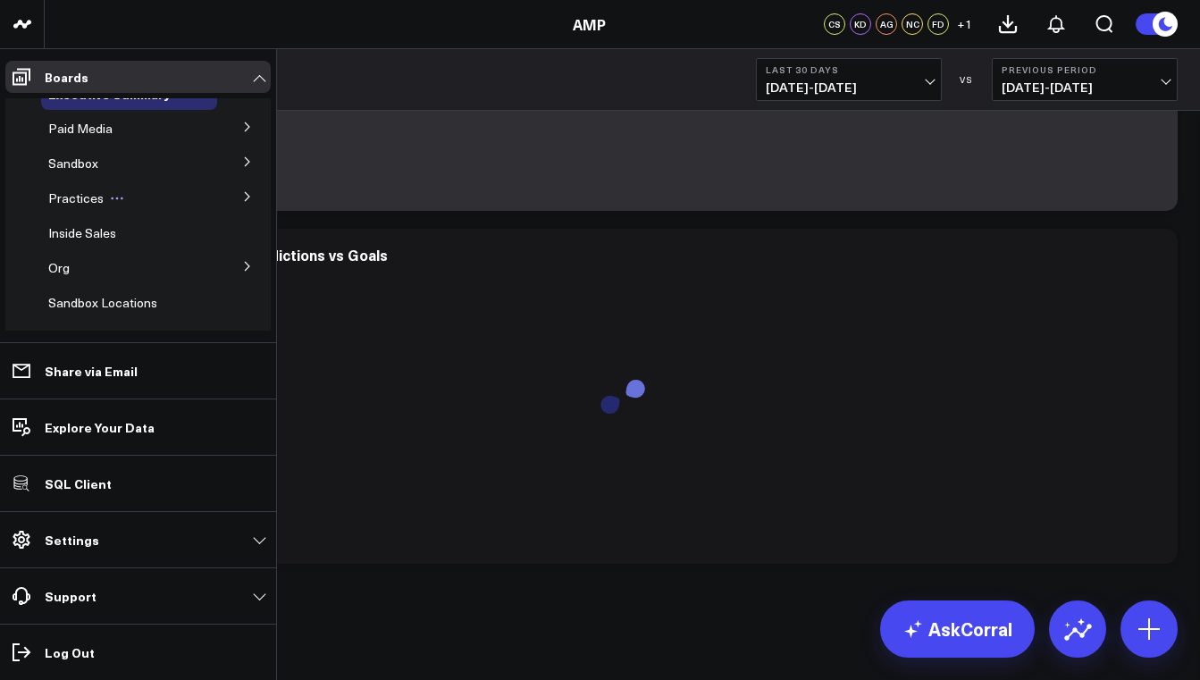
click at [71, 194] on span "Practices" at bounding box center [75, 197] width 55 height 17
click at [230, 194] on button at bounding box center [247, 195] width 46 height 27
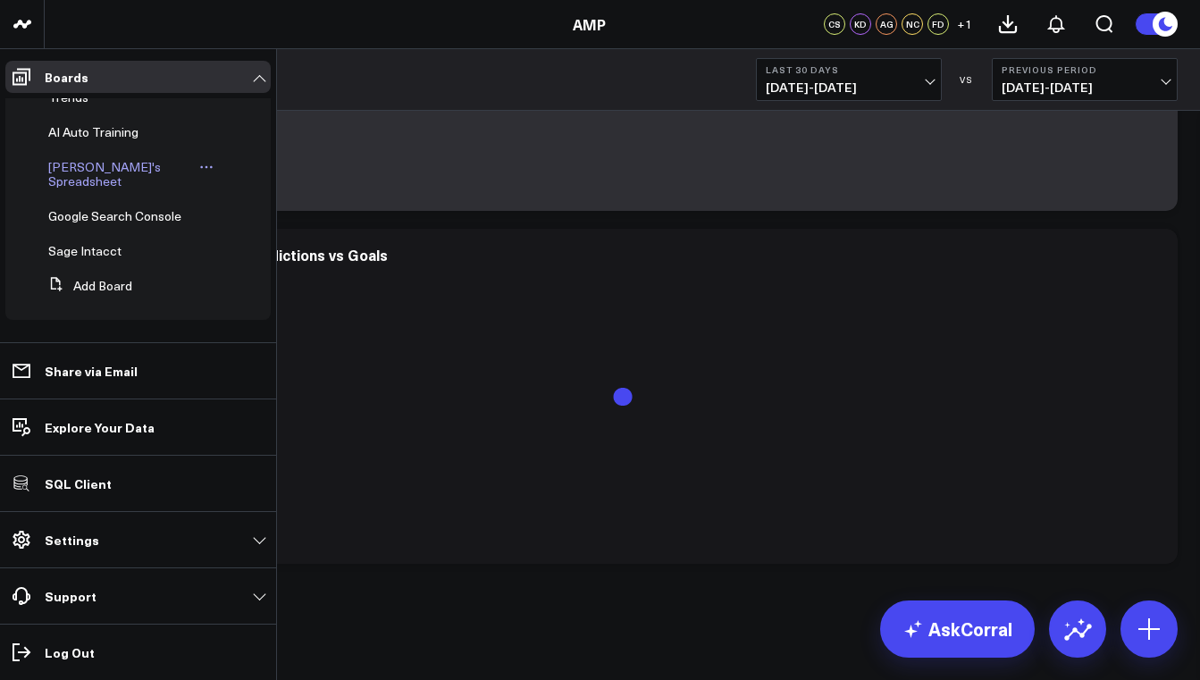
scroll to position [1002, 0]
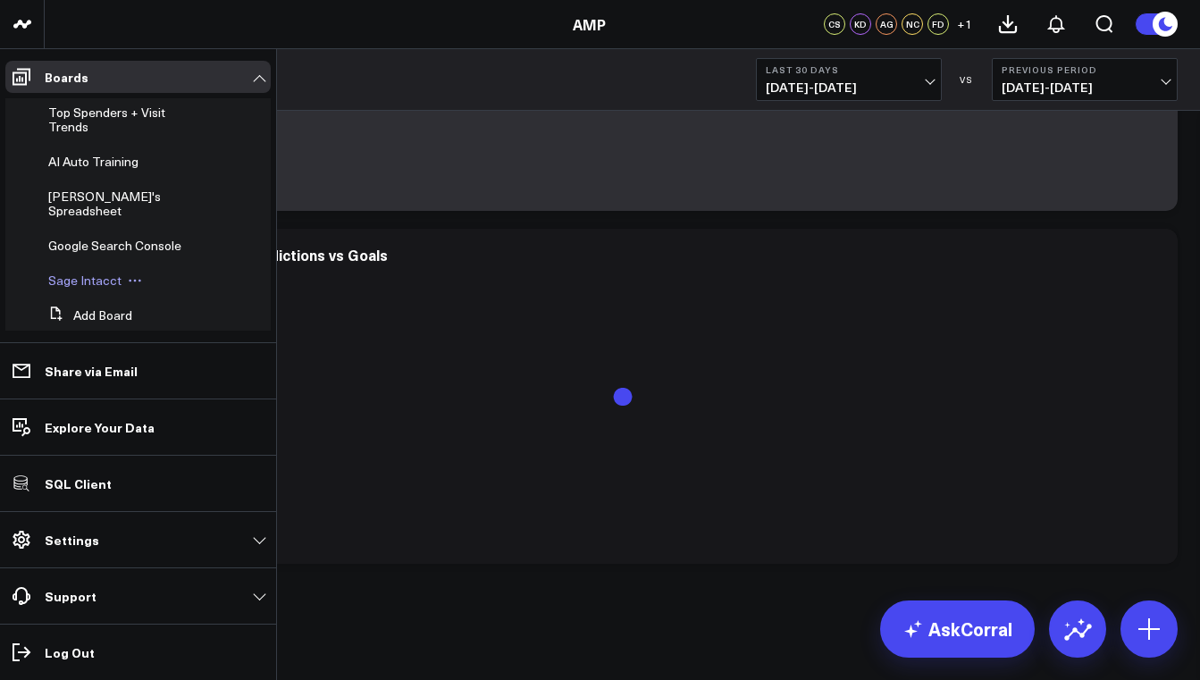
click at [88, 276] on span "Sage Intacct" at bounding box center [84, 280] width 73 height 17
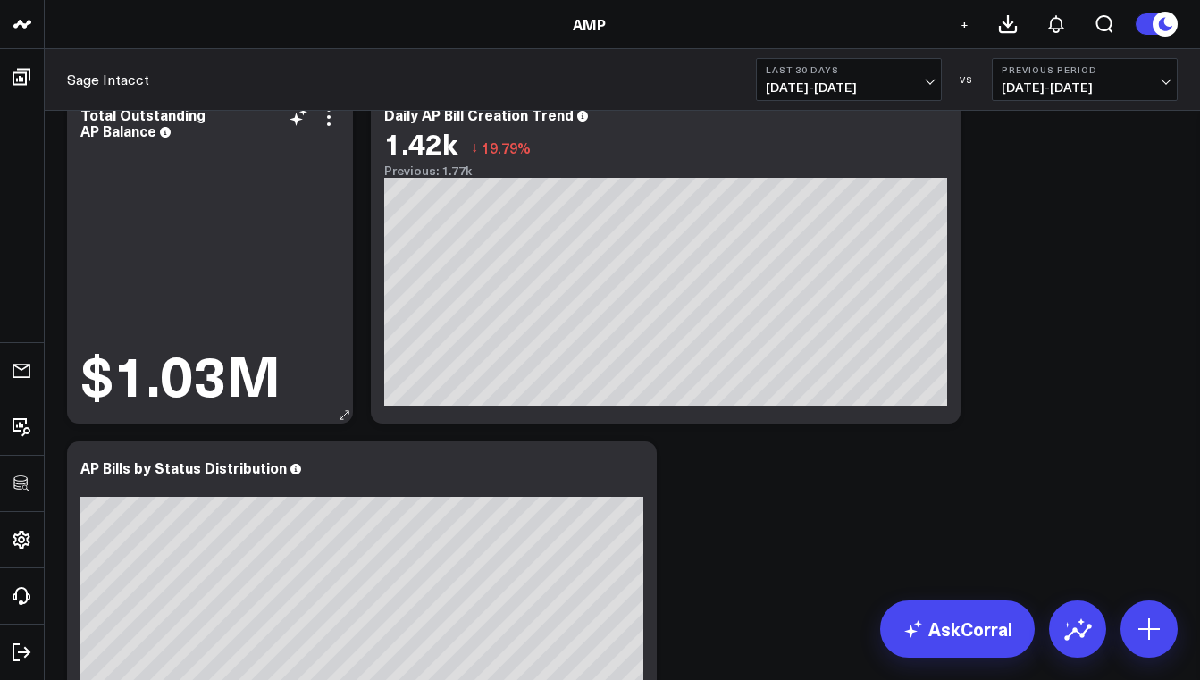
scroll to position [29, 0]
